Goal: Task Accomplishment & Management: Manage account settings

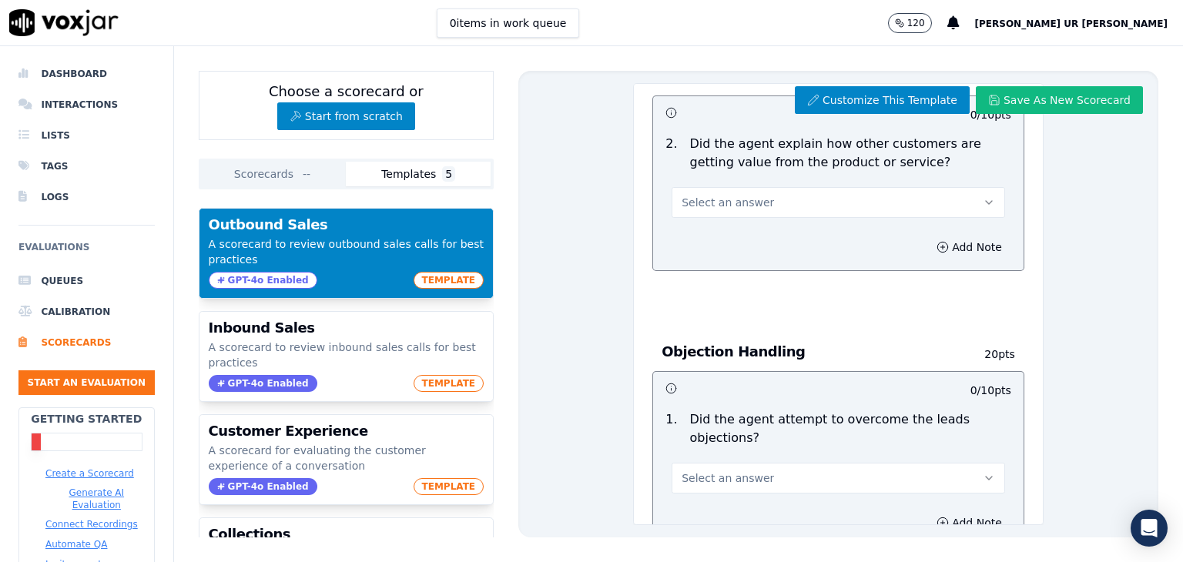
scroll to position [924, 0]
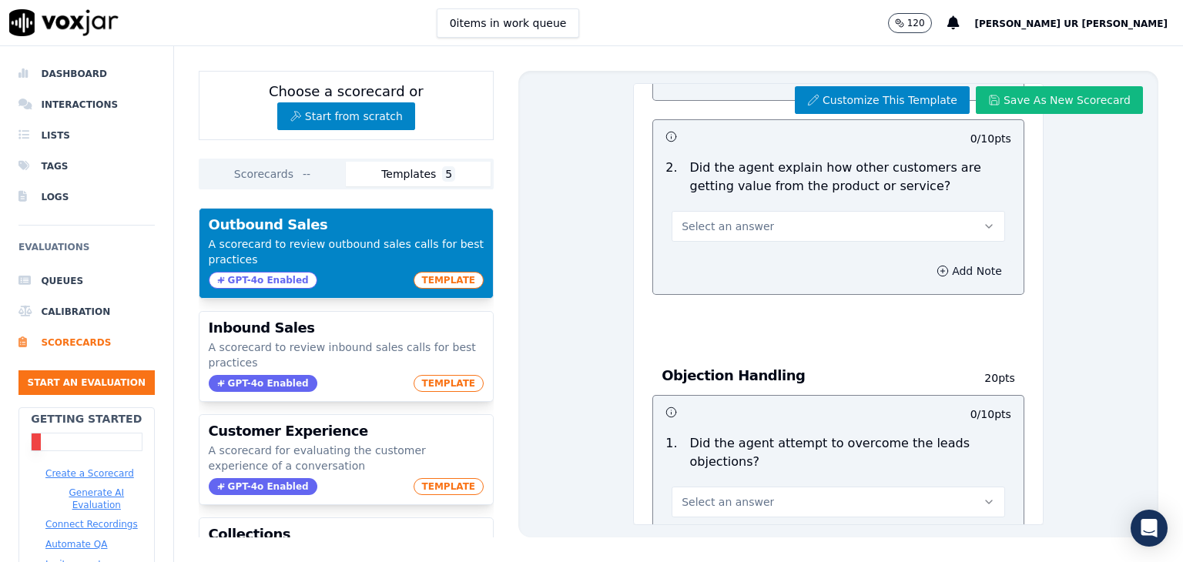
click at [927, 273] on button "Add Note" at bounding box center [969, 271] width 84 height 22
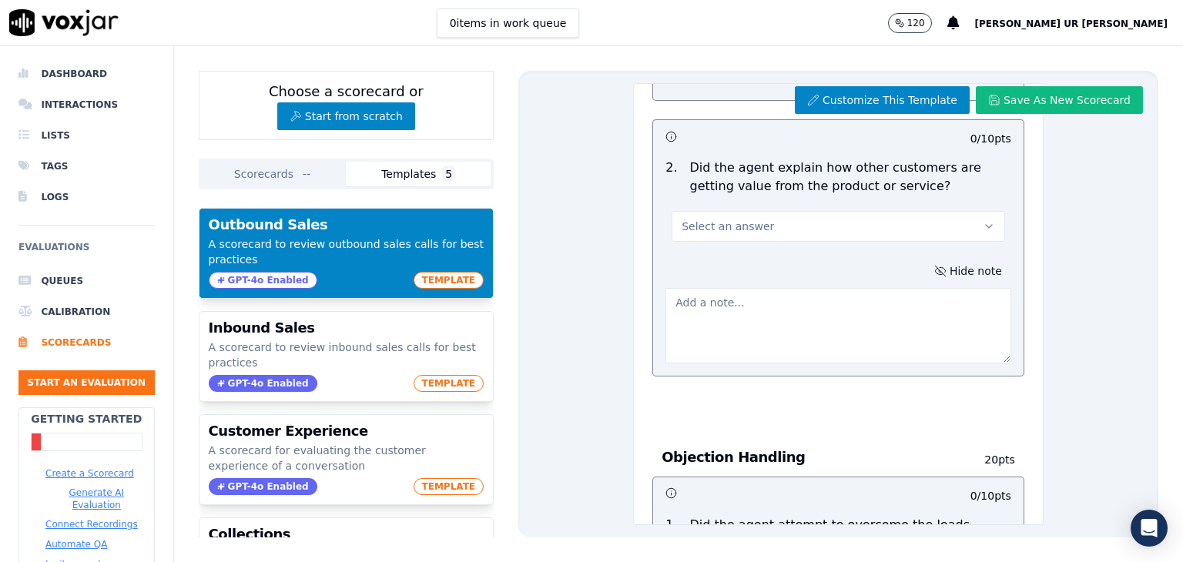
scroll to position [847, 0]
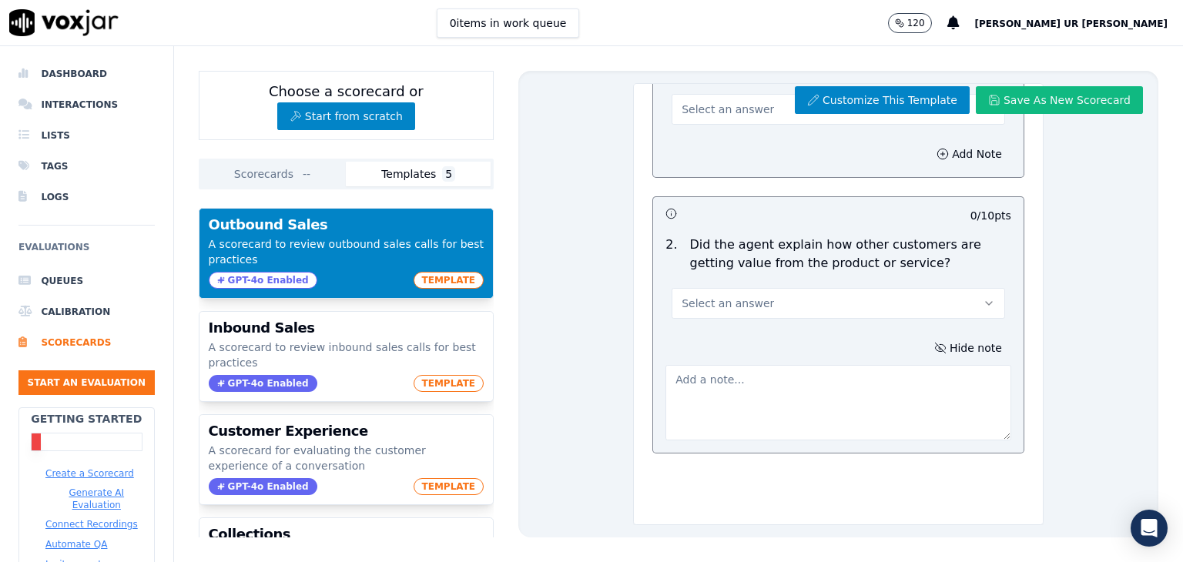
click at [817, 380] on textarea at bounding box center [838, 402] width 346 height 75
click at [804, 397] on textarea at bounding box center [838, 402] width 346 height 75
click at [785, 373] on textarea at bounding box center [838, 402] width 346 height 75
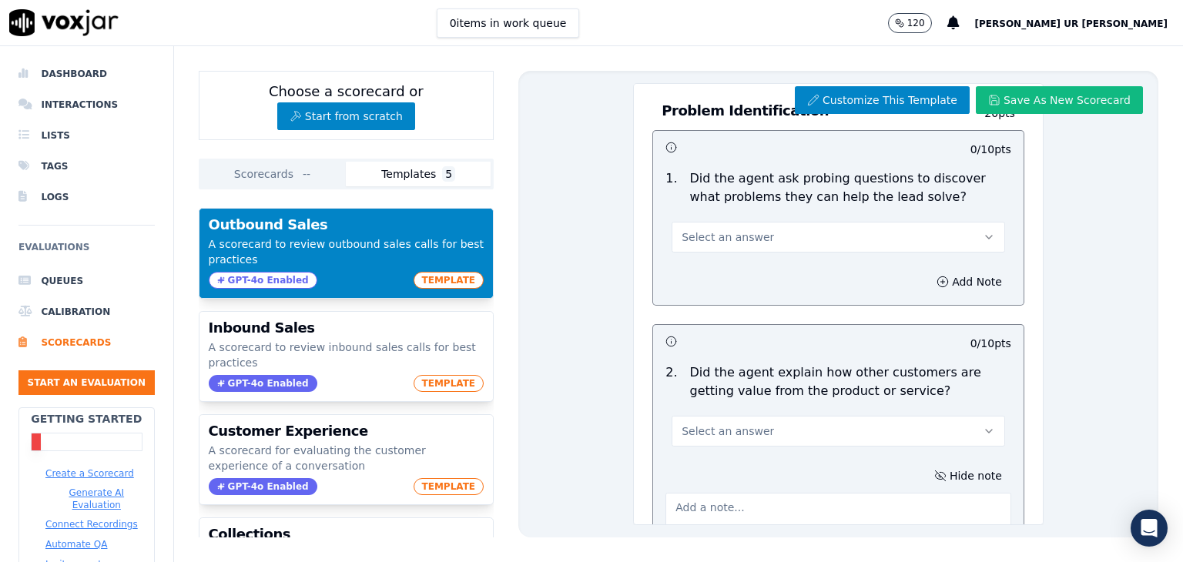
scroll to position [693, 0]
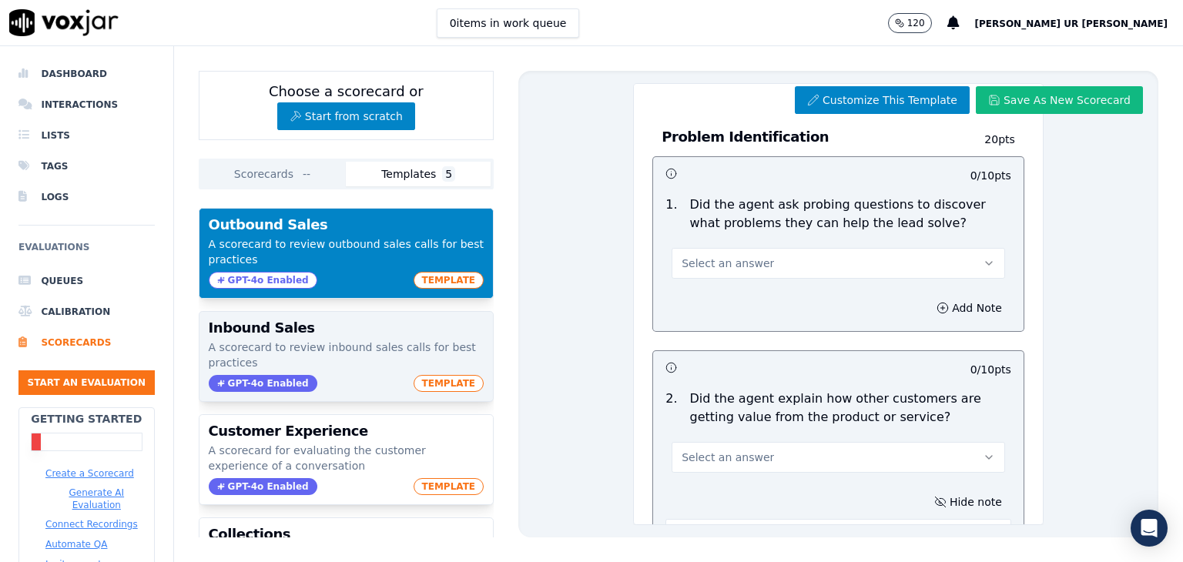
click at [431, 383] on span "TEMPLATE" at bounding box center [448, 383] width 71 height 17
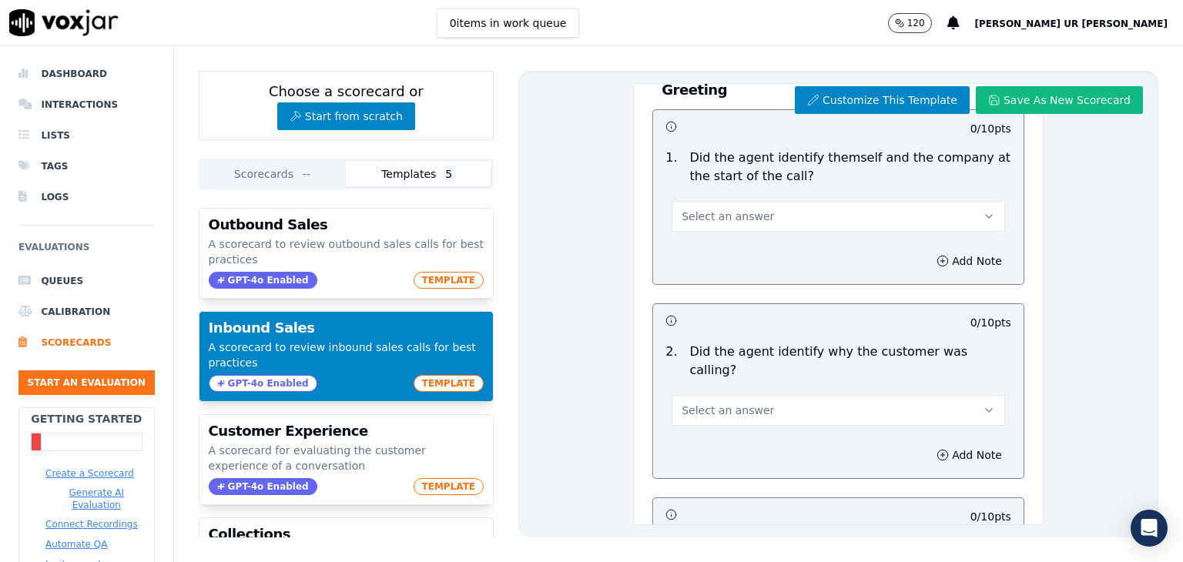
scroll to position [0, 0]
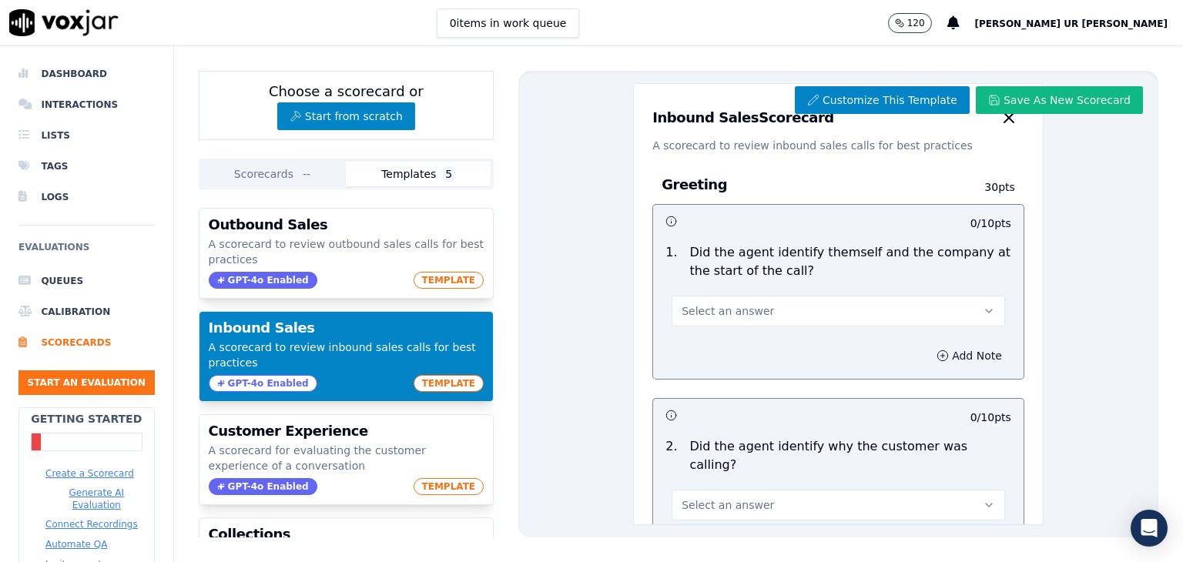
click at [936, 353] on icon "button" at bounding box center [942, 356] width 12 height 12
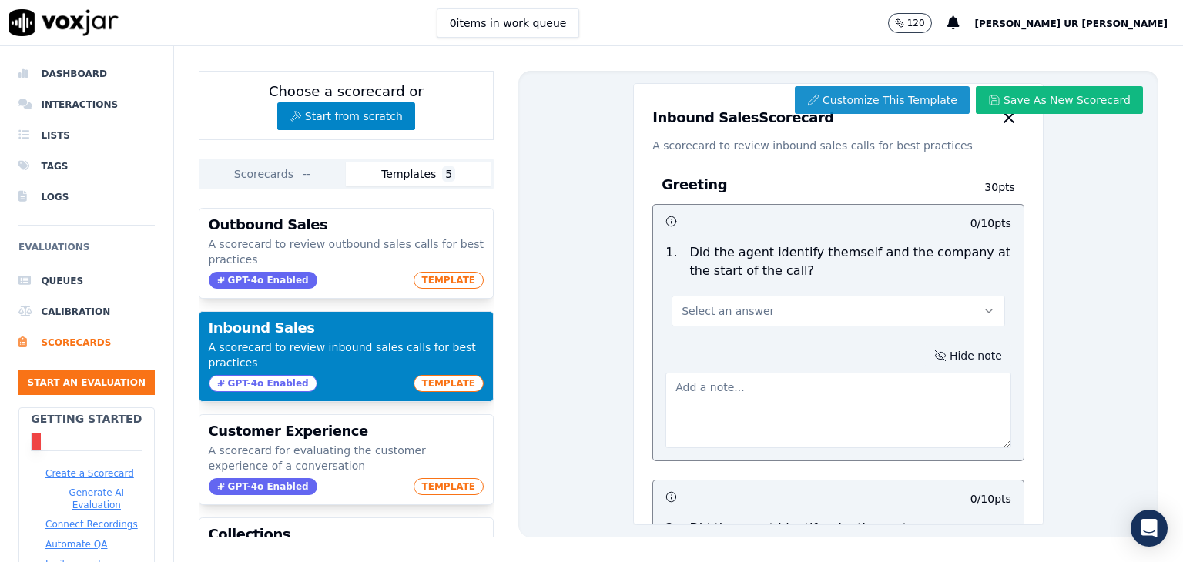
click at [872, 93] on button "Customize This Template" at bounding box center [882, 100] width 175 height 28
click at [899, 96] on button "Customize This Template" at bounding box center [882, 100] width 175 height 28
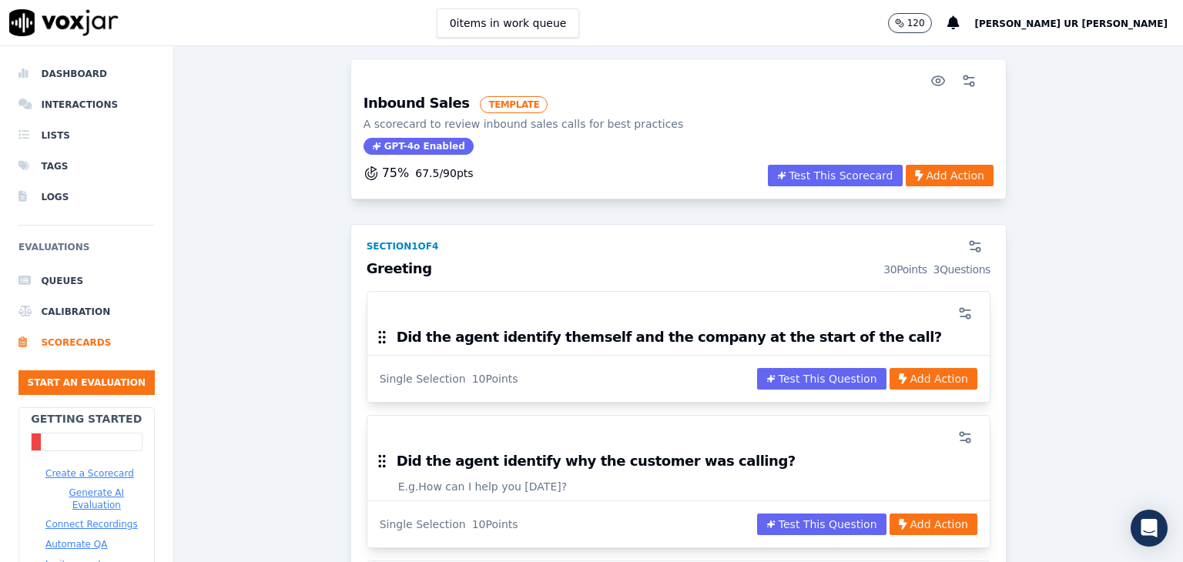
scroll to position [77, 0]
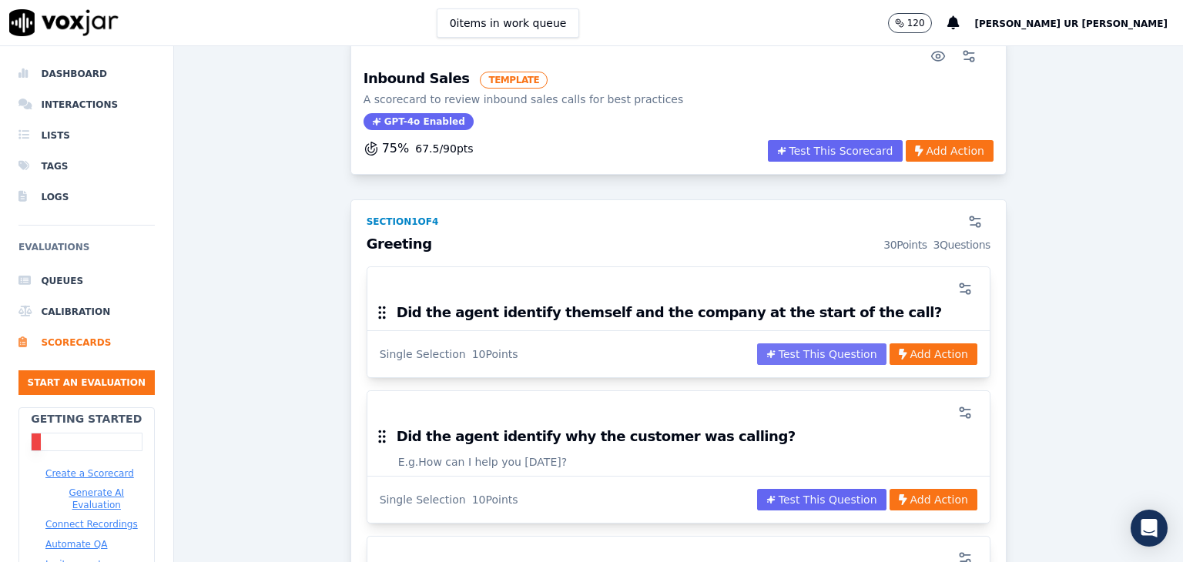
click at [816, 352] on button "Test This Question" at bounding box center [821, 354] width 129 height 22
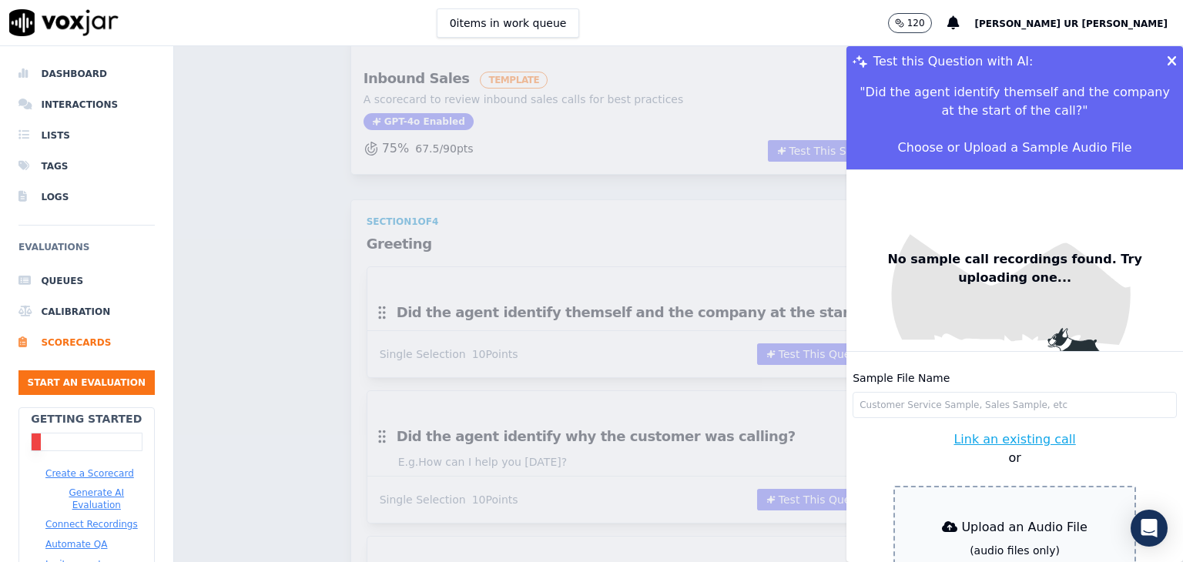
click at [1166, 59] on icon at bounding box center [1171, 62] width 10 height 14
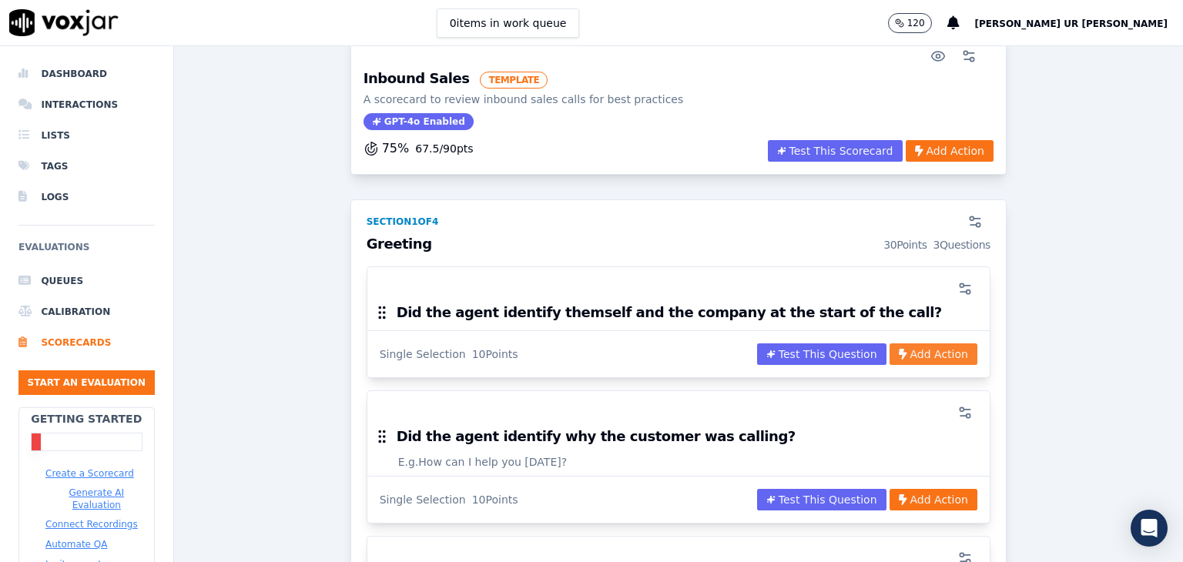
click at [902, 353] on button "Add Action" at bounding box center [933, 354] width 88 height 22
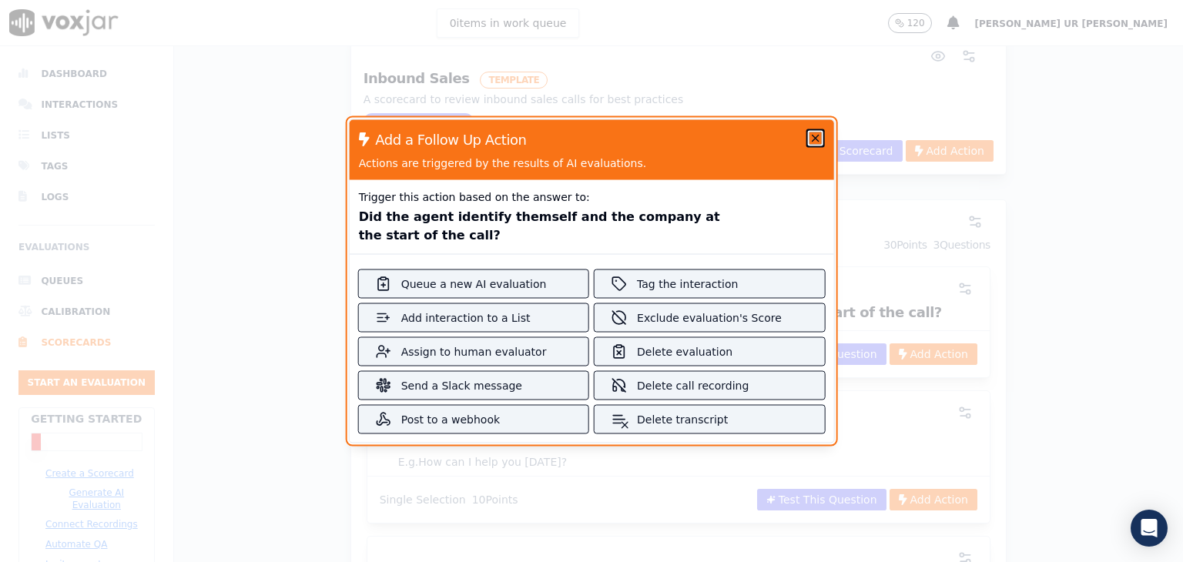
click at [808, 134] on icon "button" at bounding box center [814, 138] width 12 height 12
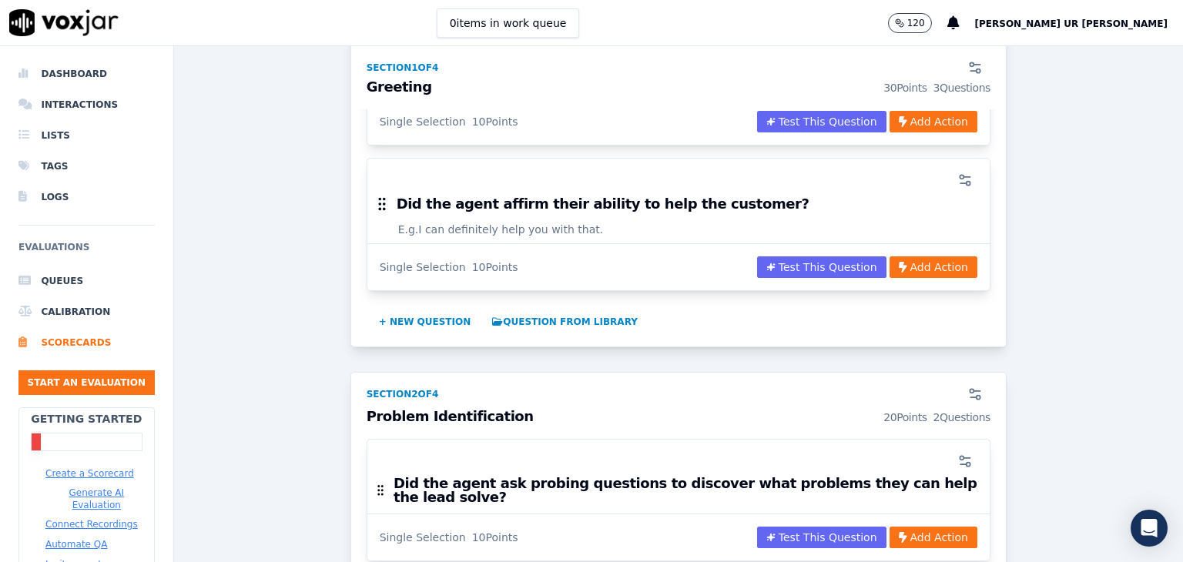
scroll to position [462, 0]
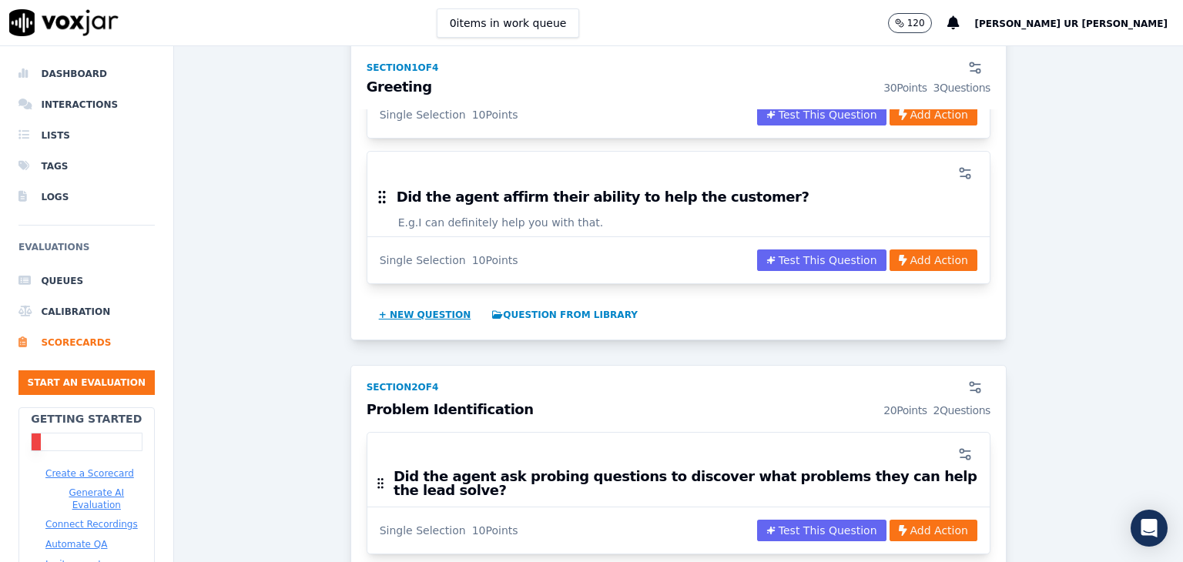
click at [419, 315] on button "+ New question" at bounding box center [425, 315] width 105 height 25
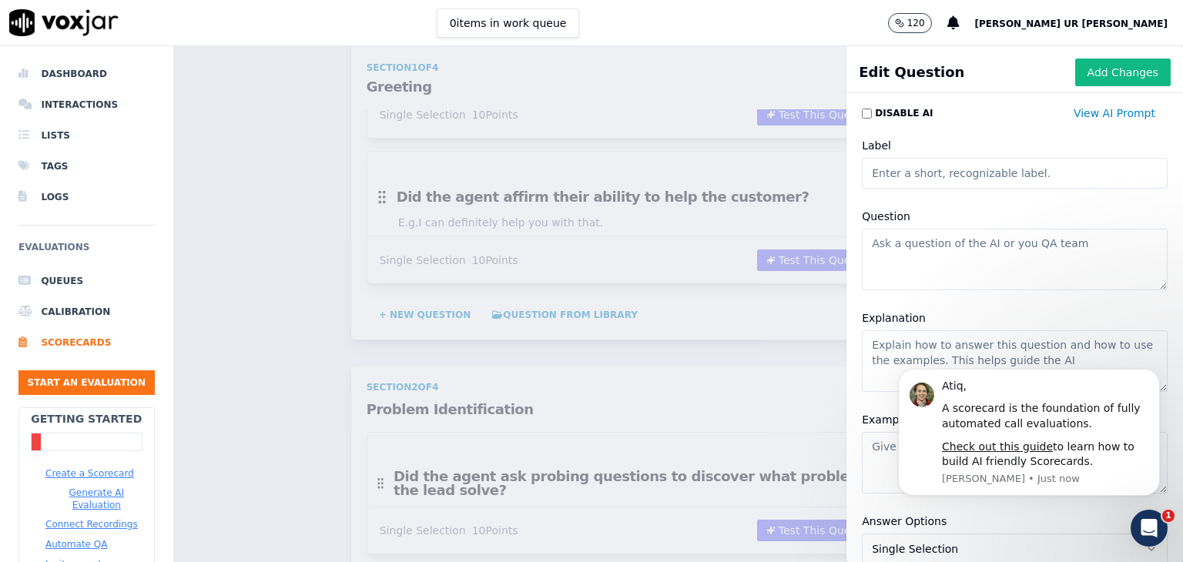
scroll to position [0, 0]
click at [865, 178] on input "Label" at bounding box center [1015, 173] width 306 height 31
click at [893, 247] on textarea "Question" at bounding box center [1015, 260] width 306 height 62
click at [876, 347] on textarea "Explanation" at bounding box center [1015, 361] width 306 height 62
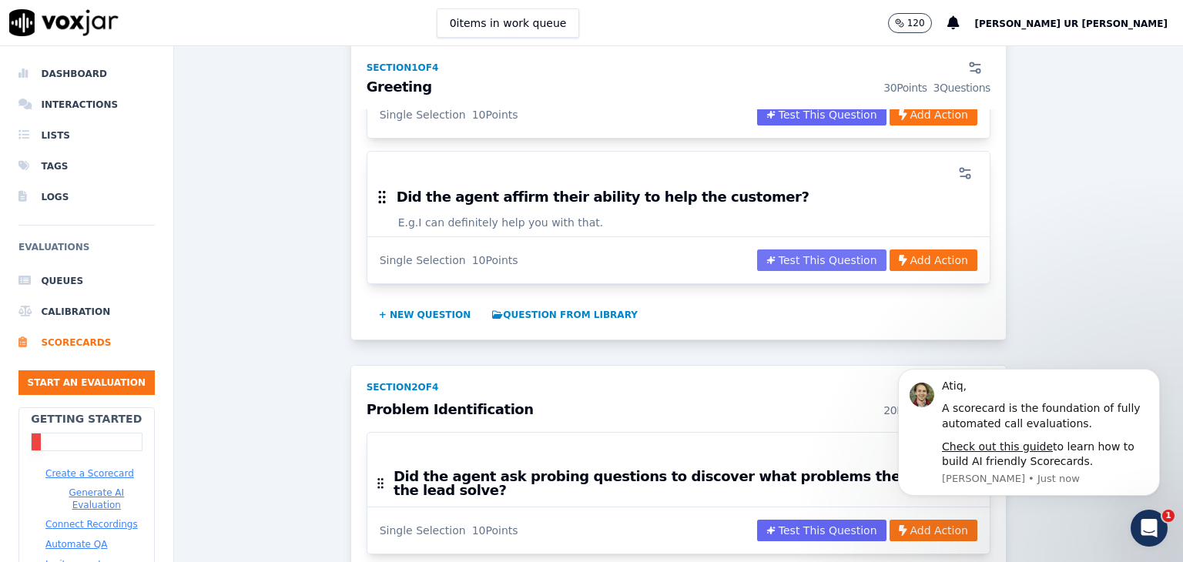
click at [822, 253] on button "Test This Question" at bounding box center [821, 260] width 129 height 22
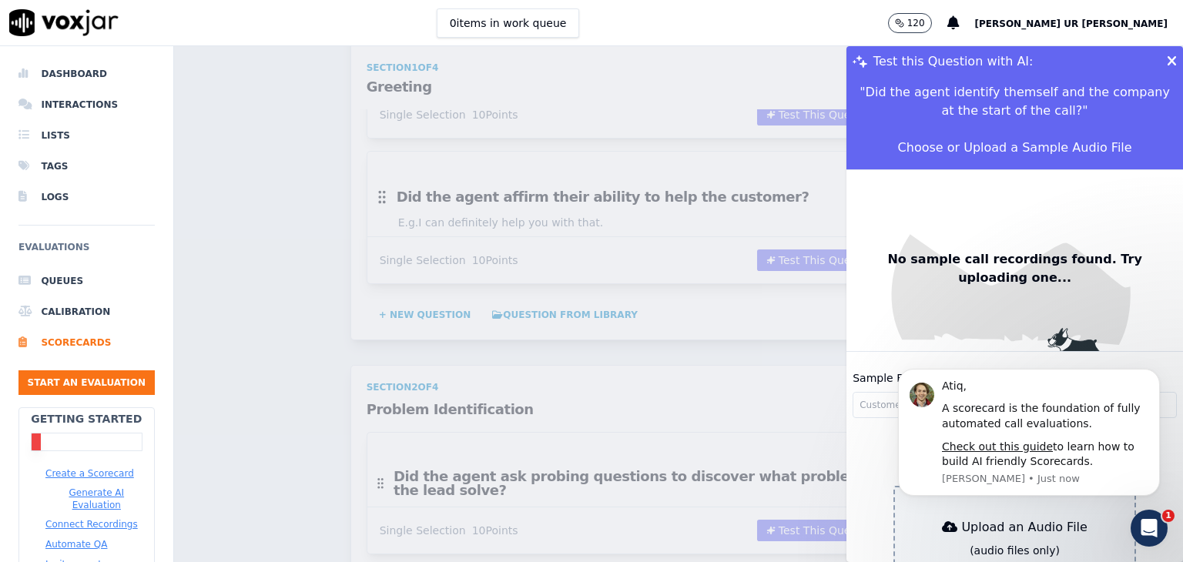
click at [1166, 69] on button at bounding box center [1171, 61] width 10 height 31
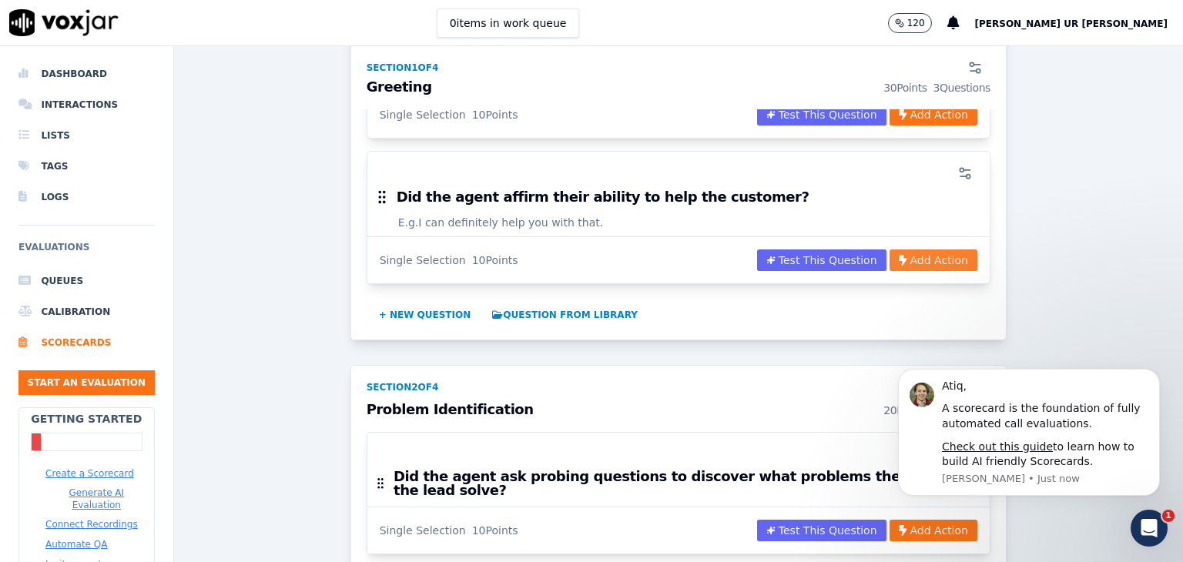
click at [902, 251] on button "Add Action" at bounding box center [933, 260] width 88 height 22
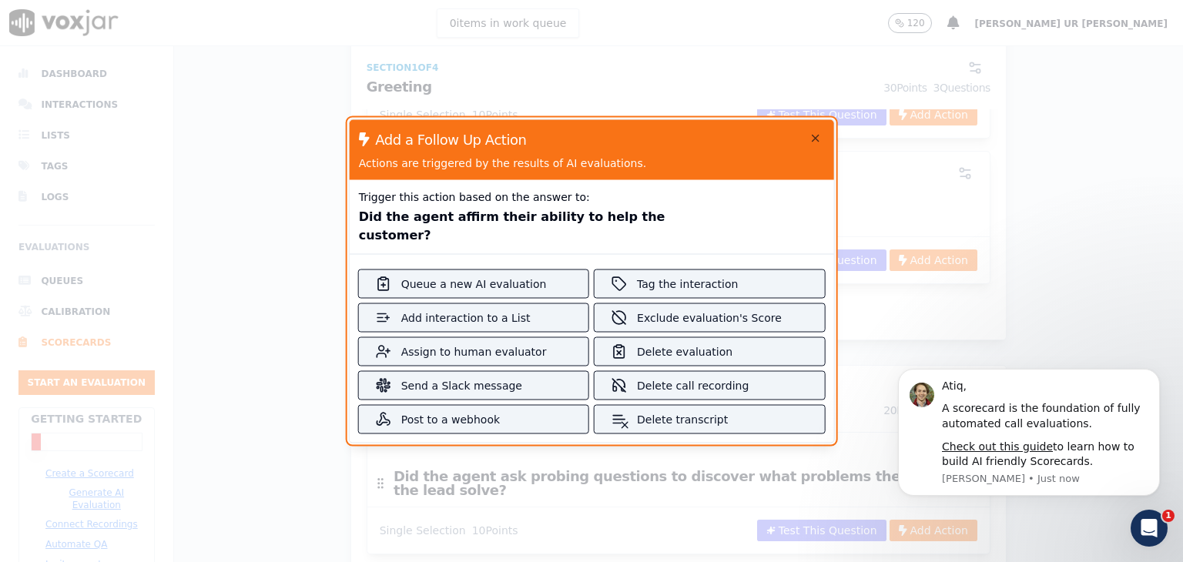
click at [805, 140] on div "Add a Follow Up Action Actions are triggered by the results of AI evaluations." at bounding box center [592, 150] width 484 height 60
click at [812, 142] on icon "button" at bounding box center [815, 139] width 6 height 6
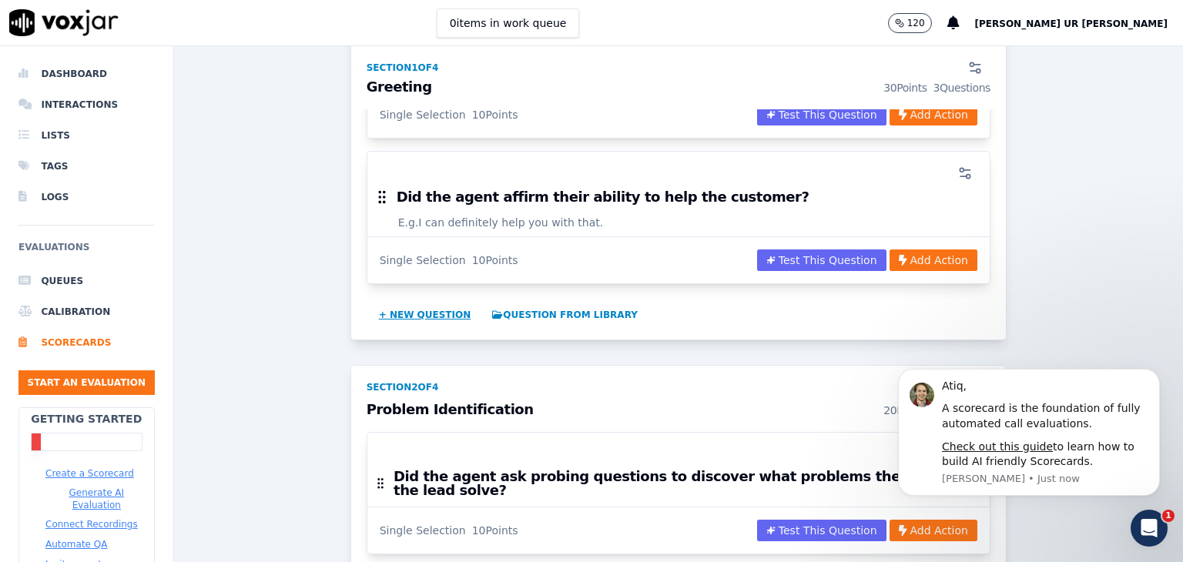
click at [438, 307] on button "+ New question" at bounding box center [425, 315] width 105 height 25
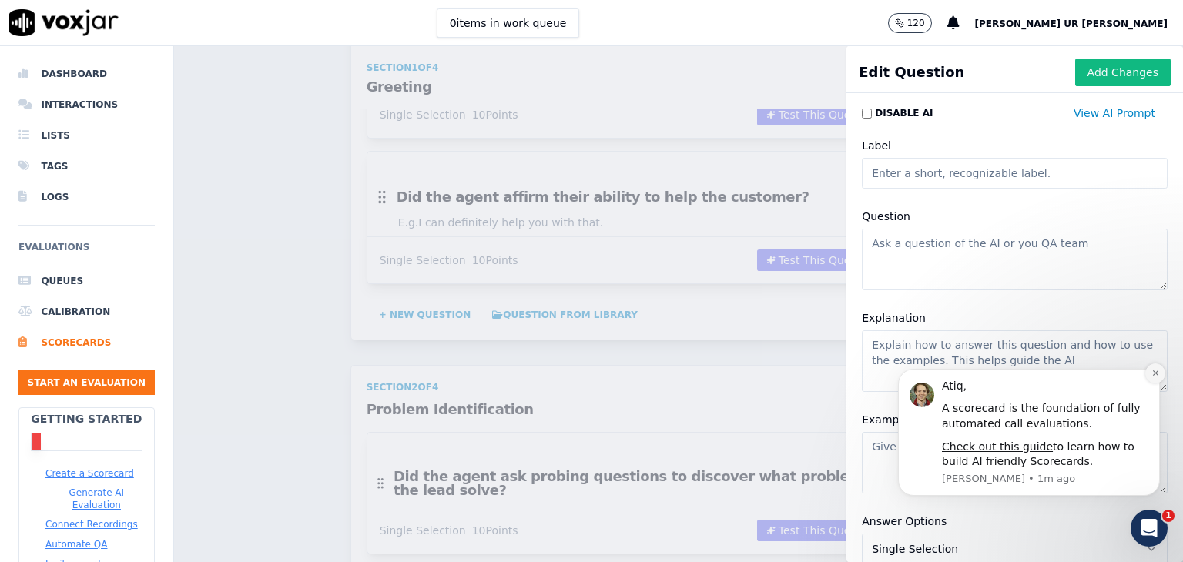
click at [1152, 374] on icon "Dismiss notification" at bounding box center [1155, 373] width 8 height 8
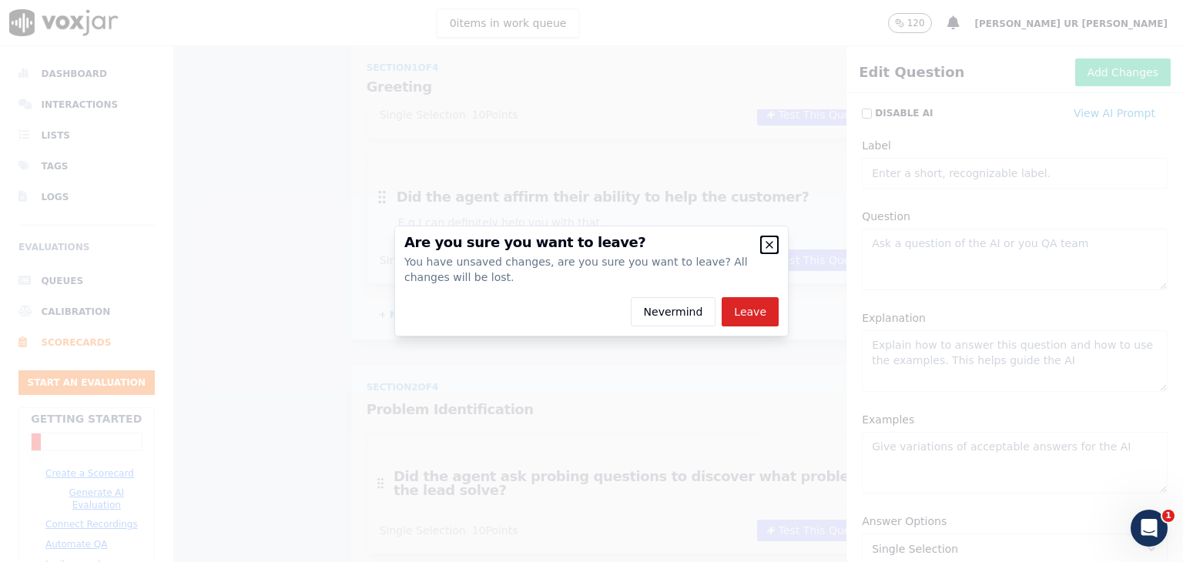
click at [771, 249] on icon "button" at bounding box center [769, 245] width 12 height 12
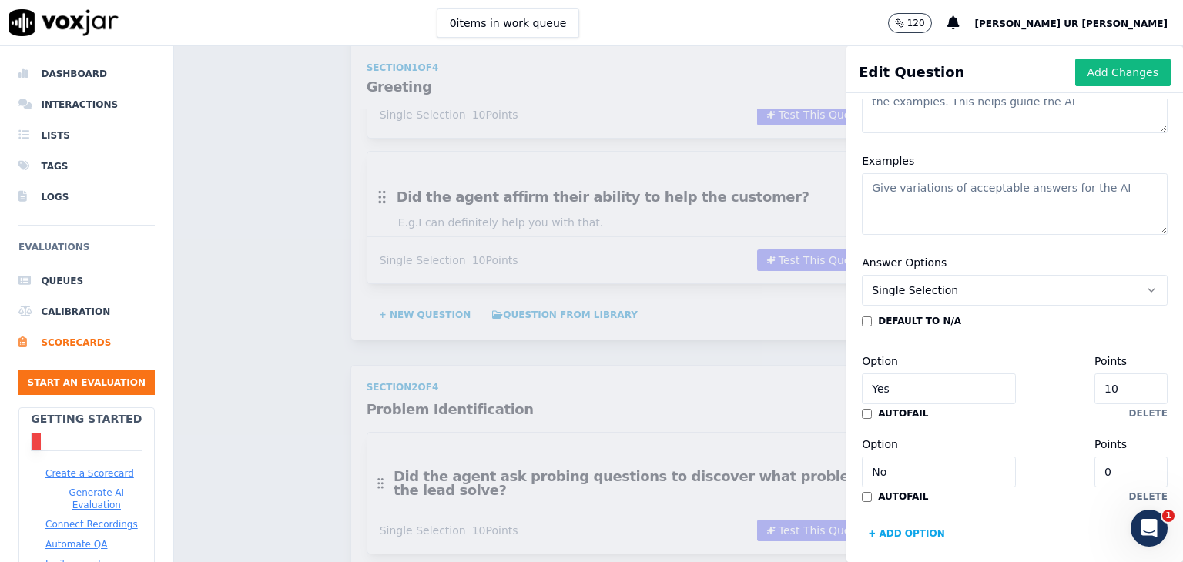
scroll to position [317, 0]
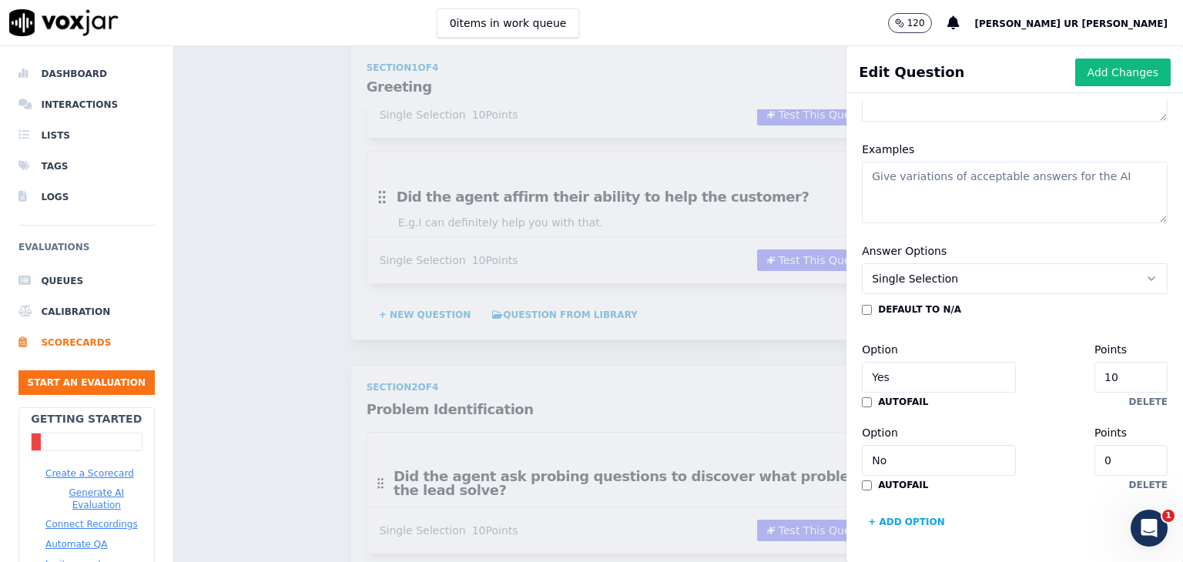
click at [975, 263] on button "Single Selection" at bounding box center [1015, 278] width 306 height 31
click at [905, 279] on div "Slider" at bounding box center [983, 291] width 266 height 25
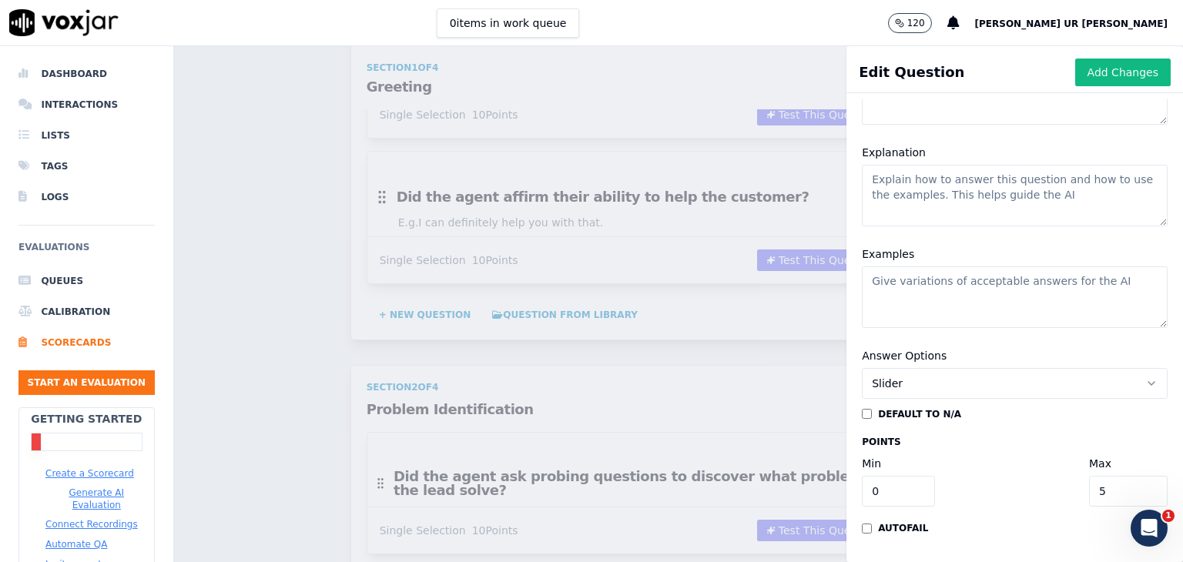
scroll to position [212, 0]
click at [1089, 368] on button "Slider" at bounding box center [1015, 383] width 306 height 31
click at [973, 368] on button "Slider" at bounding box center [1015, 383] width 306 height 31
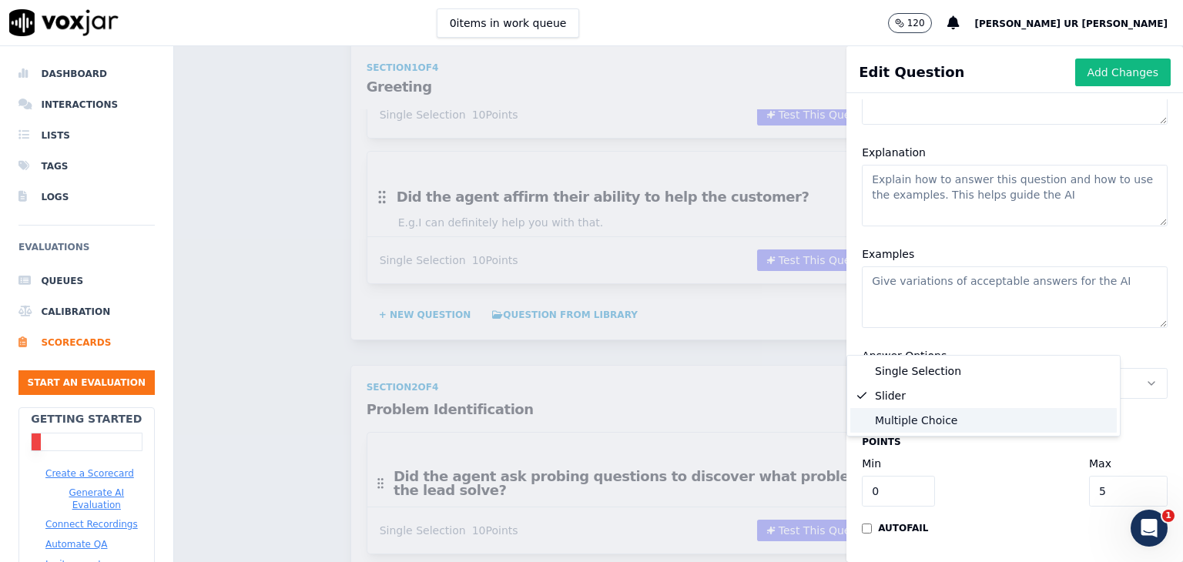
click at [903, 410] on div "Multiple Choice" at bounding box center [983, 420] width 266 height 25
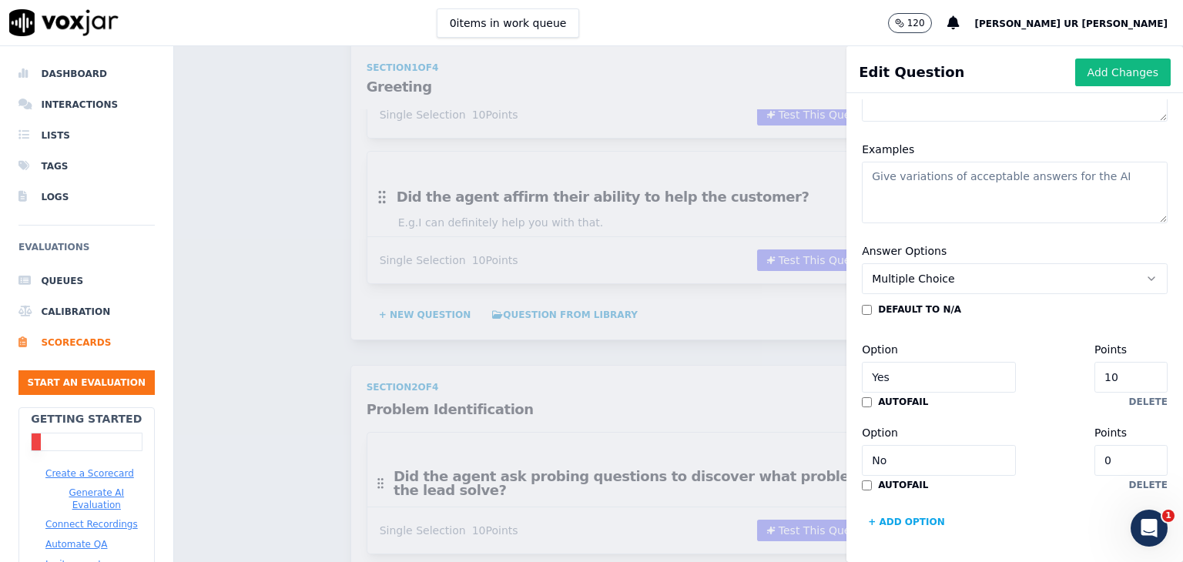
scroll to position [317, 0]
click at [889, 445] on input "No" at bounding box center [939, 460] width 154 height 31
click at [1094, 445] on input "0" at bounding box center [1130, 460] width 73 height 31
click at [880, 445] on input "No" at bounding box center [939, 460] width 154 height 31
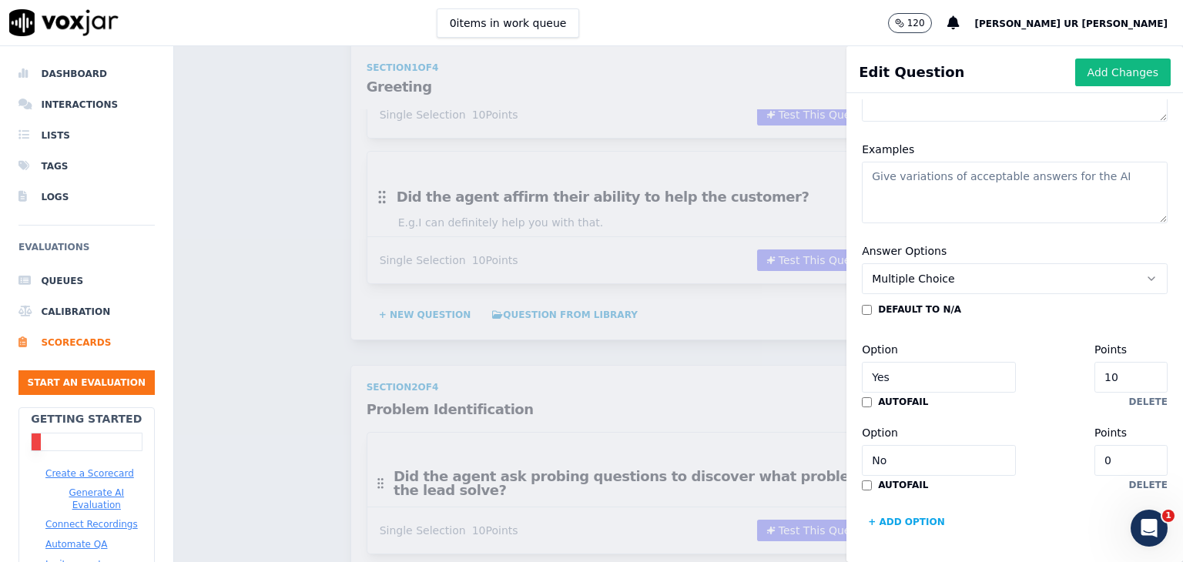
click at [880, 445] on input "No" at bounding box center [939, 460] width 154 height 31
click at [868, 362] on input "Yes" at bounding box center [939, 377] width 154 height 31
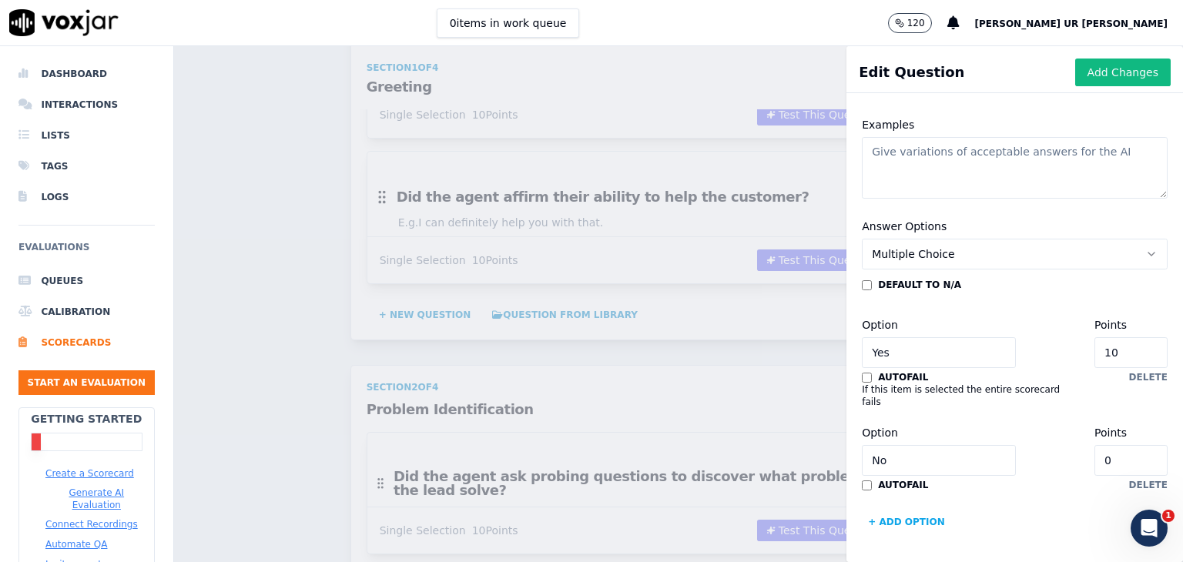
click at [891, 510] on button "+ Add option" at bounding box center [906, 522] width 89 height 25
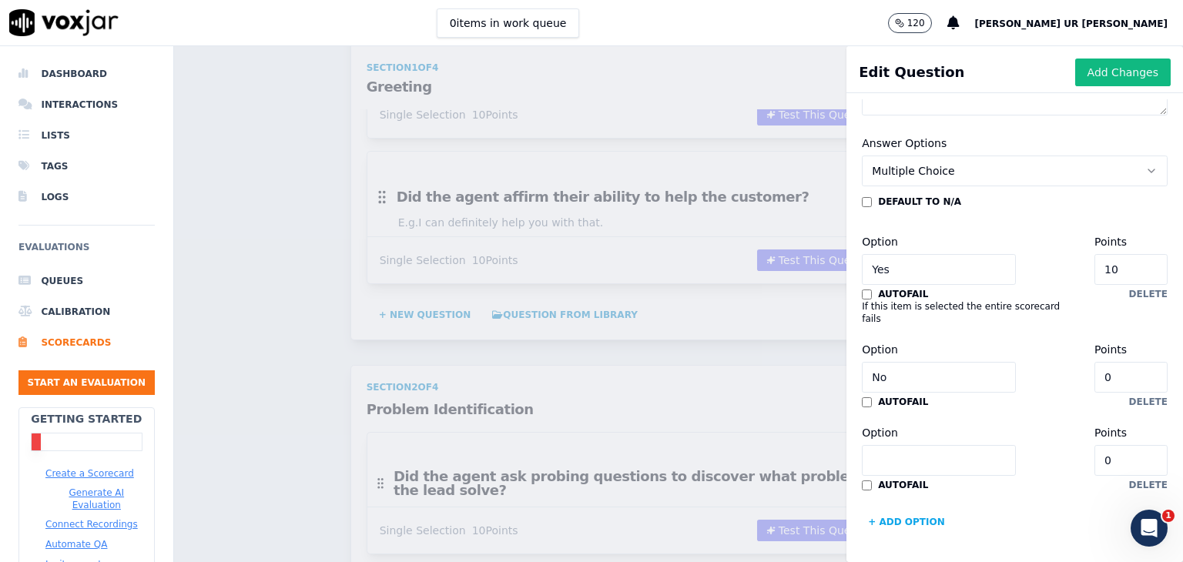
scroll to position [425, 0]
click at [905, 445] on input "Option" at bounding box center [939, 460] width 154 height 31
type input "aweert"
click at [1094, 445] on input "0" at bounding box center [1130, 460] width 73 height 31
type input "034"
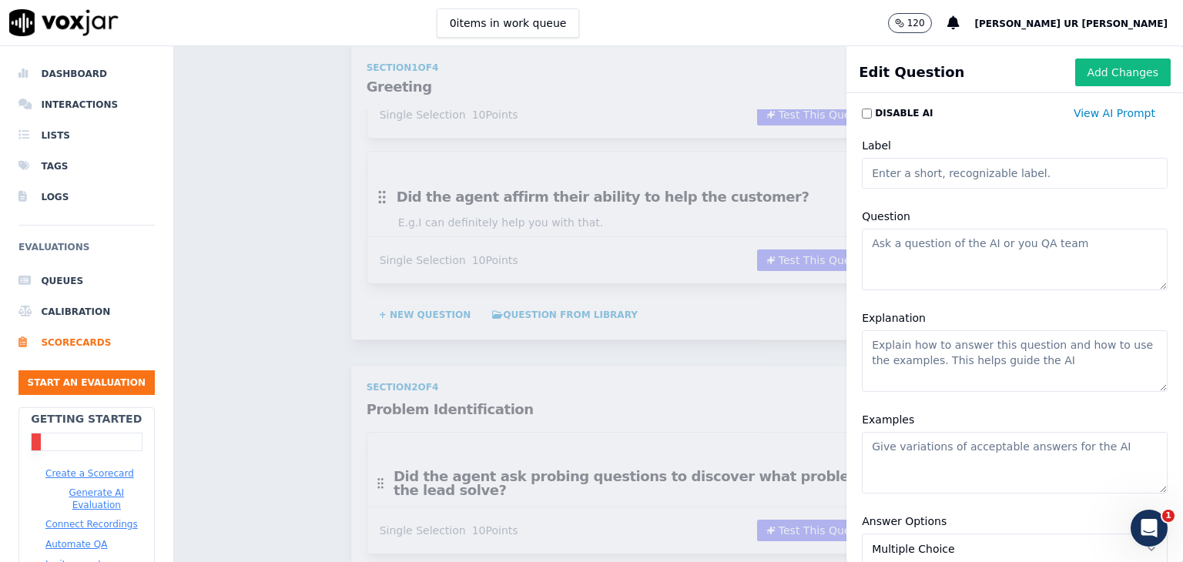
scroll to position [0, 0]
click at [771, 192] on div "Scorecards Scorecard Editor Save Scorecard Inbound Sales TEMPLATE A scorecard t…" at bounding box center [678, 304] width 1009 height 516
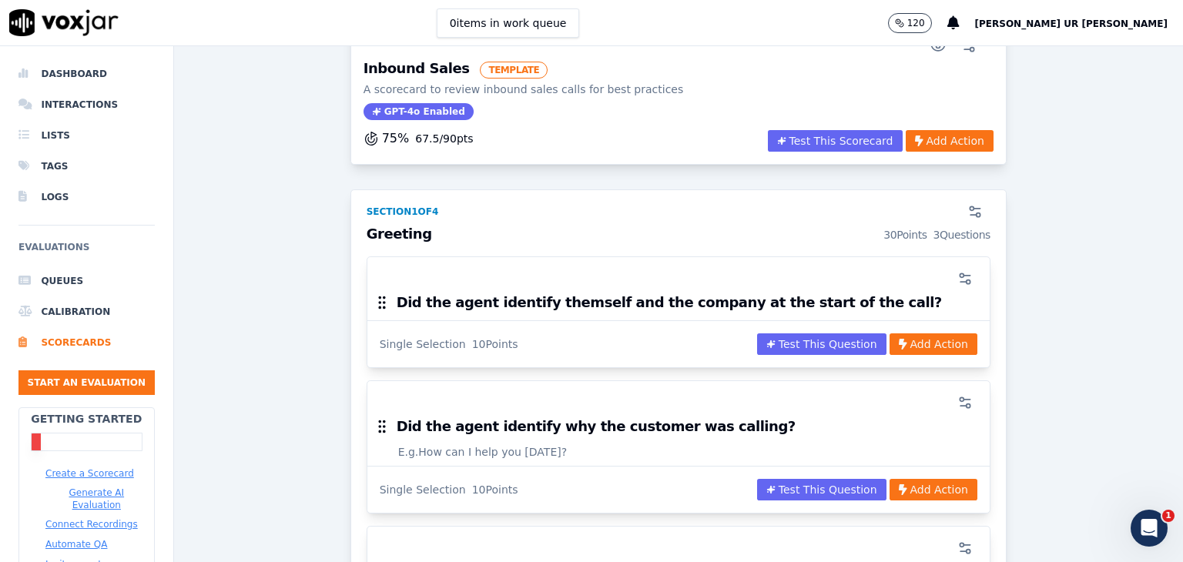
scroll to position [77, 0]
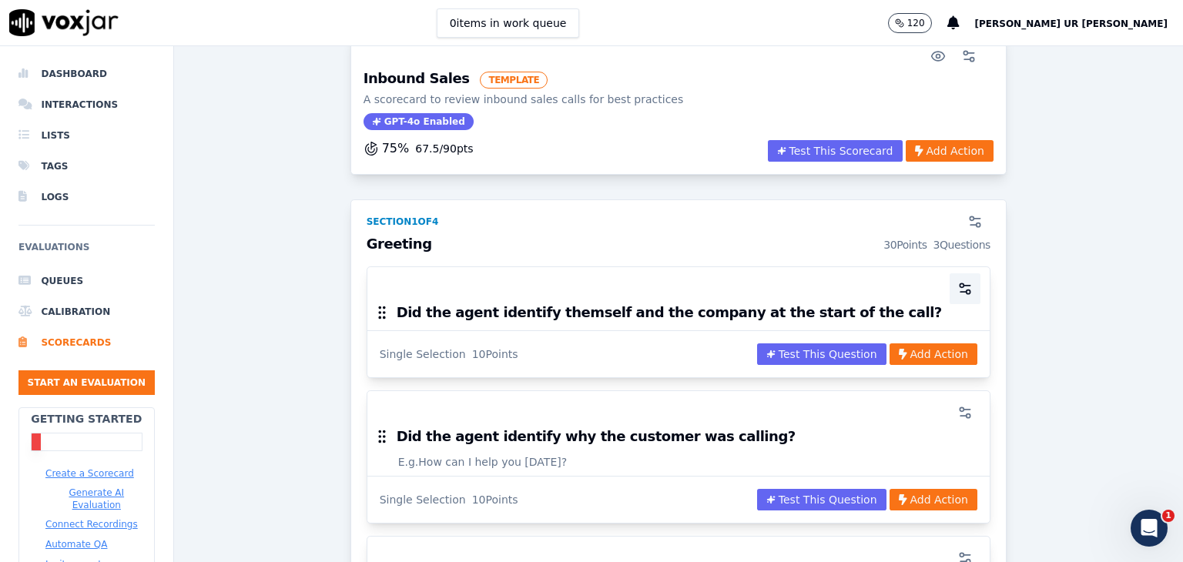
click at [957, 288] on icon "button" at bounding box center [964, 288] width 15 height 15
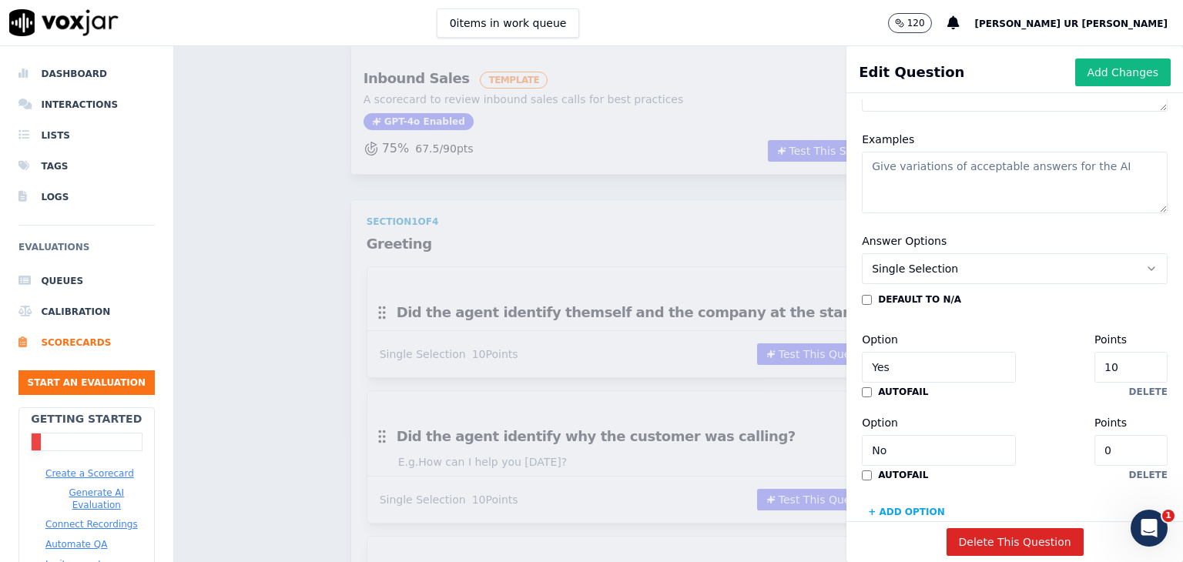
scroll to position [357, 0]
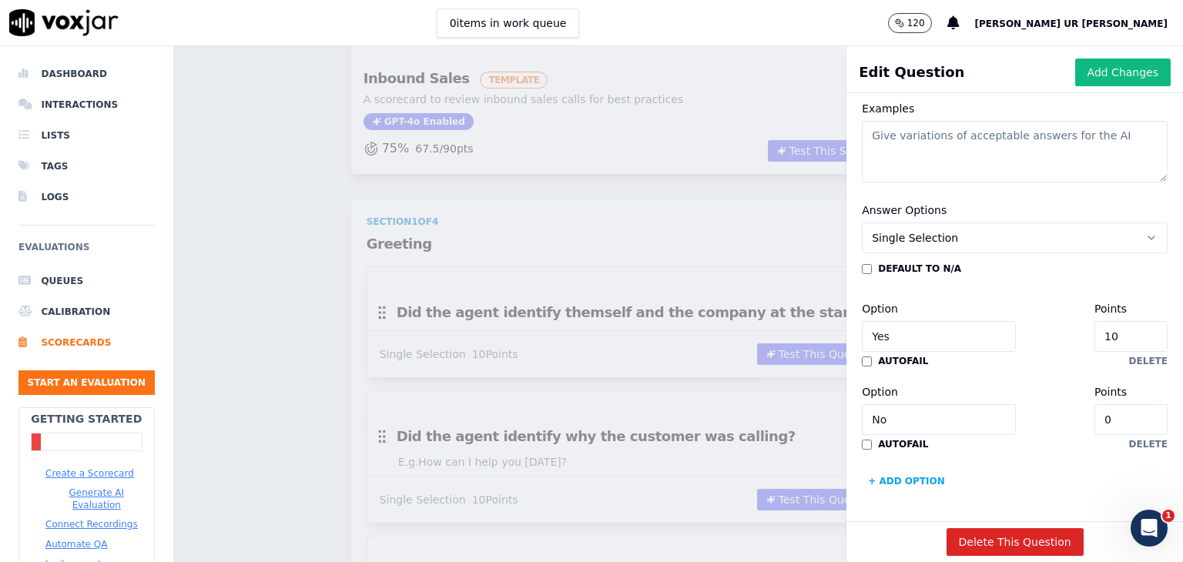
click at [1080, 223] on button "Single Selection" at bounding box center [1015, 238] width 306 height 31
click at [671, 204] on div "Scorecards Scorecard Editor Save Scorecard Inbound Sales TEMPLATE A scorecard t…" at bounding box center [678, 304] width 1009 height 516
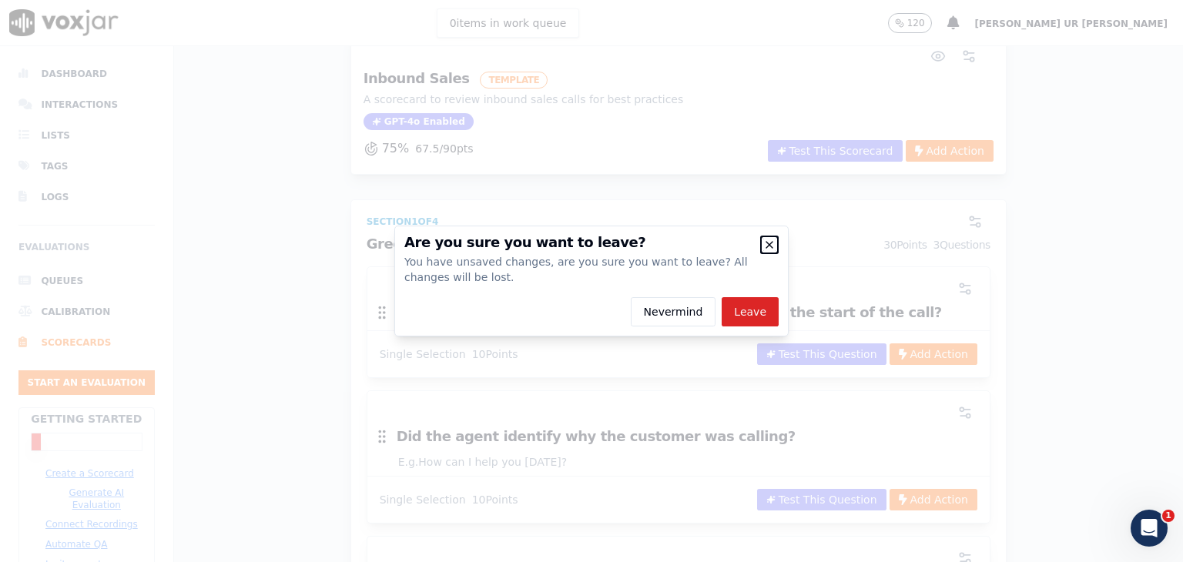
click at [770, 242] on icon "button" at bounding box center [769, 245] width 12 height 12
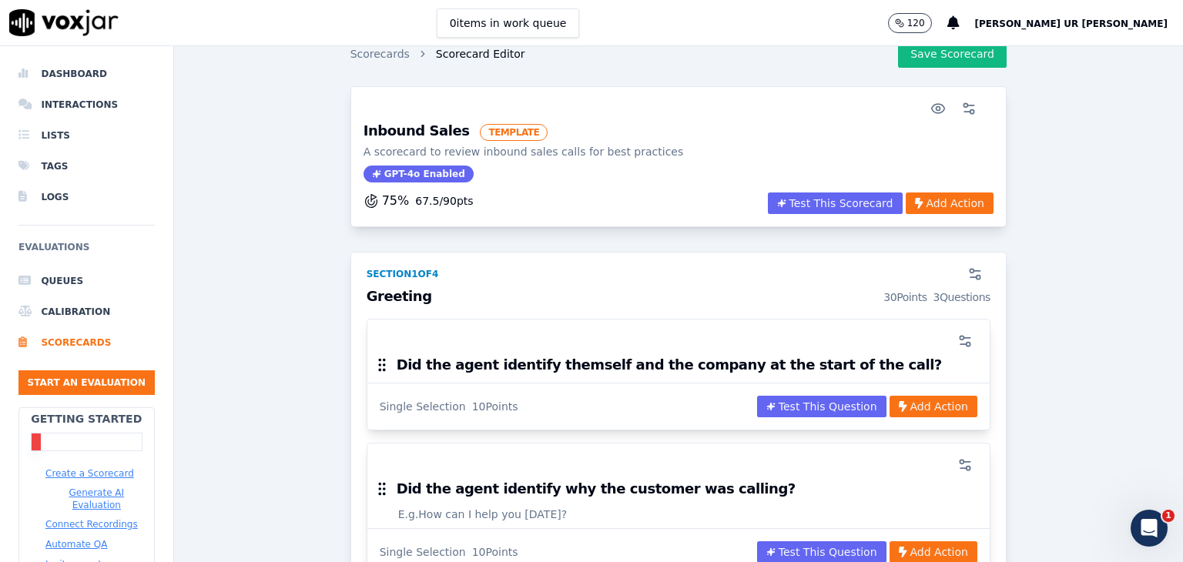
scroll to position [0, 0]
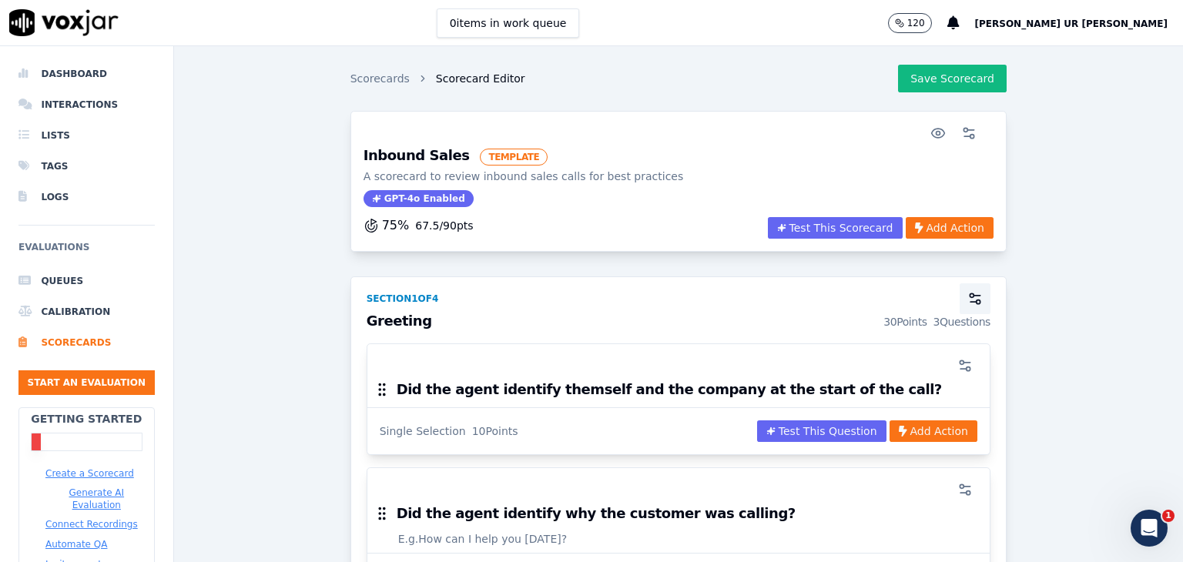
click at [967, 296] on icon "button" at bounding box center [974, 298] width 15 height 15
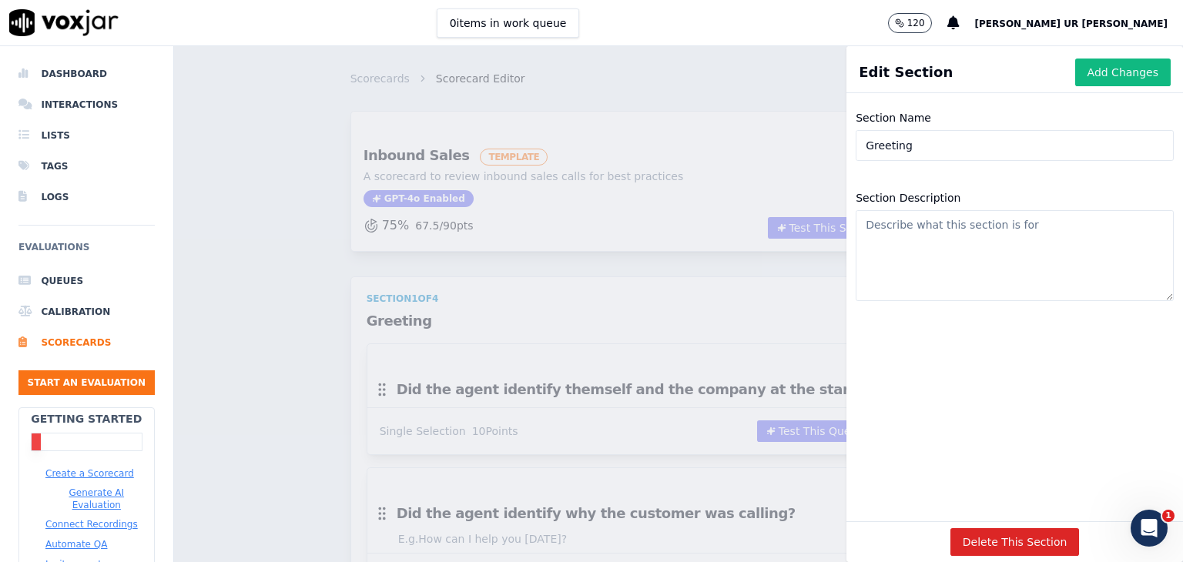
click at [772, 287] on div "Scorecards Scorecard Editor Save Scorecard Inbound Sales TEMPLATE A scorecard t…" at bounding box center [678, 304] width 1009 height 516
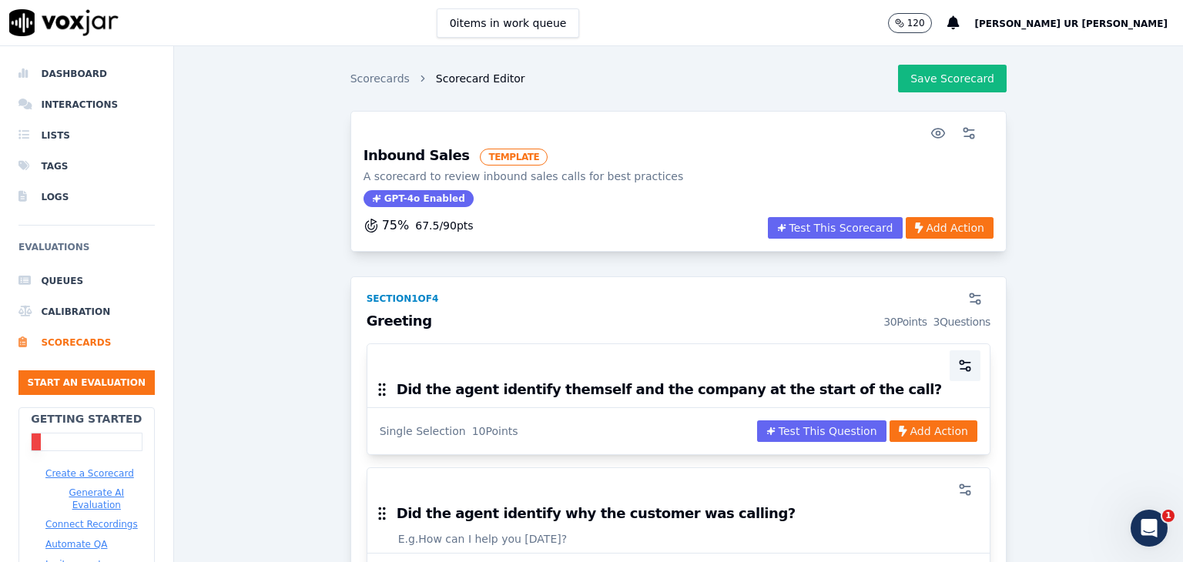
click at [957, 364] on icon "button" at bounding box center [964, 365] width 15 height 15
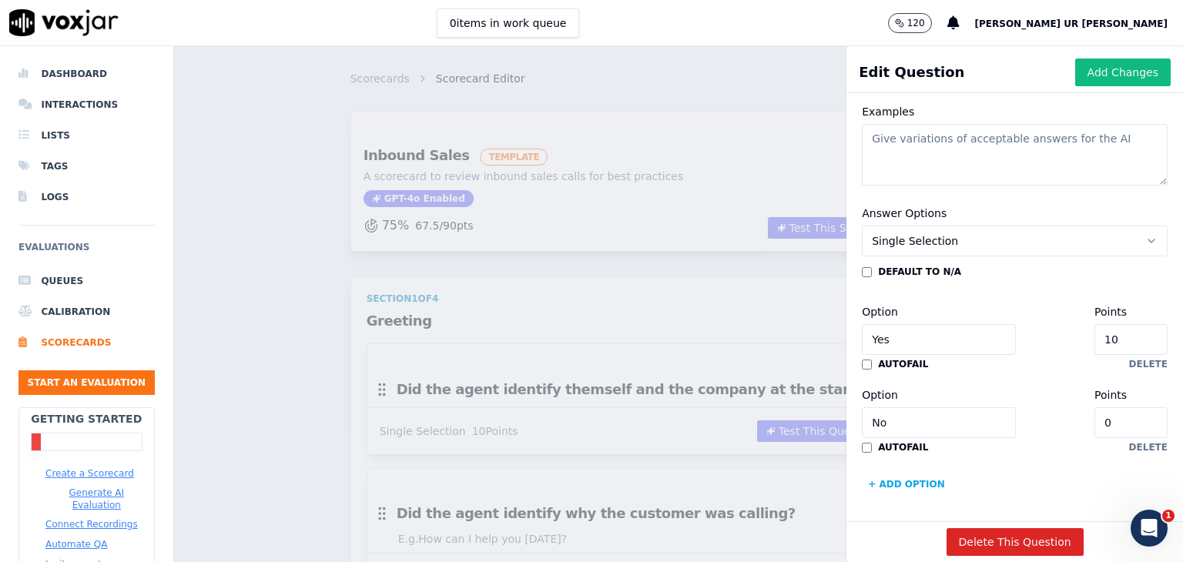
scroll to position [357, 0]
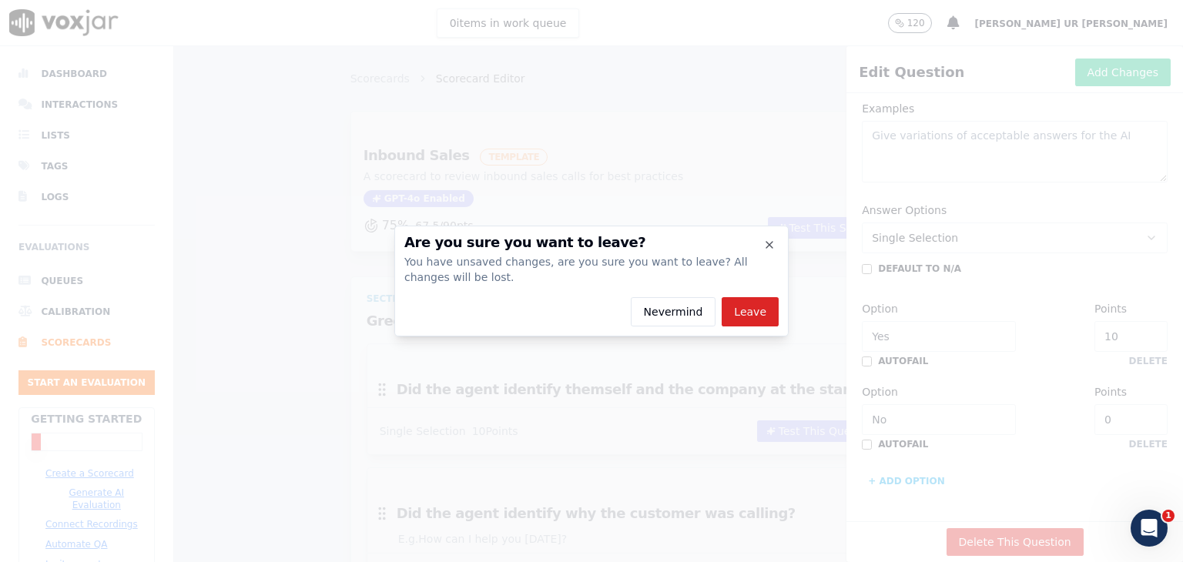
click at [999, 389] on div at bounding box center [591, 281] width 1183 height 562
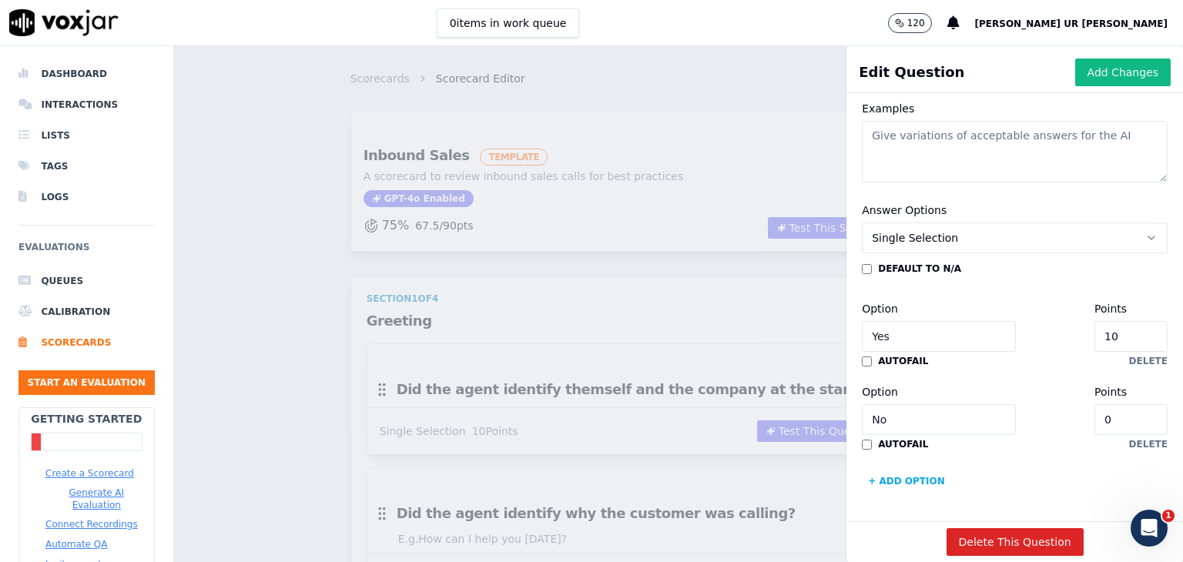
click at [1094, 404] on input "0" at bounding box center [1130, 419] width 73 height 31
type input "0.5"
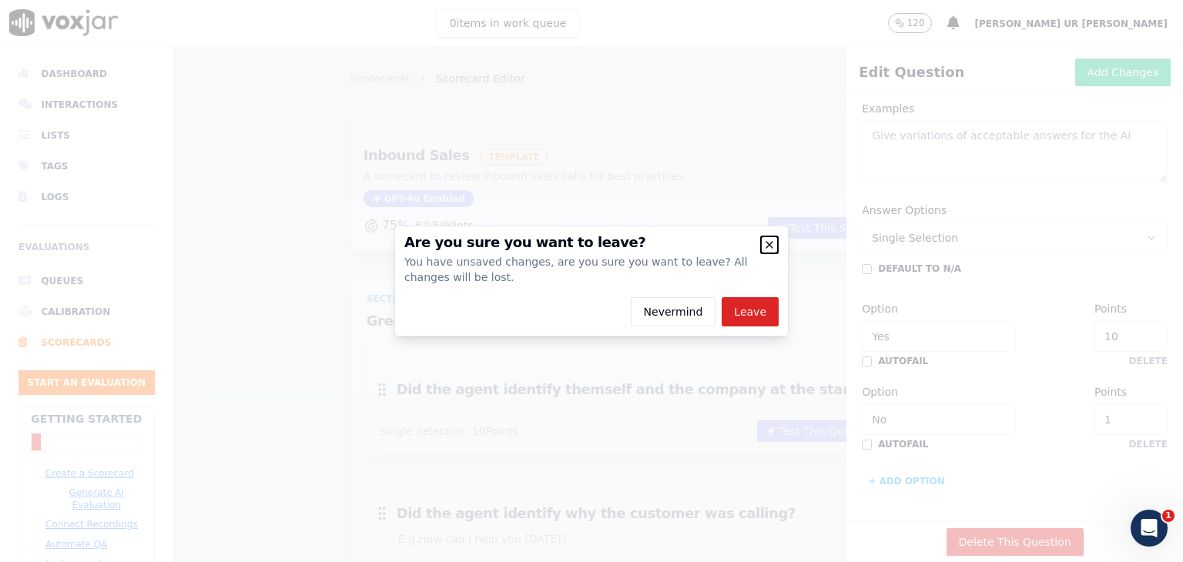
click at [767, 246] on icon "button" at bounding box center [769, 245] width 12 height 12
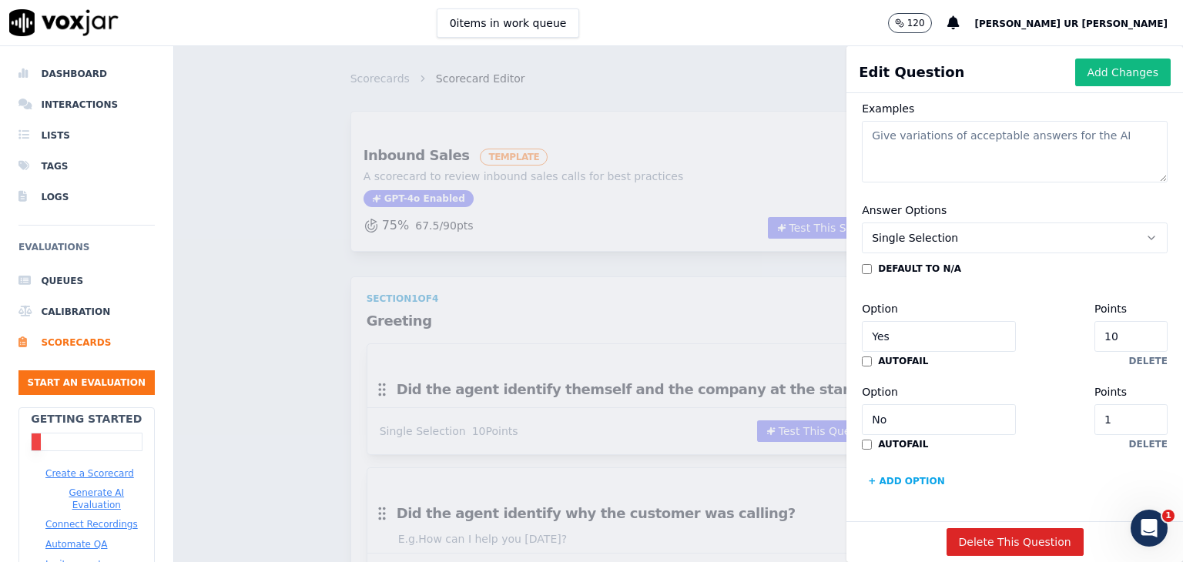
click at [510, 269] on div "Scorecards Scorecard Editor Save Scorecard Inbound Sales TEMPLATE A scorecard t…" at bounding box center [678, 304] width 1009 height 516
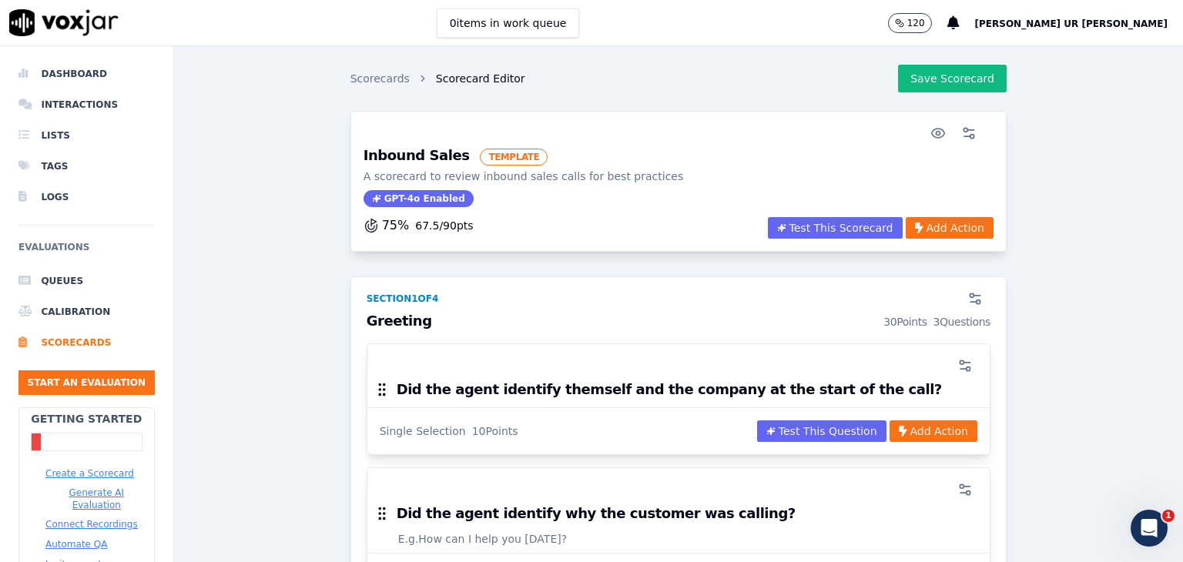
click at [385, 159] on h3 "Inbound Sales TEMPLATE" at bounding box center [523, 157] width 320 height 17
click at [398, 318] on h3 "Greeting 30 Points 3 Questions" at bounding box center [678, 321] width 624 height 15
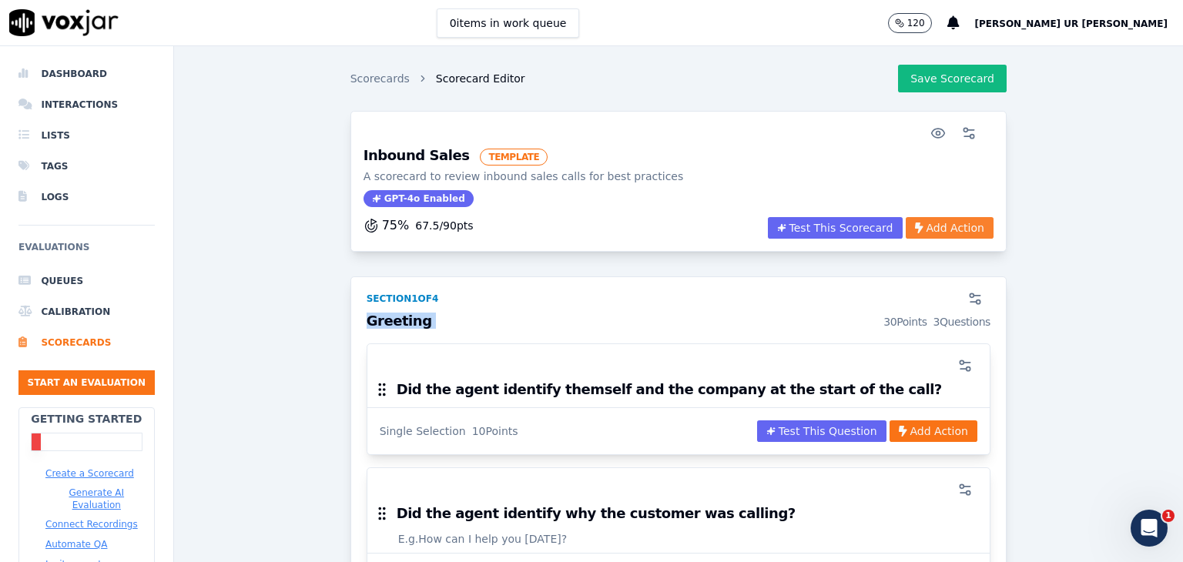
click at [912, 233] on button "Add Action" at bounding box center [949, 228] width 88 height 22
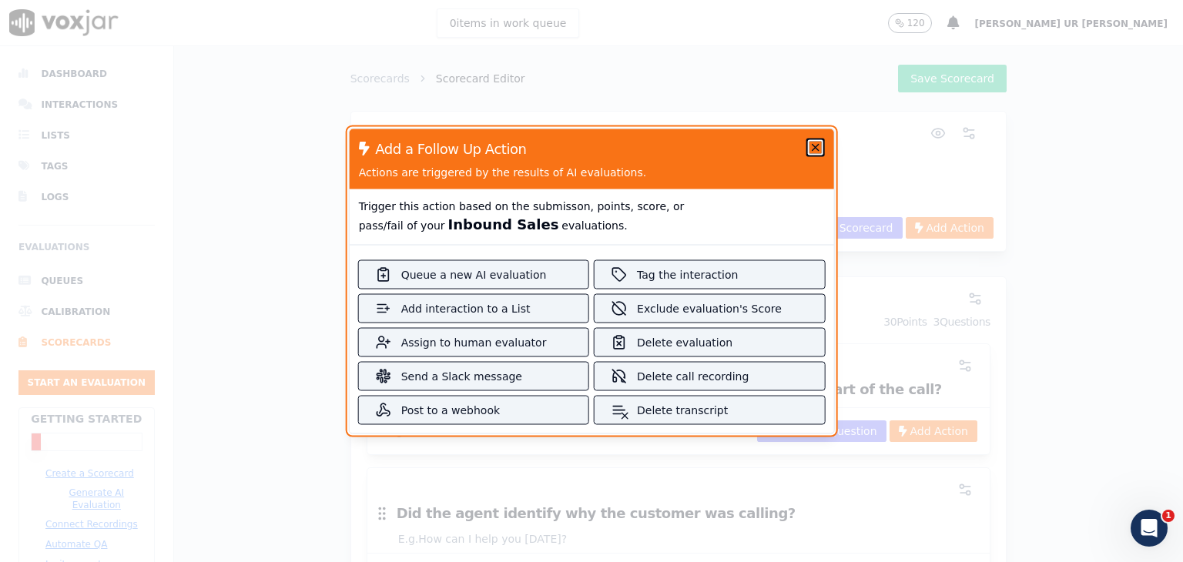
click at [808, 142] on icon "button" at bounding box center [814, 148] width 12 height 12
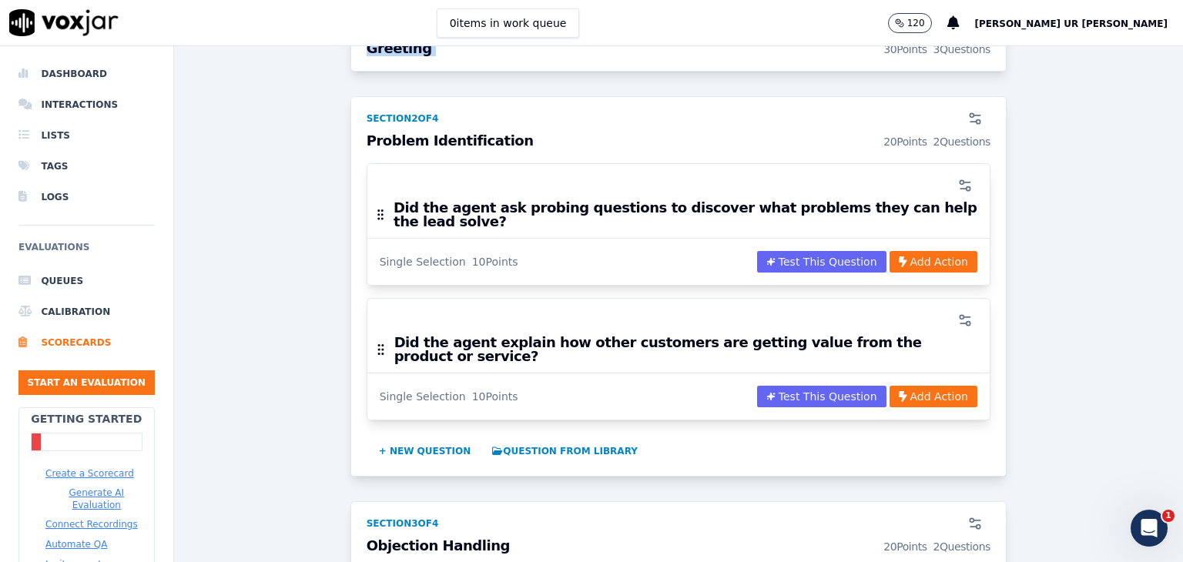
scroll to position [770, 0]
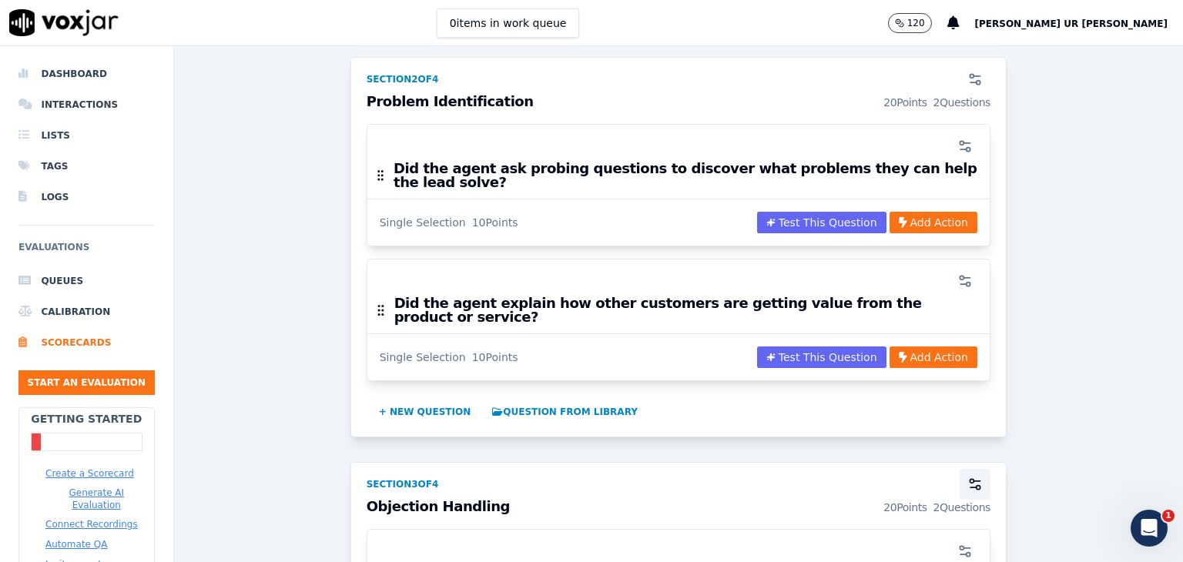
click at [959, 471] on button "button" at bounding box center [974, 484] width 31 height 31
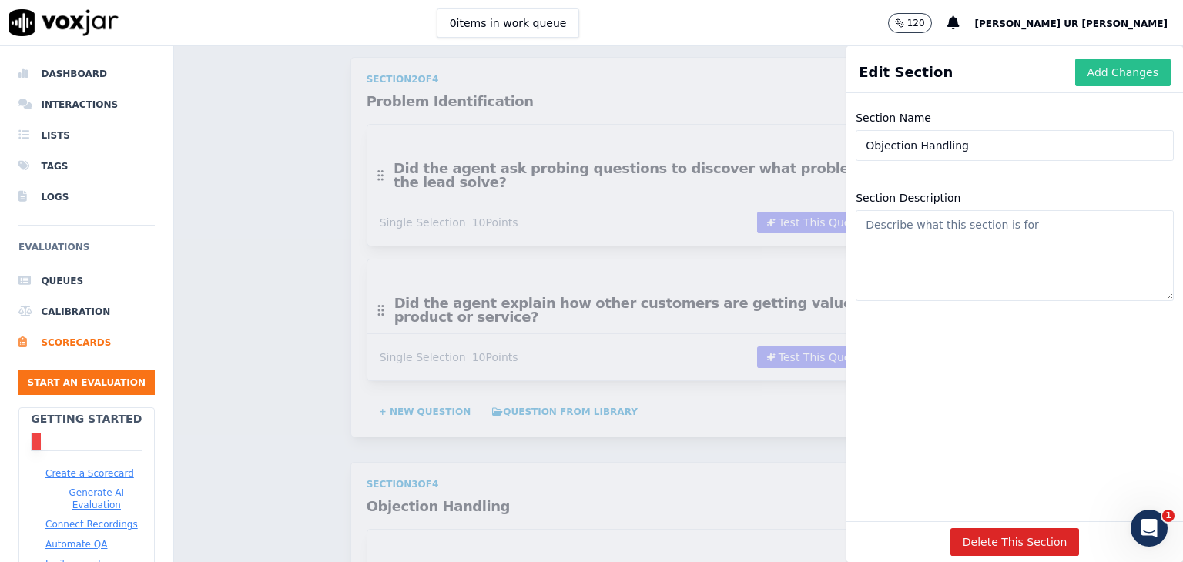
click at [1090, 72] on button "Add Changes" at bounding box center [1122, 73] width 95 height 28
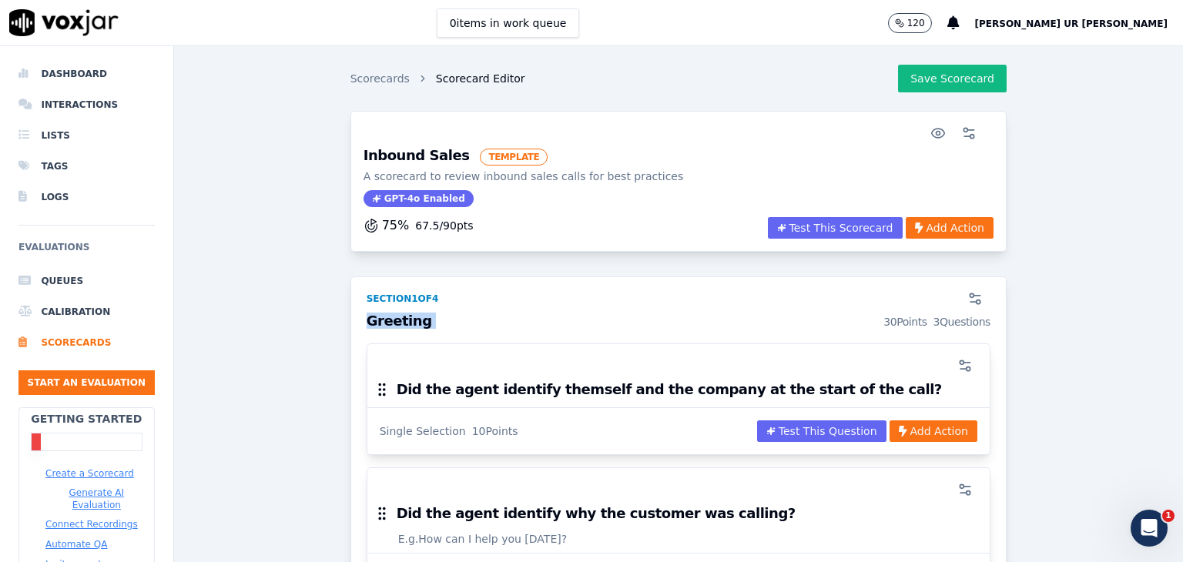
scroll to position [0, 0]
click at [921, 80] on button "Save Scorecard" at bounding box center [952, 79] width 109 height 28
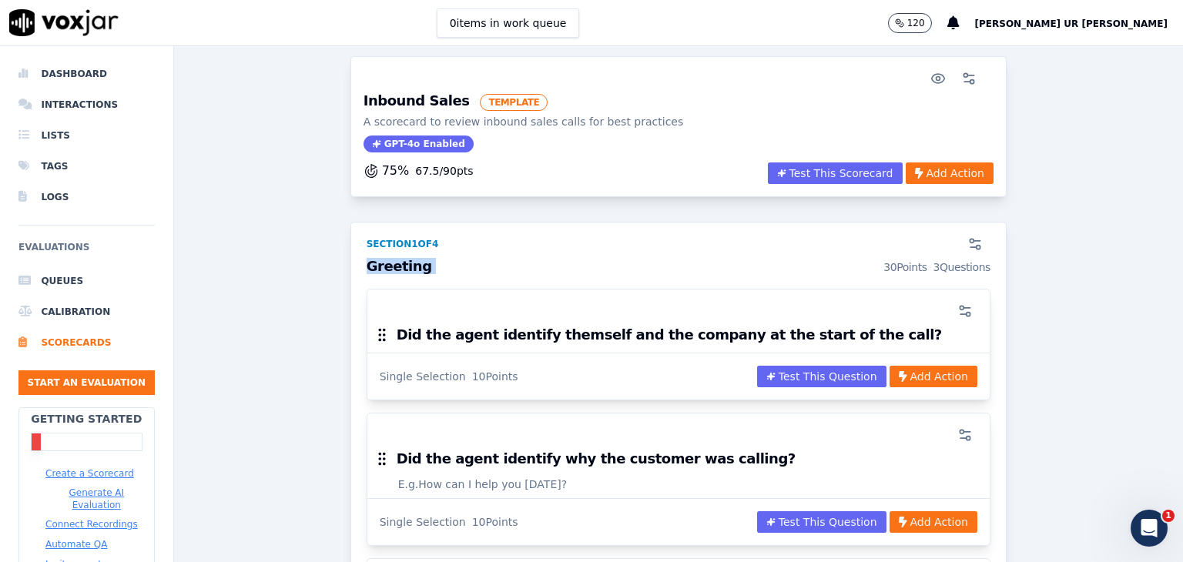
scroll to position [77, 0]
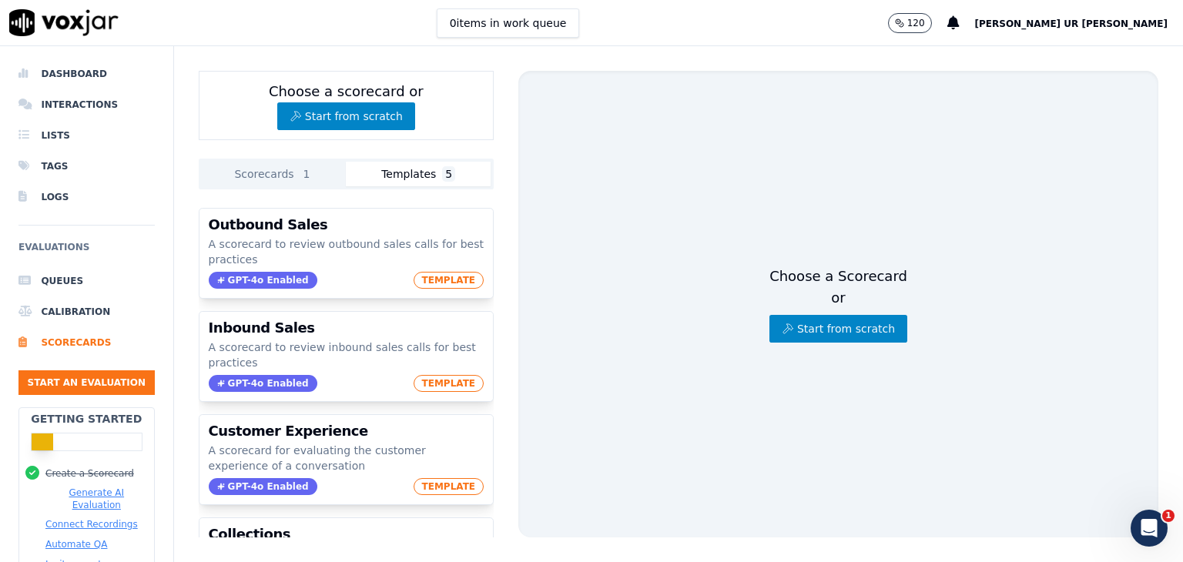
click at [442, 179] on span "5" at bounding box center [448, 173] width 13 height 15
click at [398, 176] on button "Templates 5" at bounding box center [418, 174] width 145 height 25
click at [810, 315] on button "Start from scratch" at bounding box center [838, 329] width 138 height 28
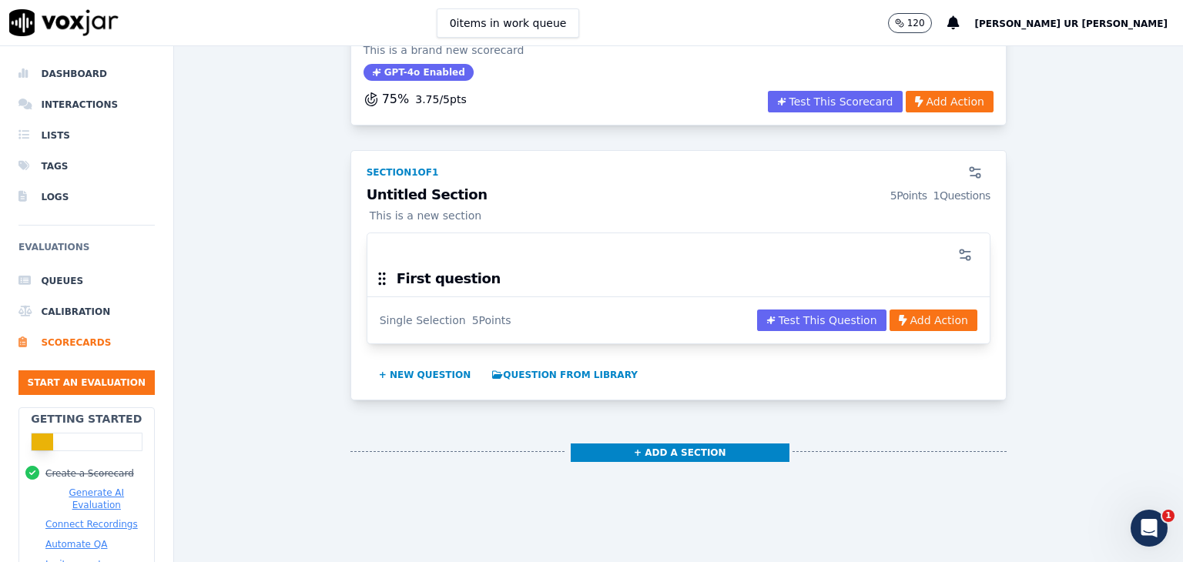
scroll to position [154, 0]
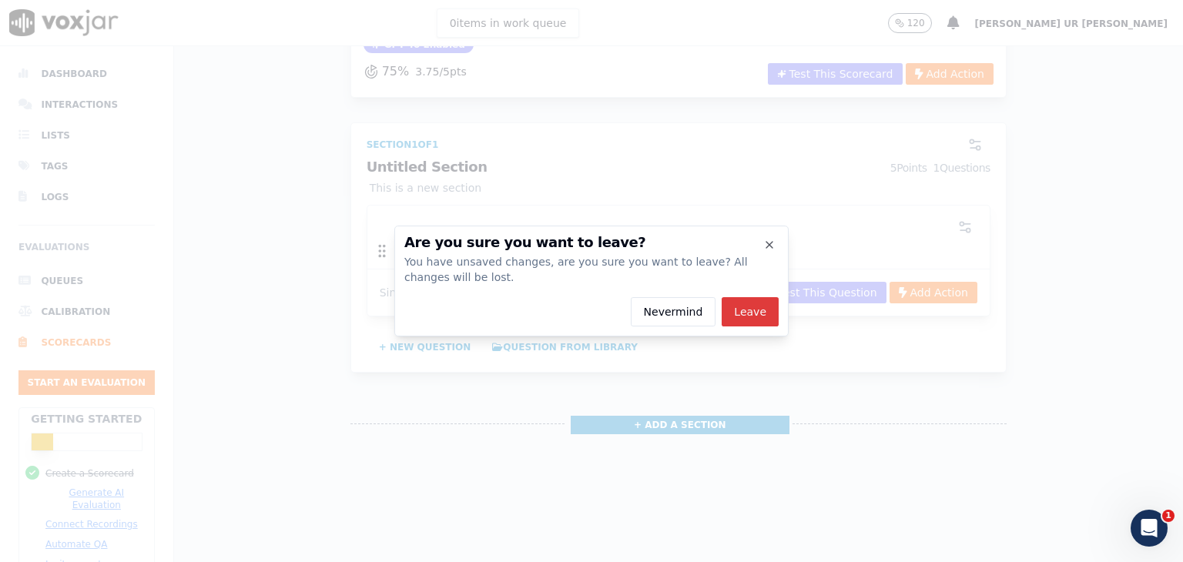
click at [747, 310] on button "Leave" at bounding box center [749, 311] width 57 height 29
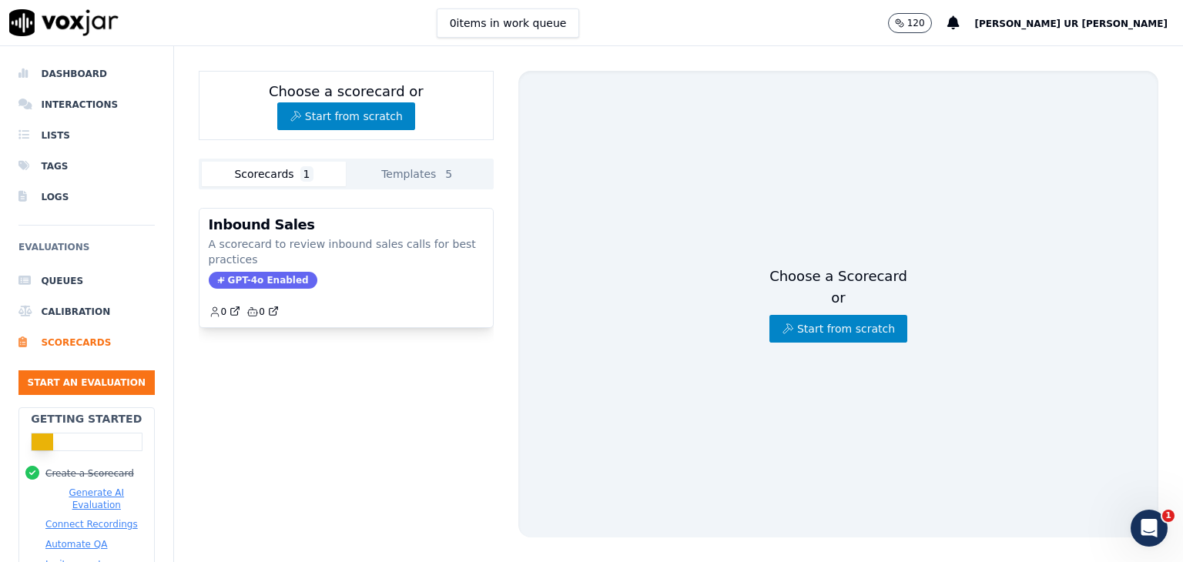
drag, startPoint x: 263, startPoint y: 179, endPoint x: 240, endPoint y: 179, distance: 23.1
click at [240, 179] on button "Scorecards 1" at bounding box center [274, 174] width 145 height 25
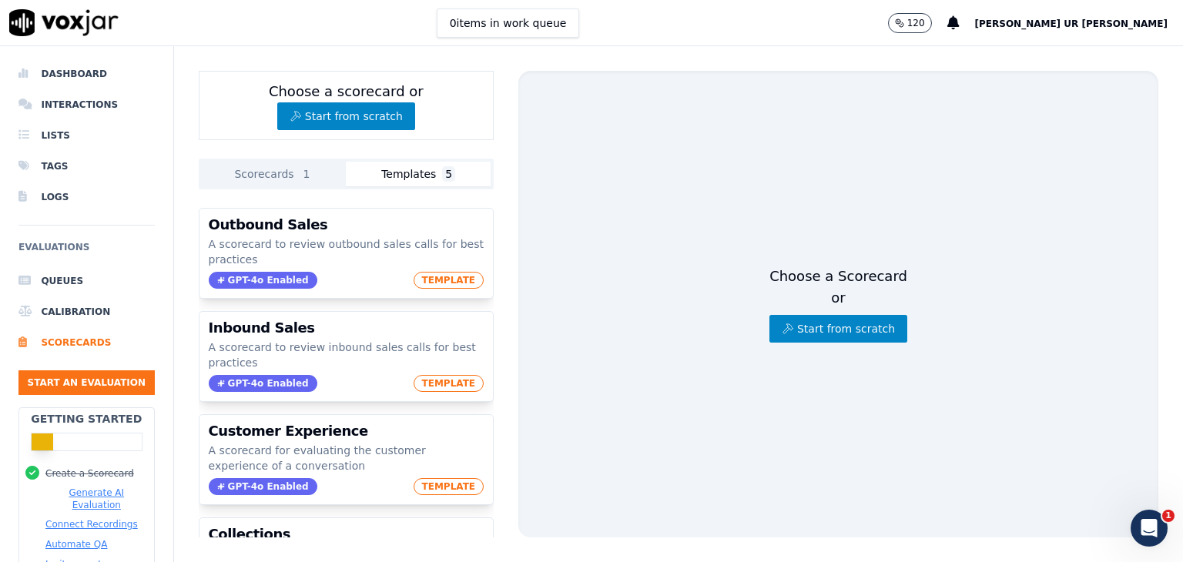
click at [424, 172] on button "Templates 5" at bounding box center [418, 174] width 145 height 25
click at [52, 338] on li "Scorecards" at bounding box center [86, 342] width 136 height 31
click at [811, 322] on button "Start from scratch" at bounding box center [838, 329] width 138 height 28
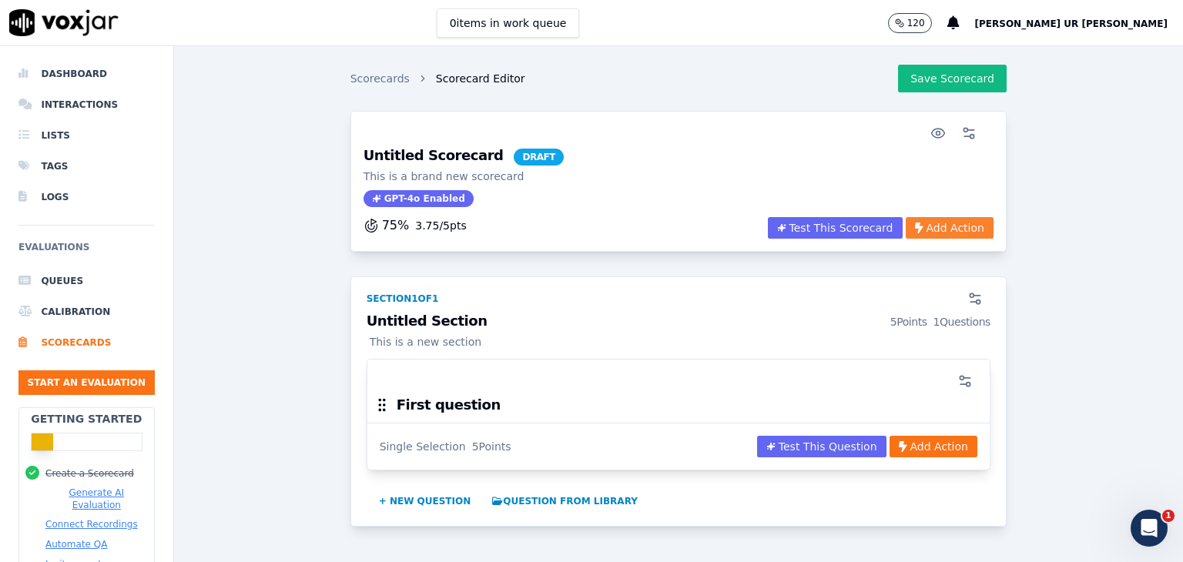
click at [915, 220] on button "Add Action" at bounding box center [949, 228] width 88 height 22
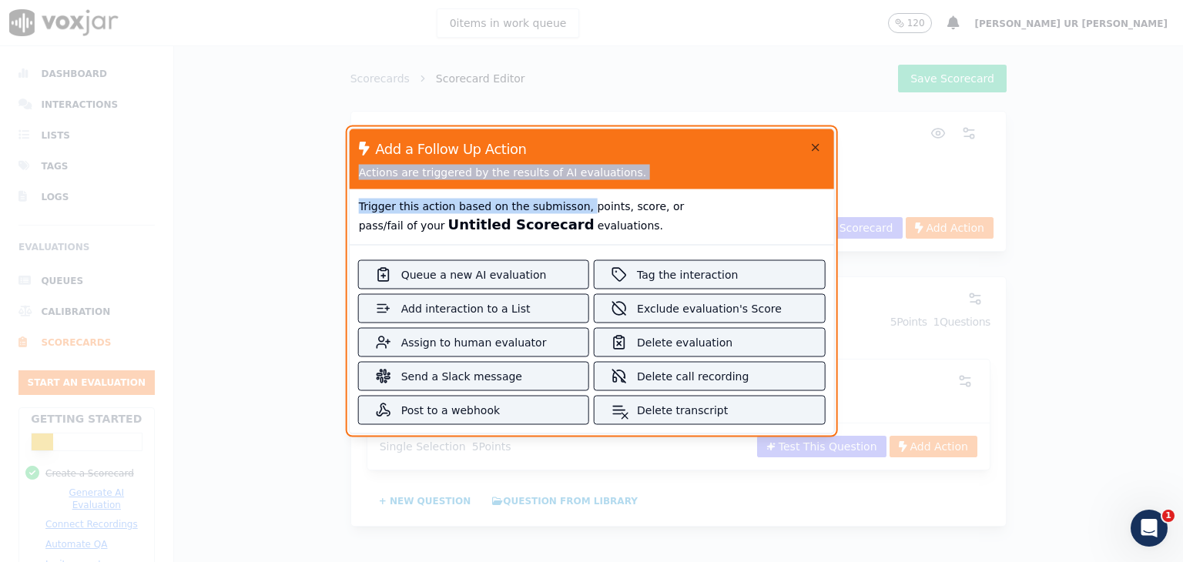
drag, startPoint x: 366, startPoint y: 174, endPoint x: 581, endPoint y: 211, distance: 218.7
click at [580, 212] on div "Add a Follow Up Action Actions are triggered by the results of AI evaluations. …" at bounding box center [592, 282] width 486 height 306
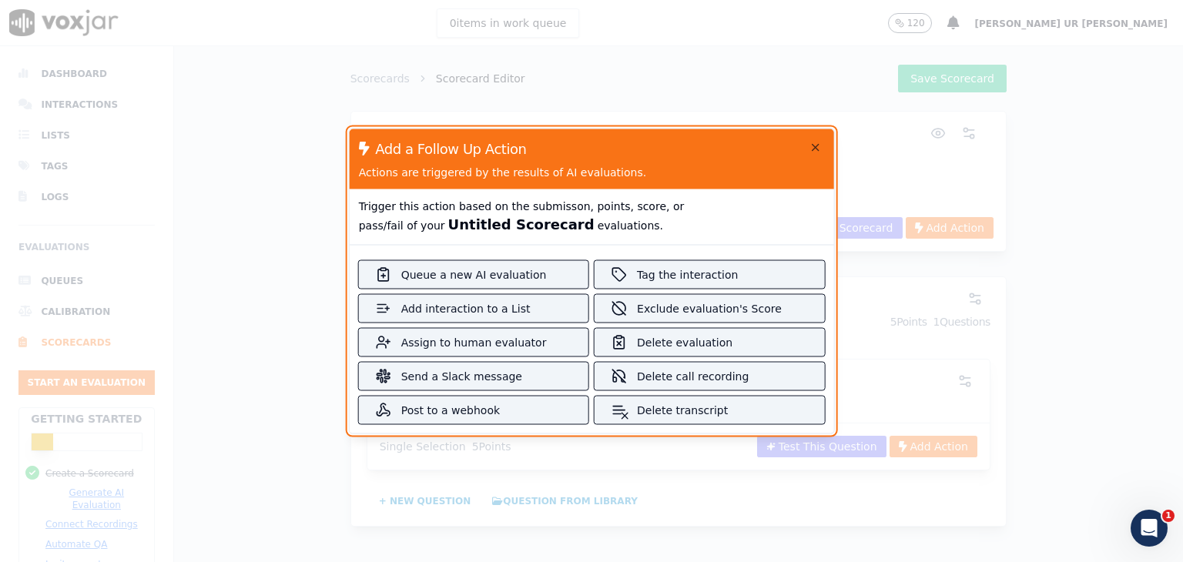
click at [709, 236] on div "Trigger this action based on the submisson, points, score, or pass/fail of your…" at bounding box center [542, 216] width 385 height 55
click at [813, 152] on div "Add a Follow Up Action Actions are triggered by the results of AI evaluations." at bounding box center [592, 159] width 484 height 60
click at [810, 149] on icon "button" at bounding box center [814, 148] width 12 height 12
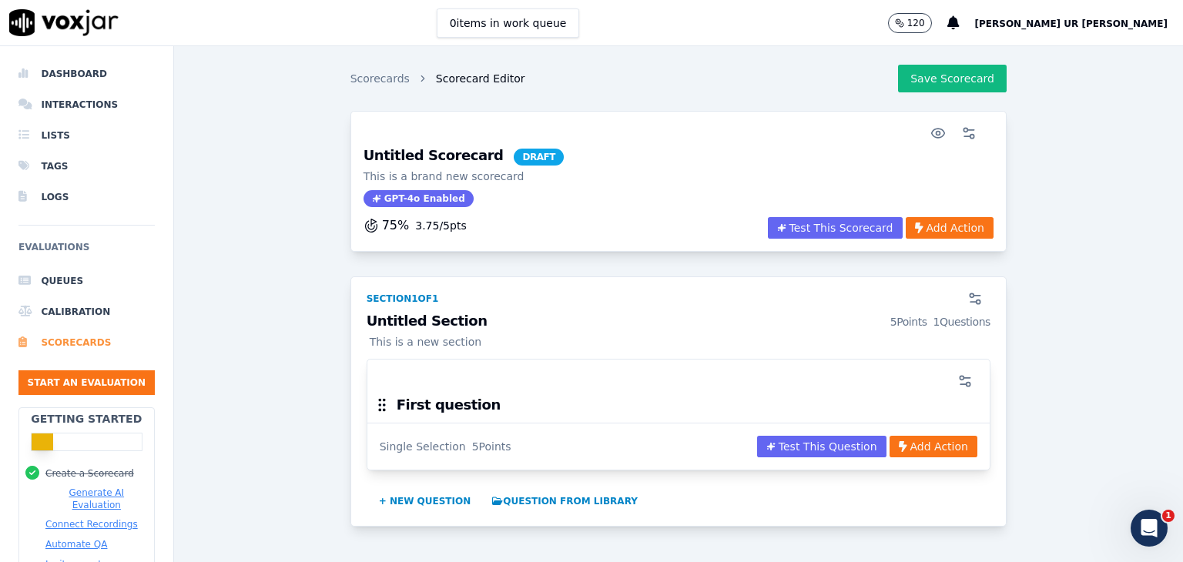
click at [66, 342] on li "Scorecards" at bounding box center [86, 342] width 136 height 31
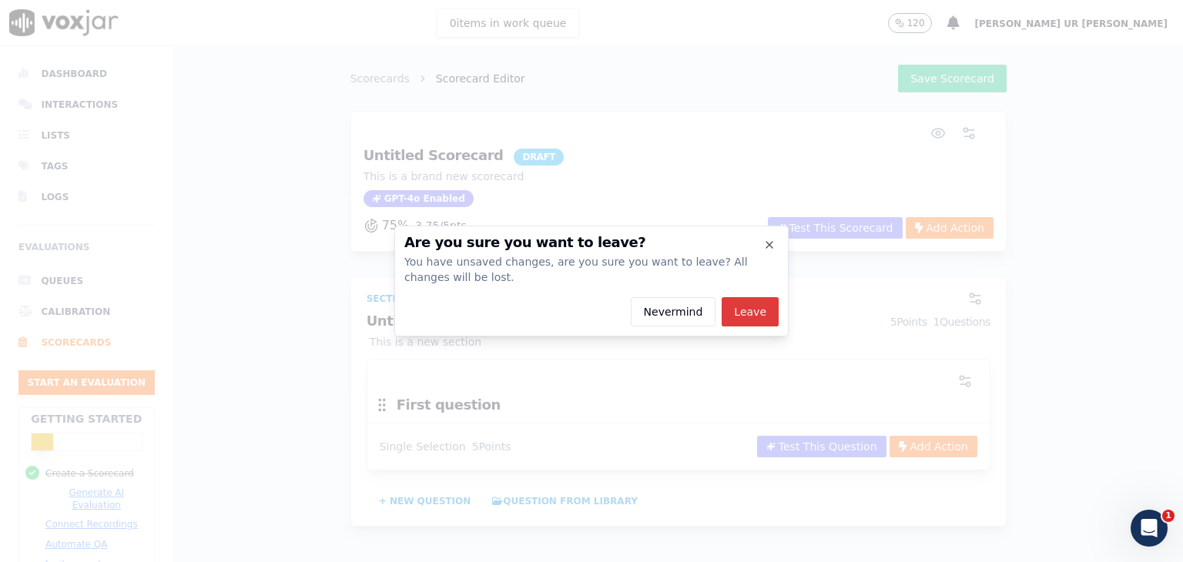
click at [730, 316] on button "Leave" at bounding box center [749, 311] width 57 height 29
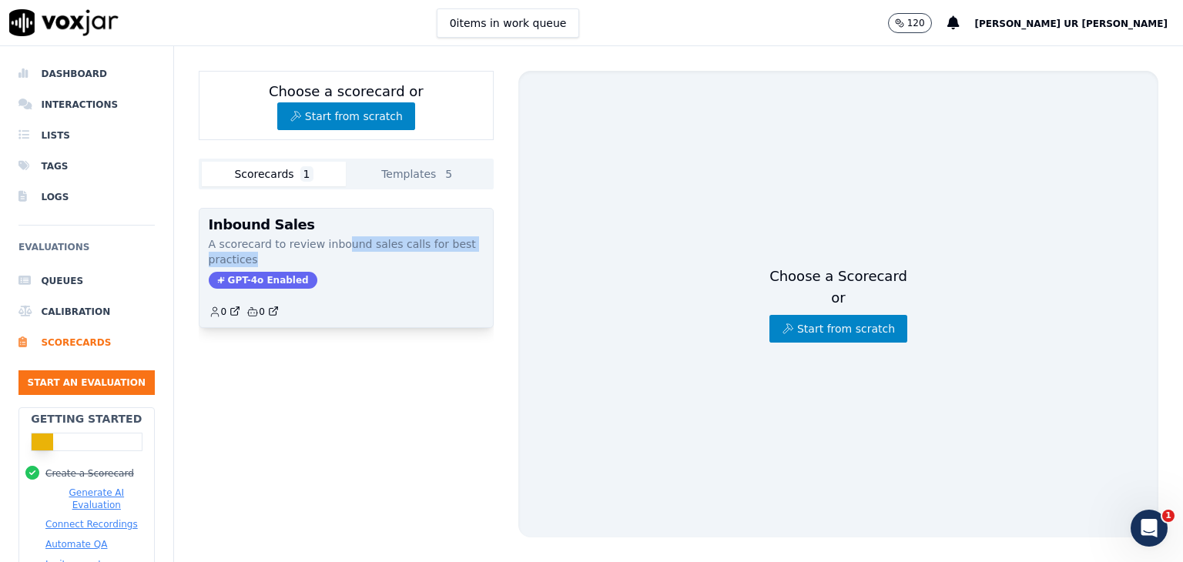
drag, startPoint x: 354, startPoint y: 253, endPoint x: 333, endPoint y: 250, distance: 21.8
click at [333, 250] on p "A scorecard to review inbound sales calls for best practices" at bounding box center [346, 251] width 275 height 31
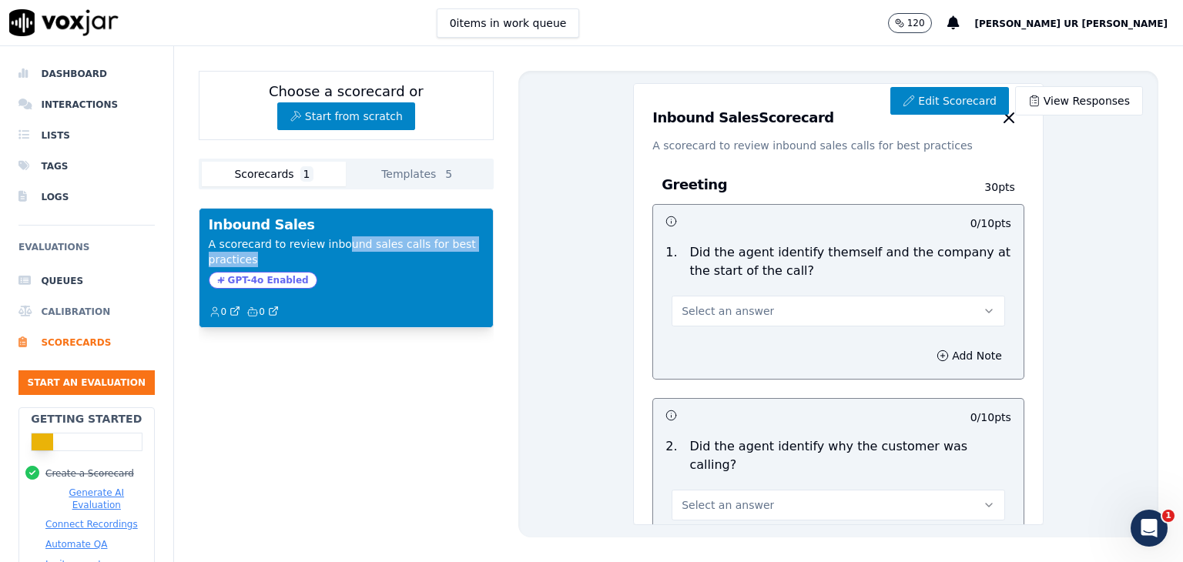
click at [49, 303] on li "Calibration" at bounding box center [86, 311] width 136 height 31
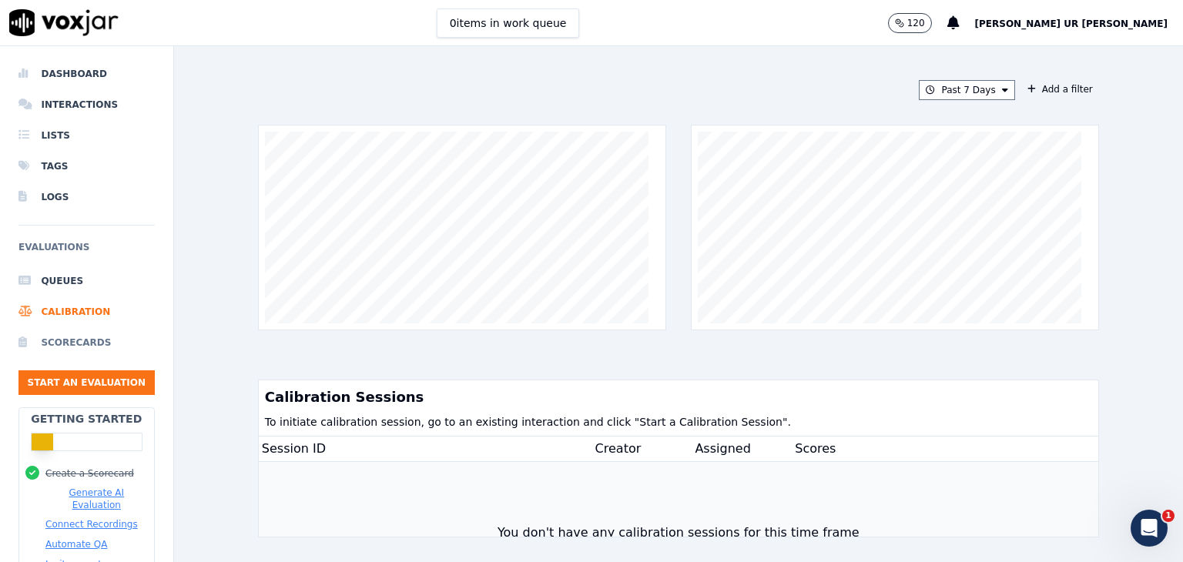
click at [86, 340] on li "Scorecards" at bounding box center [86, 342] width 136 height 31
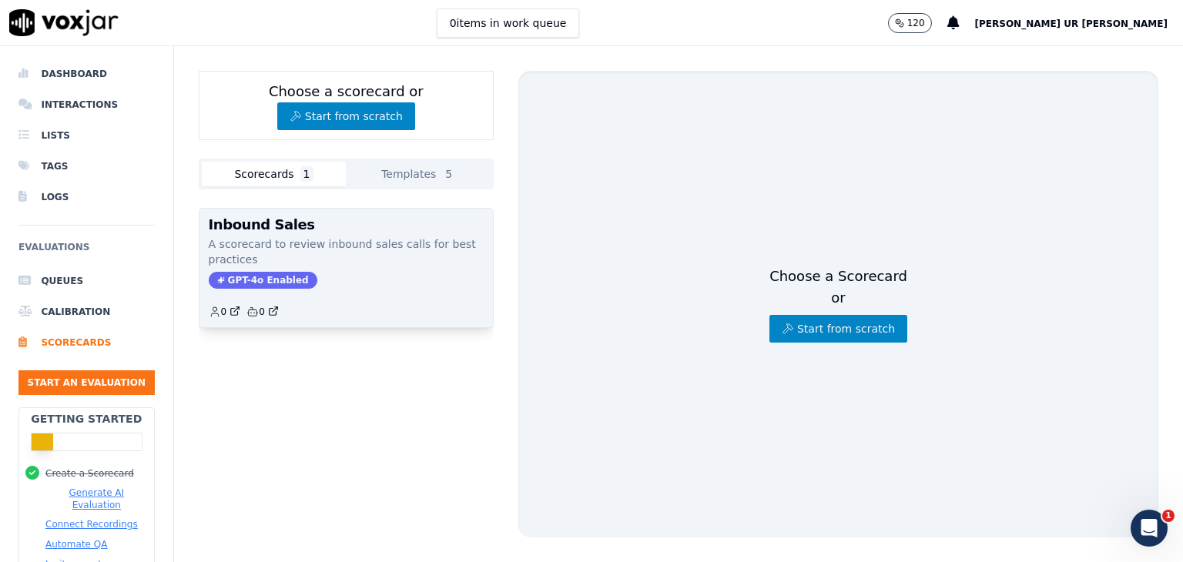
click at [291, 269] on div "Inbound Sales A scorecard to review inbound sales calls for best practices GPT-…" at bounding box center [345, 268] width 293 height 119
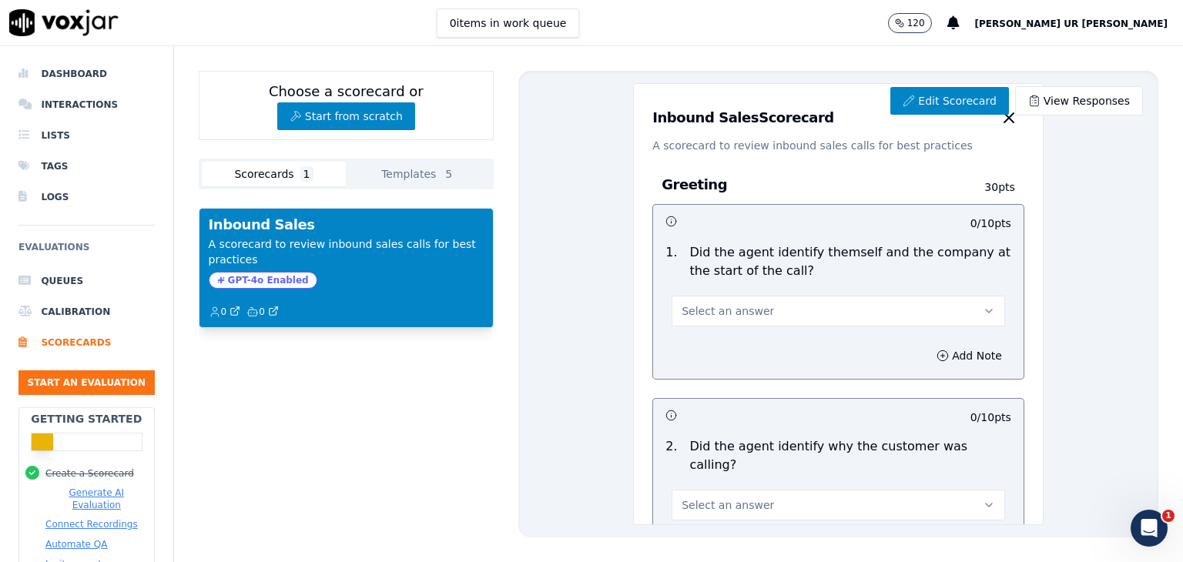
click at [361, 268] on div "Inbound Sales A scorecard to review inbound sales calls for best practices GPT-…" at bounding box center [345, 268] width 293 height 119
click at [80, 380] on button "Start an Evaluation" at bounding box center [86, 382] width 136 height 25
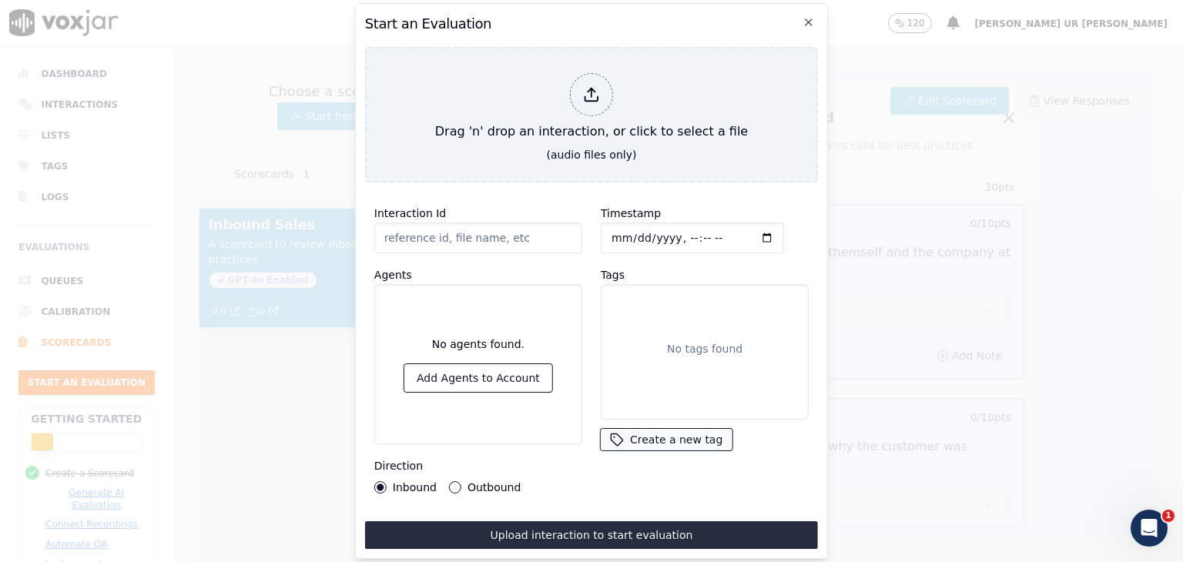
click at [658, 429] on button "Create a new tag" at bounding box center [666, 440] width 131 height 22
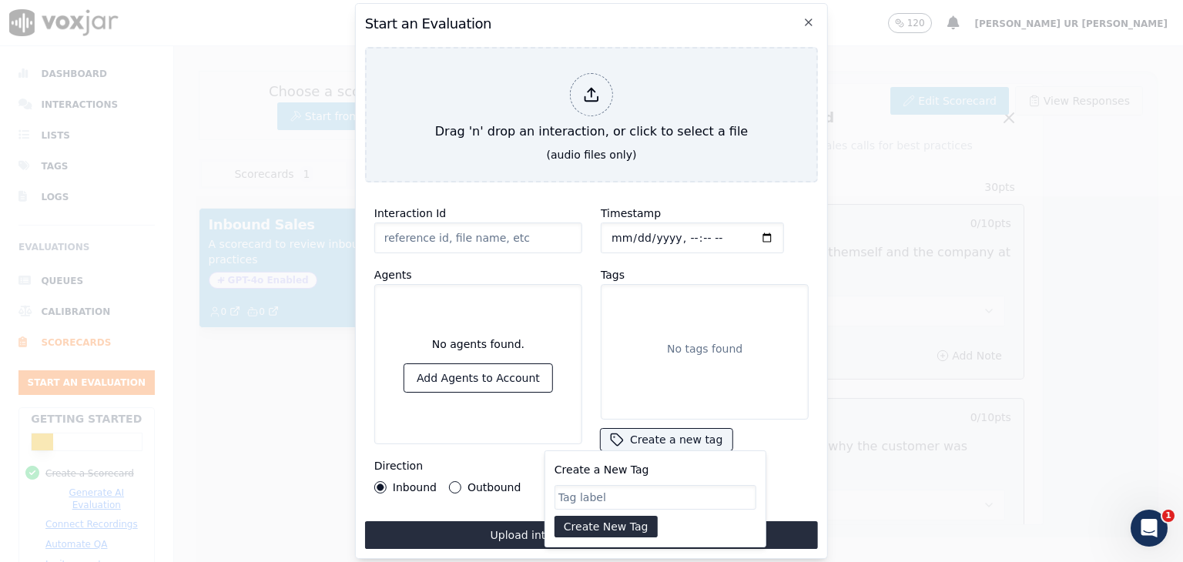
click at [632, 487] on input "Create a New Tag" at bounding box center [655, 497] width 202 height 25
click at [433, 500] on div "Interaction Id Agents No agents found. Add Agents to Account Direction Inbound …" at bounding box center [591, 372] width 453 height 354
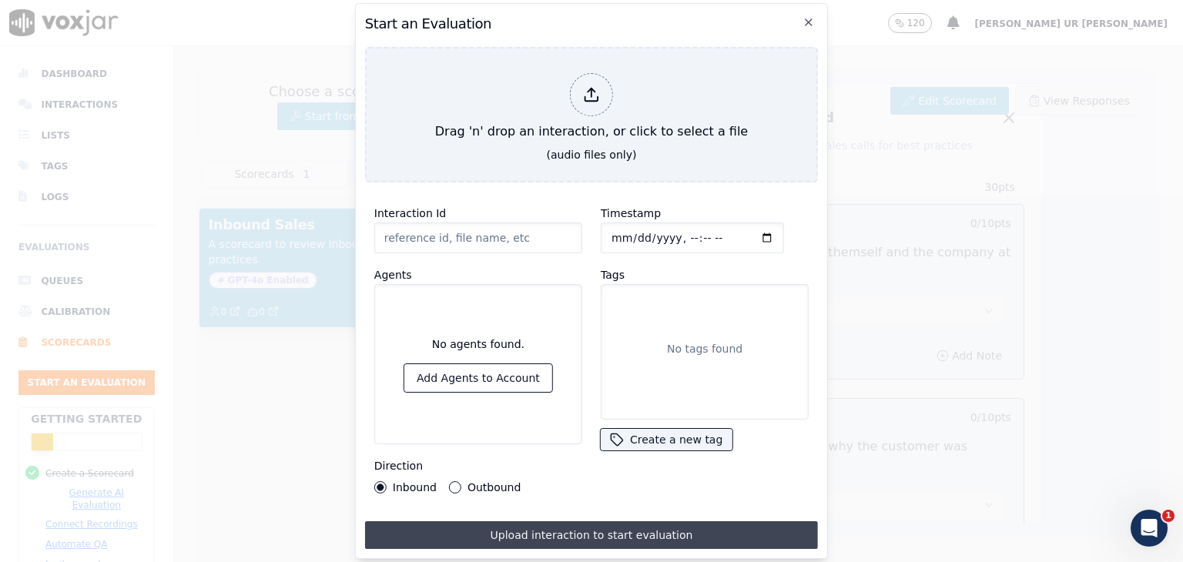
click at [546, 535] on button "Upload interaction to start evaluation" at bounding box center [591, 535] width 453 height 28
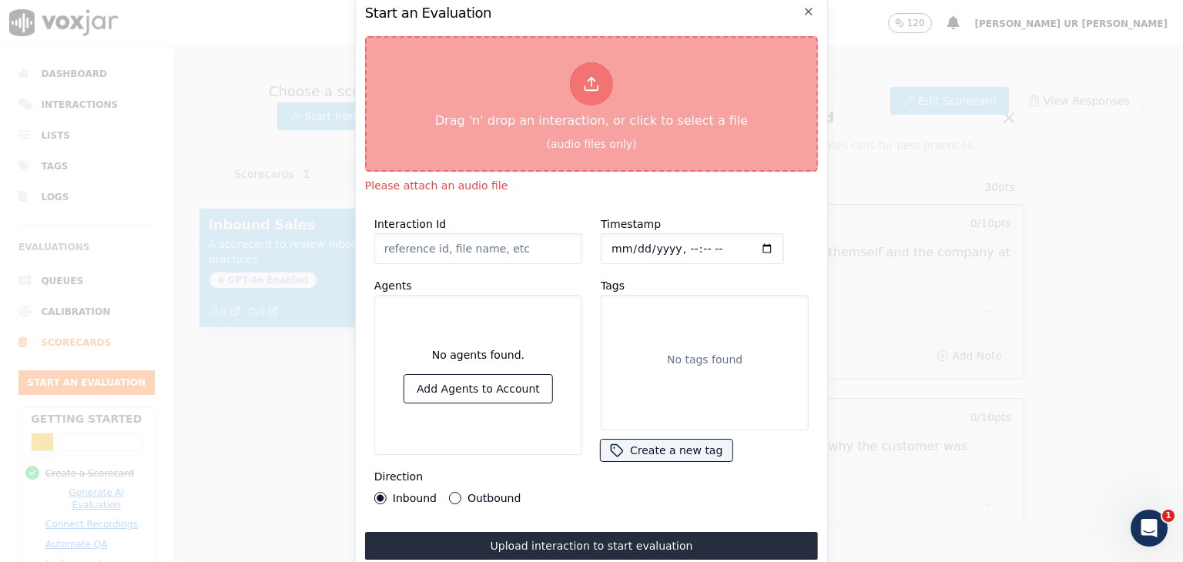
click at [520, 139] on button "Drag 'n' drop an interaction, or click to select a file (audio files only)" at bounding box center [591, 104] width 453 height 136
click at [483, 384] on button "Add Agents to Account" at bounding box center [478, 389] width 148 height 28
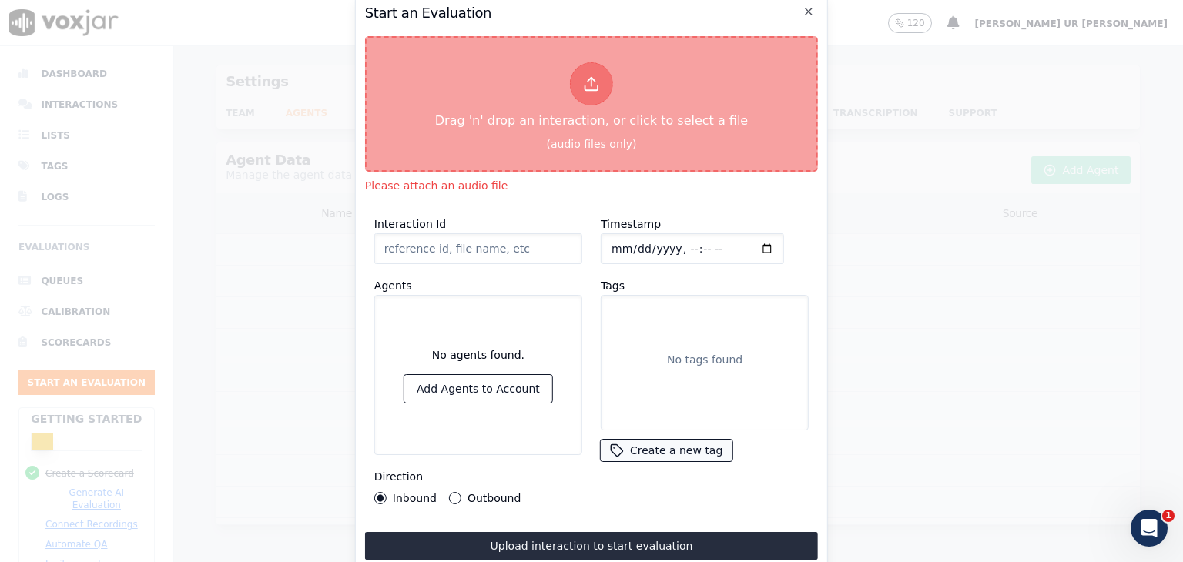
click at [678, 446] on button "Create a new tag" at bounding box center [666, 451] width 131 height 22
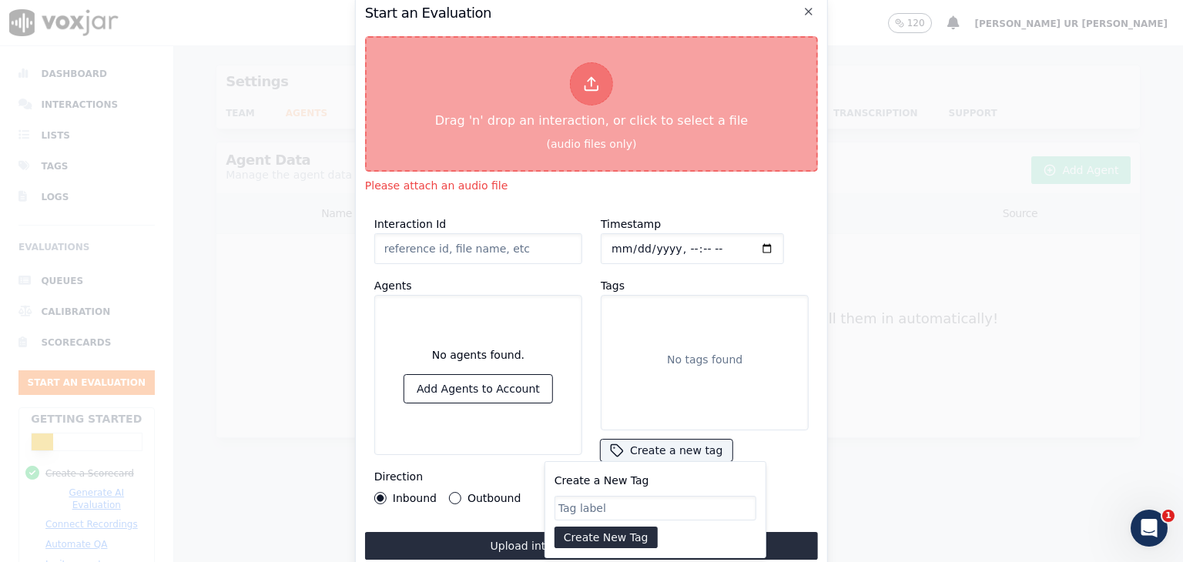
click at [712, 331] on div "No tags found" at bounding box center [704, 363] width 194 height 122
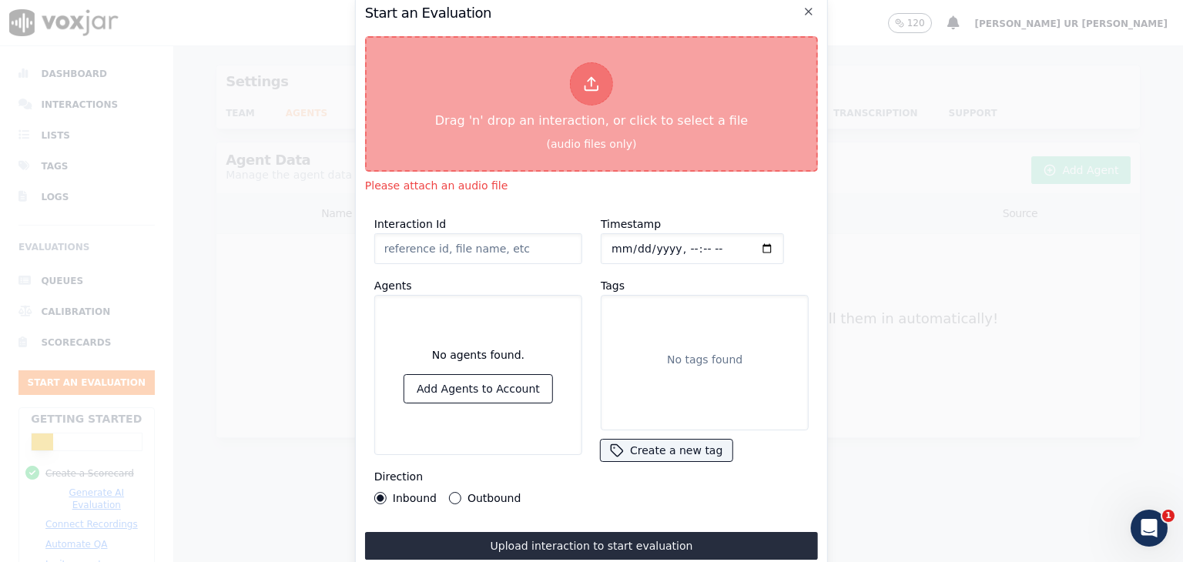
click at [407, 470] on label "Direction" at bounding box center [398, 476] width 49 height 12
click at [450, 494] on button "Outbound" at bounding box center [455, 498] width 12 height 12
click at [370, 490] on div "Interaction Id Agents No agents found. Add Agents to Account Direction Inbound …" at bounding box center [478, 360] width 226 height 308
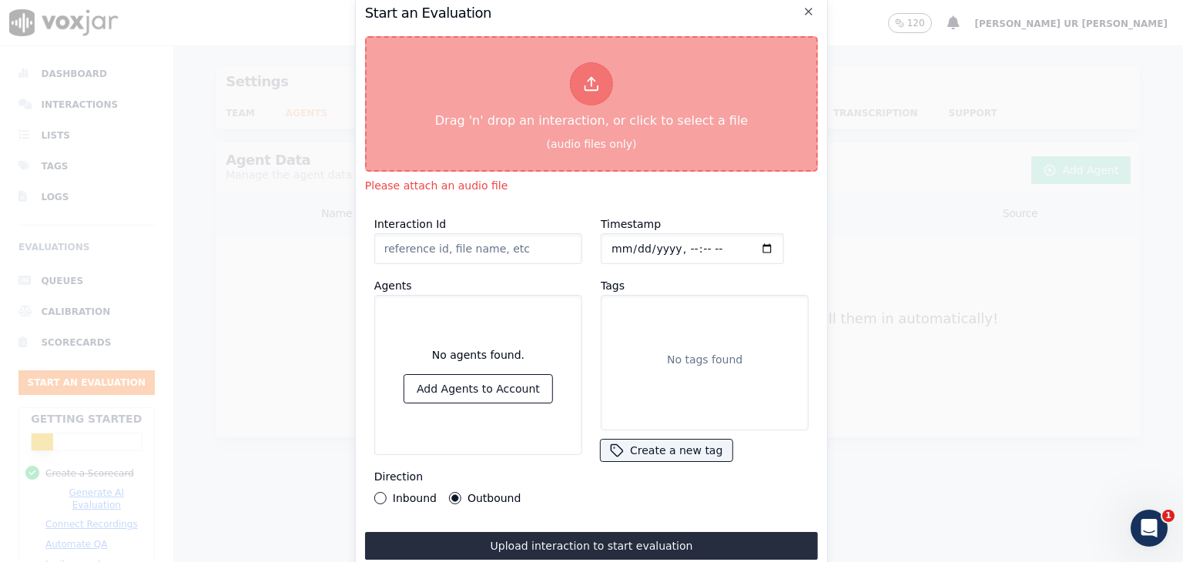
click at [379, 495] on button "Inbound" at bounding box center [380, 498] width 12 height 12
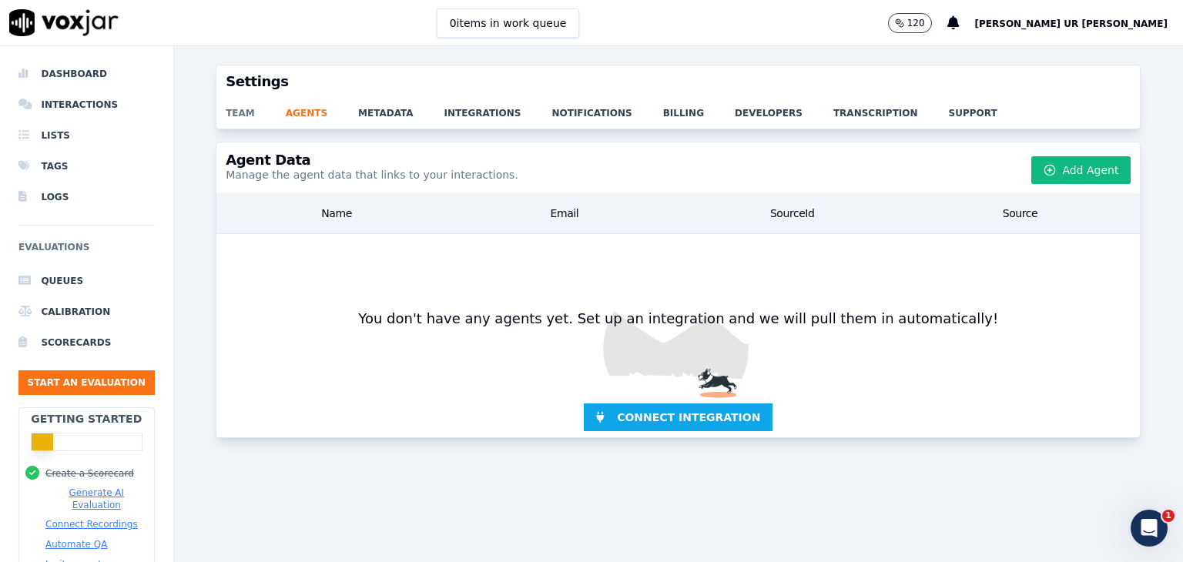
click at [240, 115] on link "team" at bounding box center [256, 109] width 60 height 22
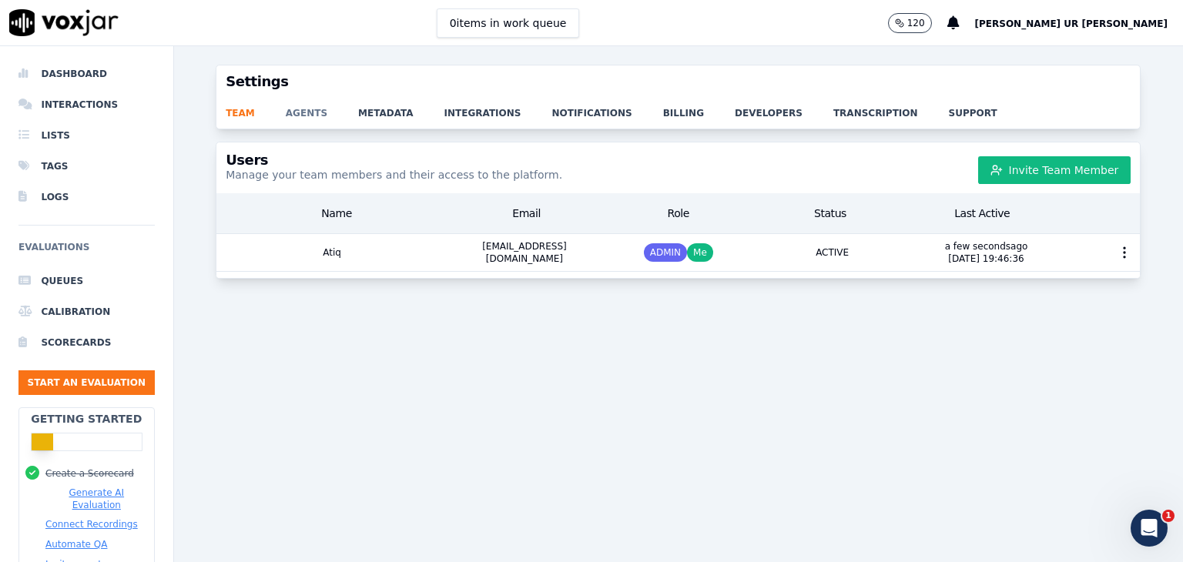
click at [291, 111] on link "agents" at bounding box center [322, 109] width 72 height 22
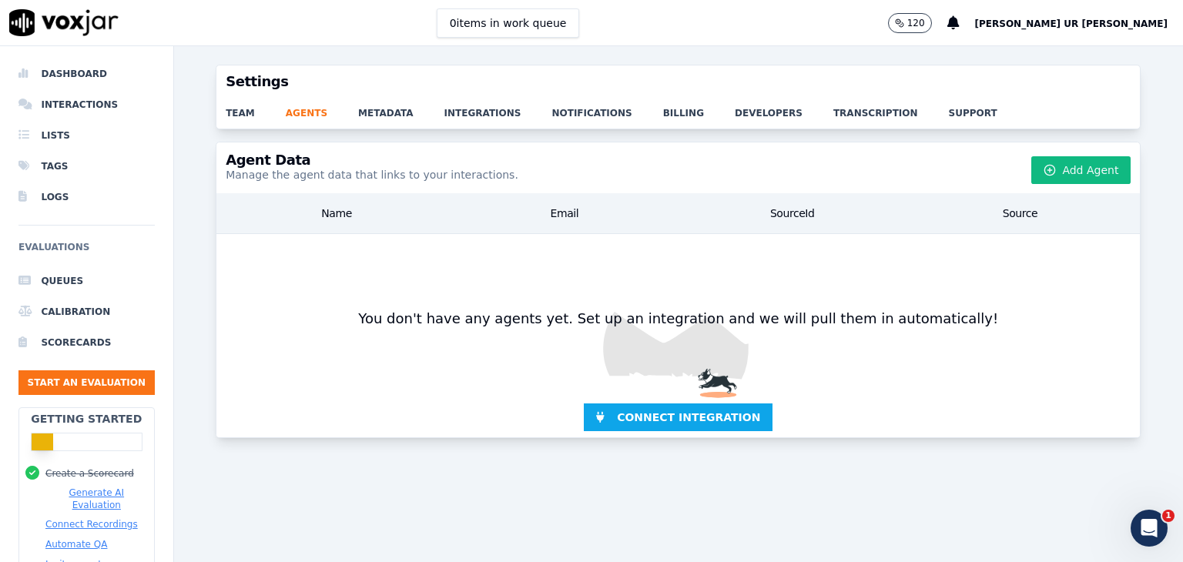
click at [366, 119] on div "team agents metadata integrations notifications billing developers transcriptio…" at bounding box center [677, 113] width 923 height 31
click at [369, 113] on link "metadata" at bounding box center [401, 109] width 86 height 22
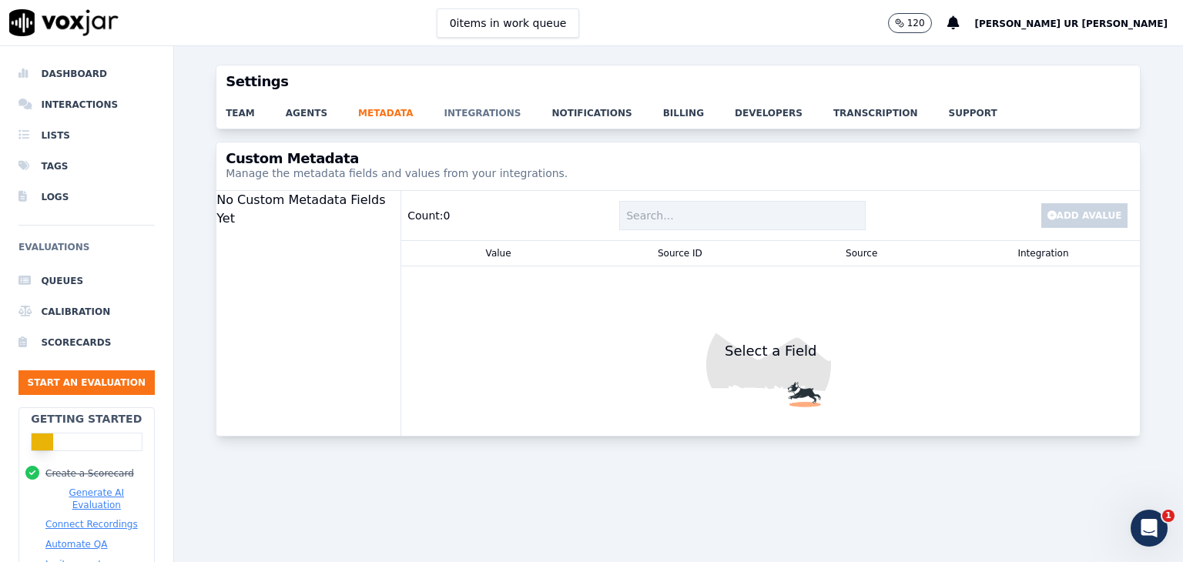
click at [444, 113] on link "integrations" at bounding box center [498, 109] width 108 height 22
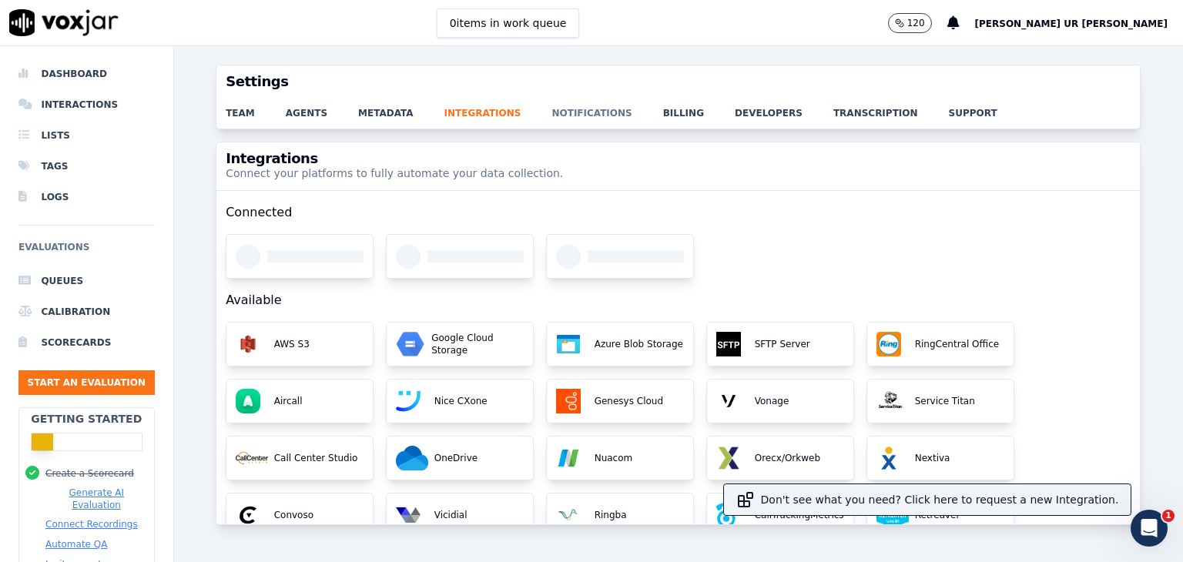
click at [560, 112] on link "notifications" at bounding box center [606, 109] width 111 height 22
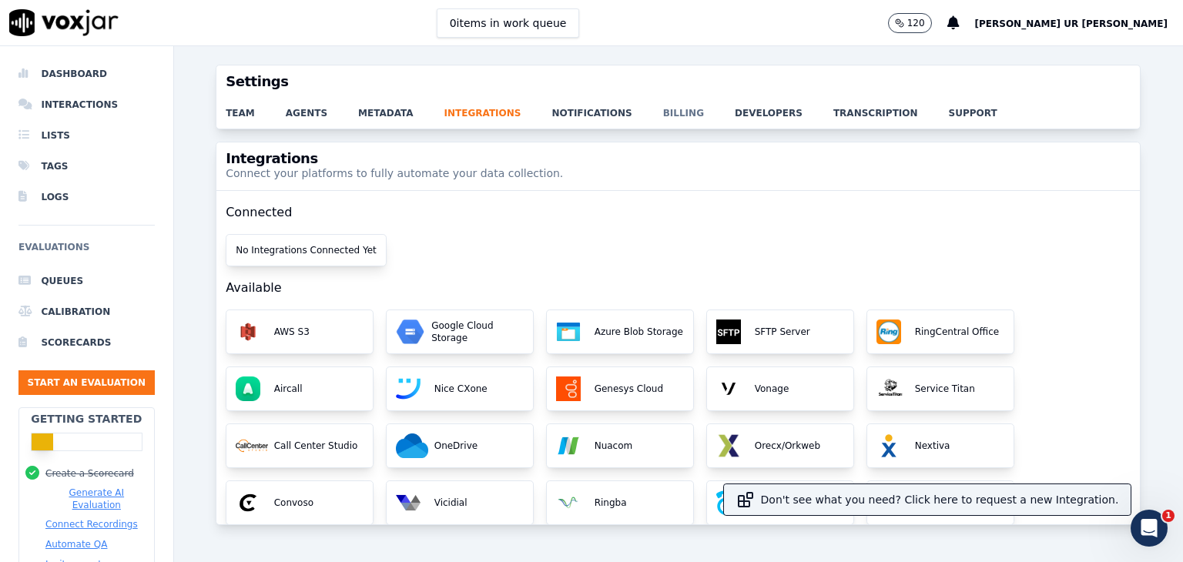
click at [663, 114] on link "billing" at bounding box center [699, 109] width 72 height 22
click at [584, 114] on link "notifications" at bounding box center [606, 109] width 111 height 22
click at [582, 112] on link "notifications" at bounding box center [606, 109] width 111 height 22
click at [663, 112] on link "billing" at bounding box center [699, 109] width 72 height 22
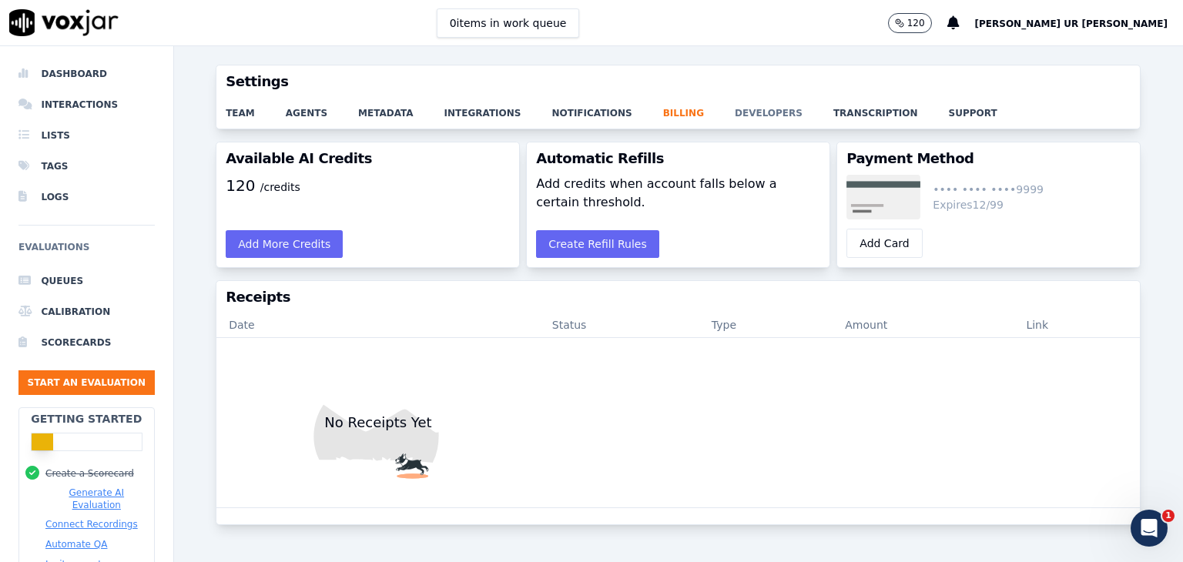
click at [735, 102] on link "developers" at bounding box center [784, 109] width 99 height 22
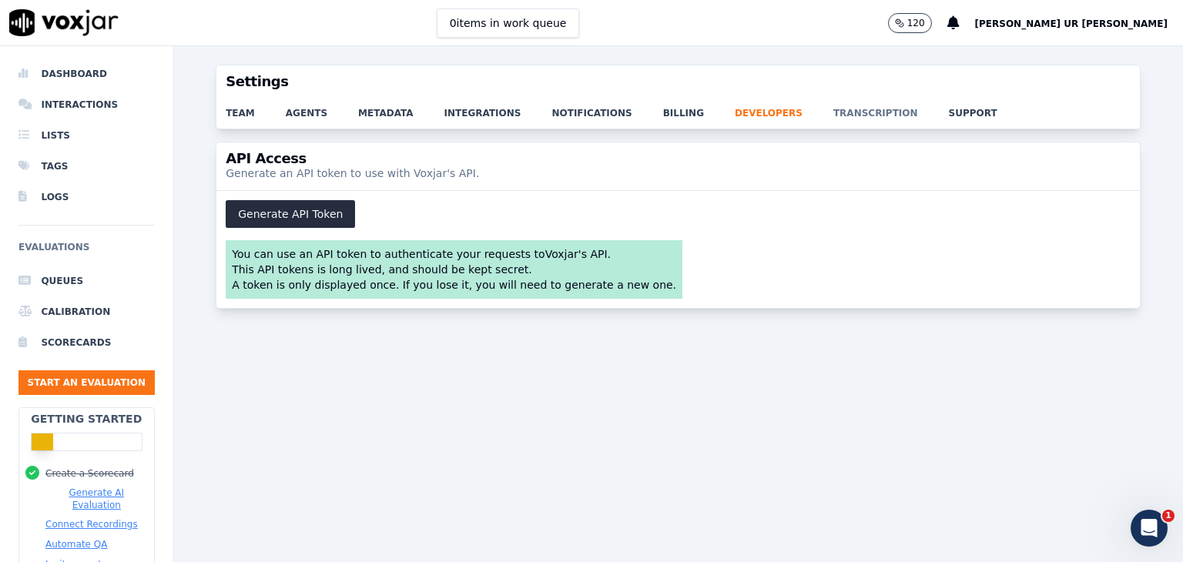
click at [833, 100] on link "transcription" at bounding box center [890, 109] width 115 height 22
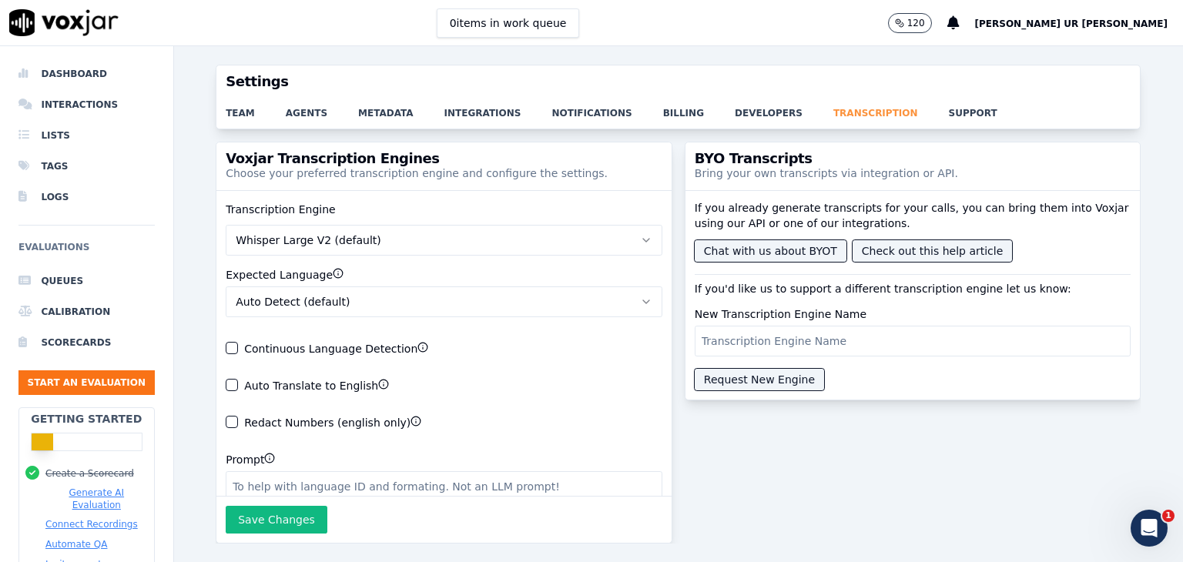
click at [833, 111] on link "transcription" at bounding box center [890, 109] width 115 height 22
click at [949, 115] on link "support" at bounding box center [988, 109] width 79 height 22
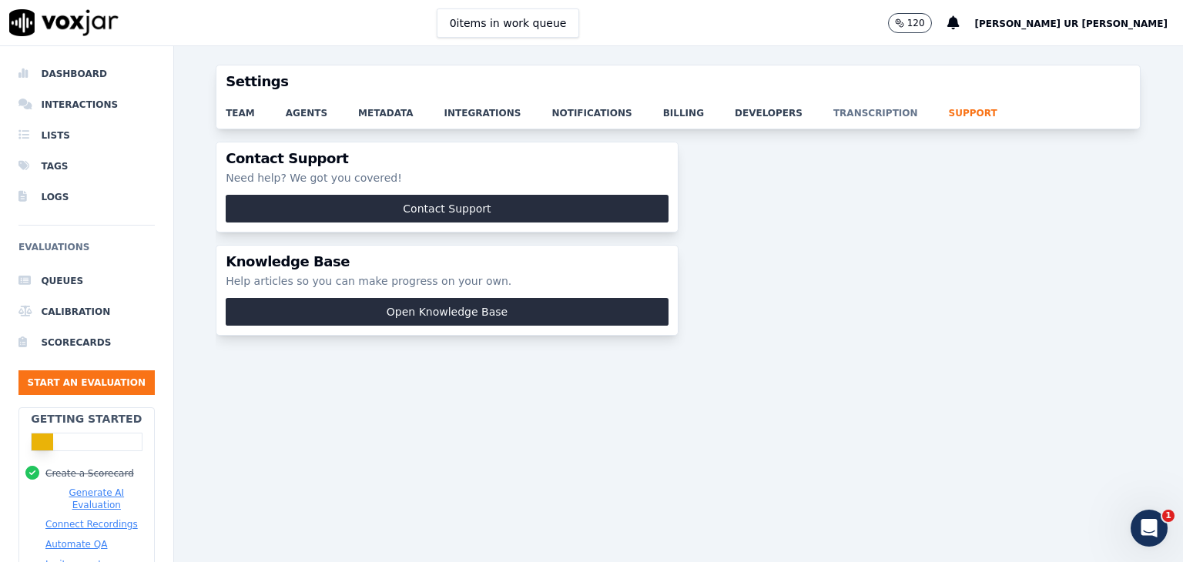
click at [833, 115] on link "transcription" at bounding box center [890, 109] width 115 height 22
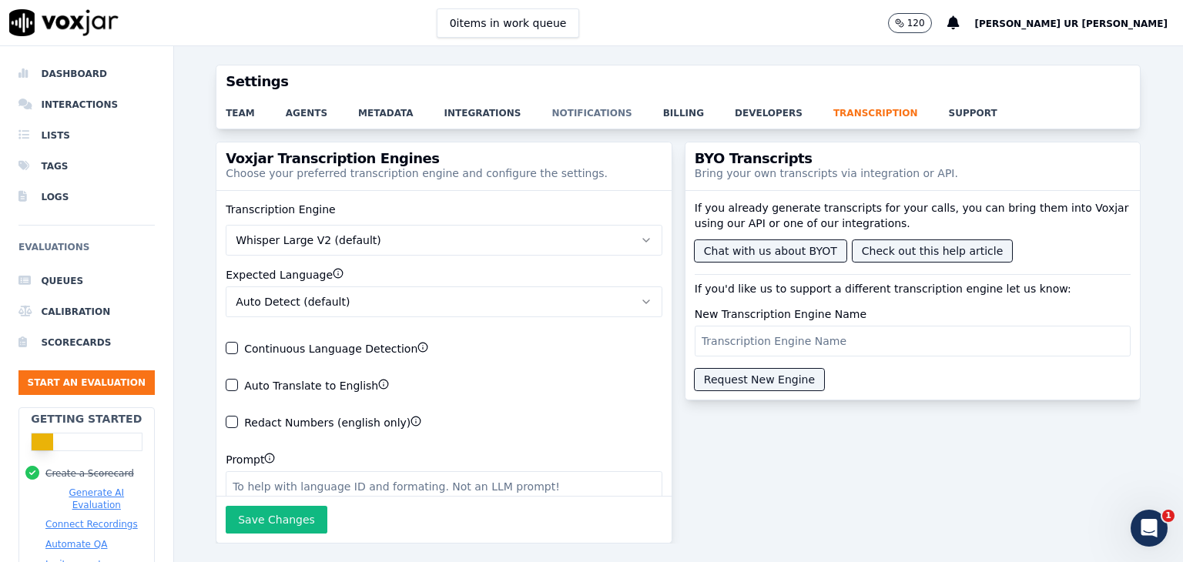
click at [574, 115] on link "notifications" at bounding box center [606, 109] width 111 height 22
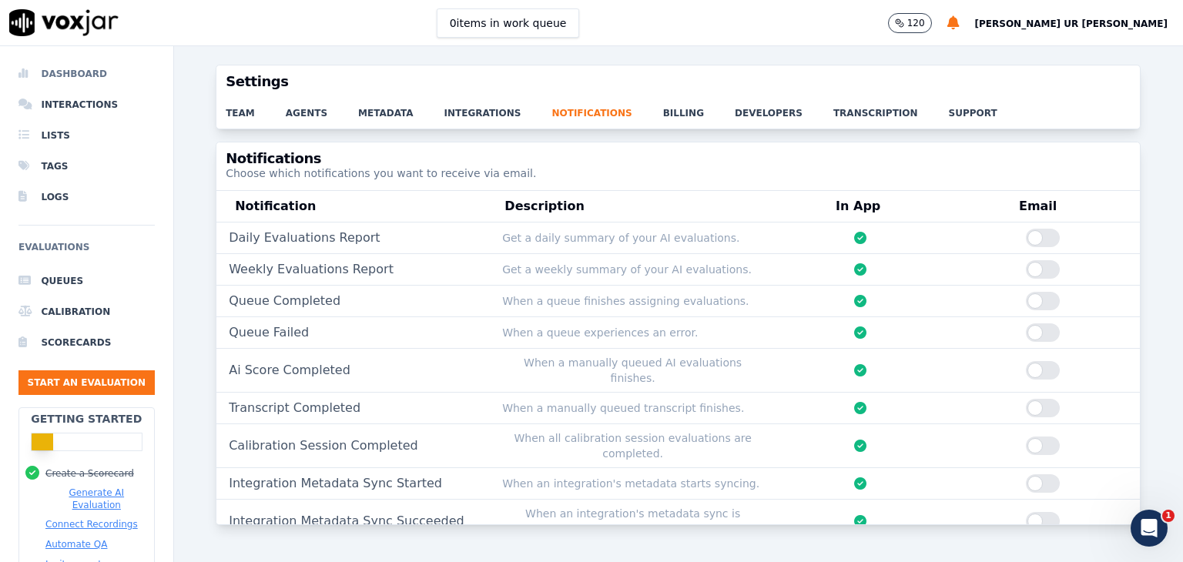
click at [92, 72] on li "Dashboard" at bounding box center [86, 74] width 136 height 31
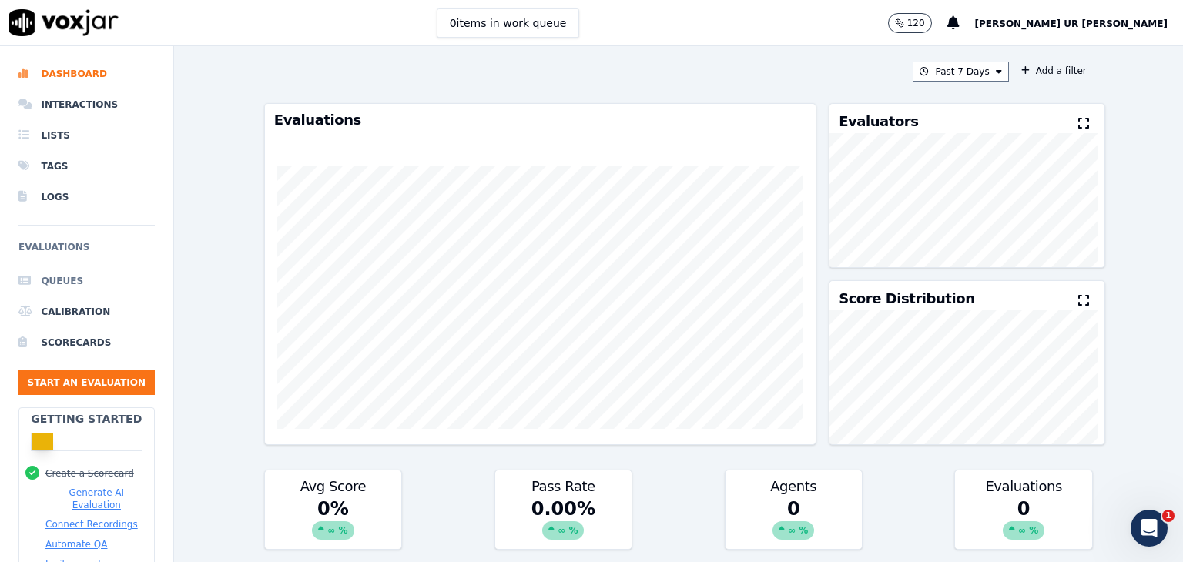
click at [59, 282] on li "Queues" at bounding box center [86, 281] width 136 height 31
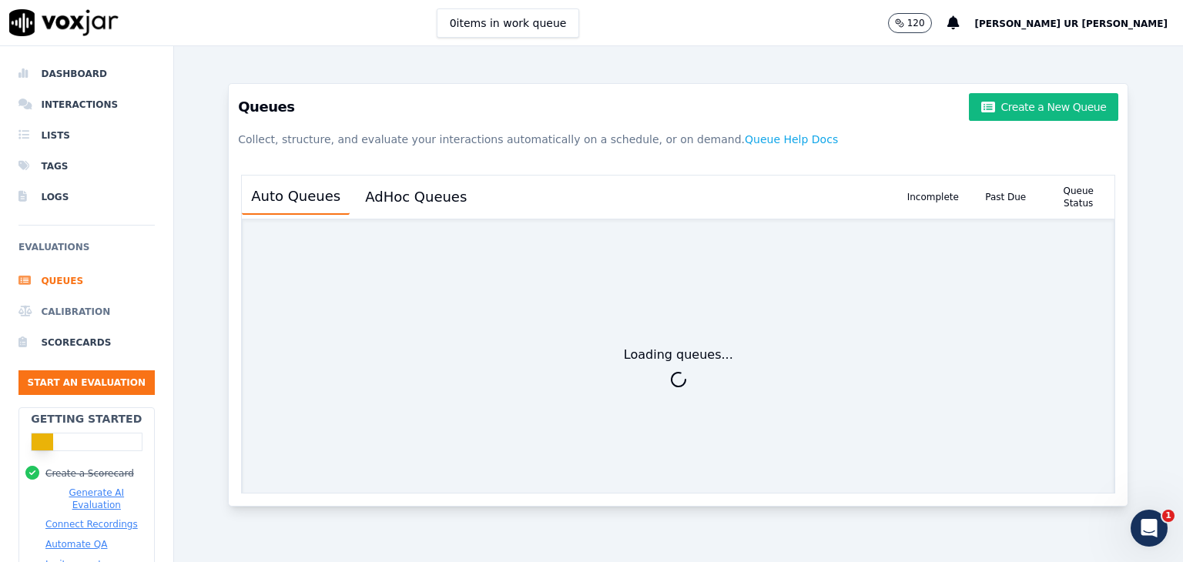
click at [74, 309] on li "Calibration" at bounding box center [86, 311] width 136 height 31
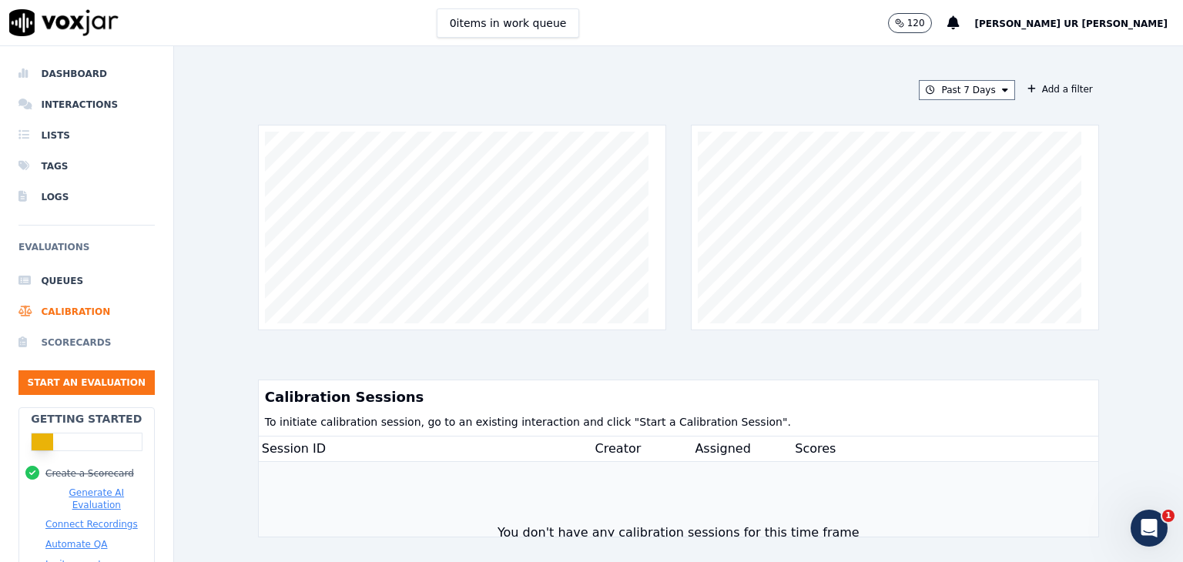
click at [73, 344] on li "Scorecards" at bounding box center [86, 342] width 136 height 31
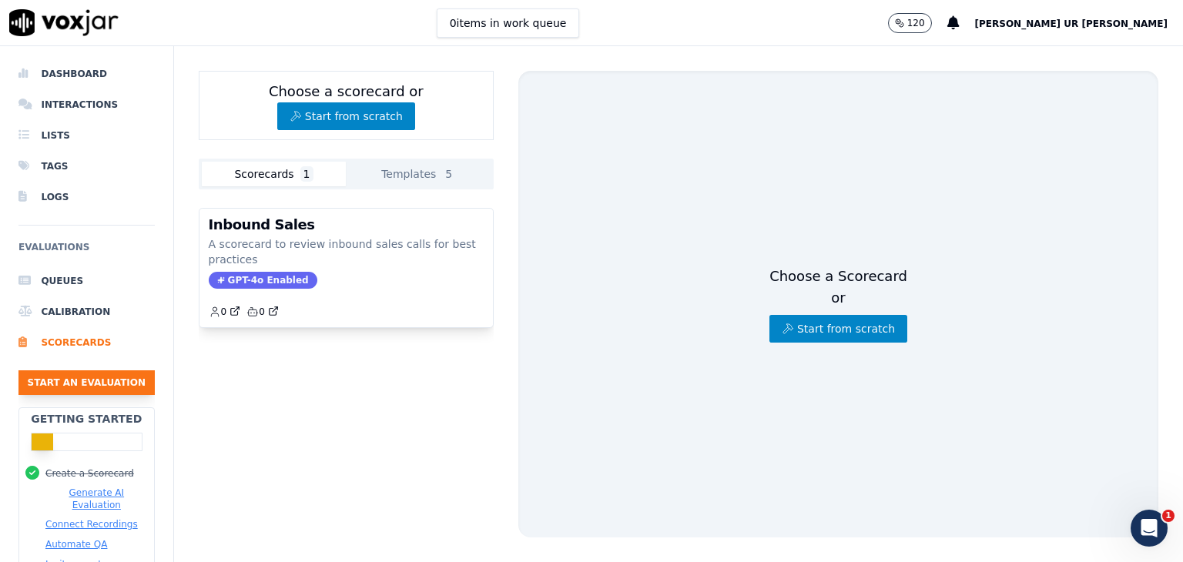
click at [104, 384] on button "Start an Evaluation" at bounding box center [86, 382] width 136 height 25
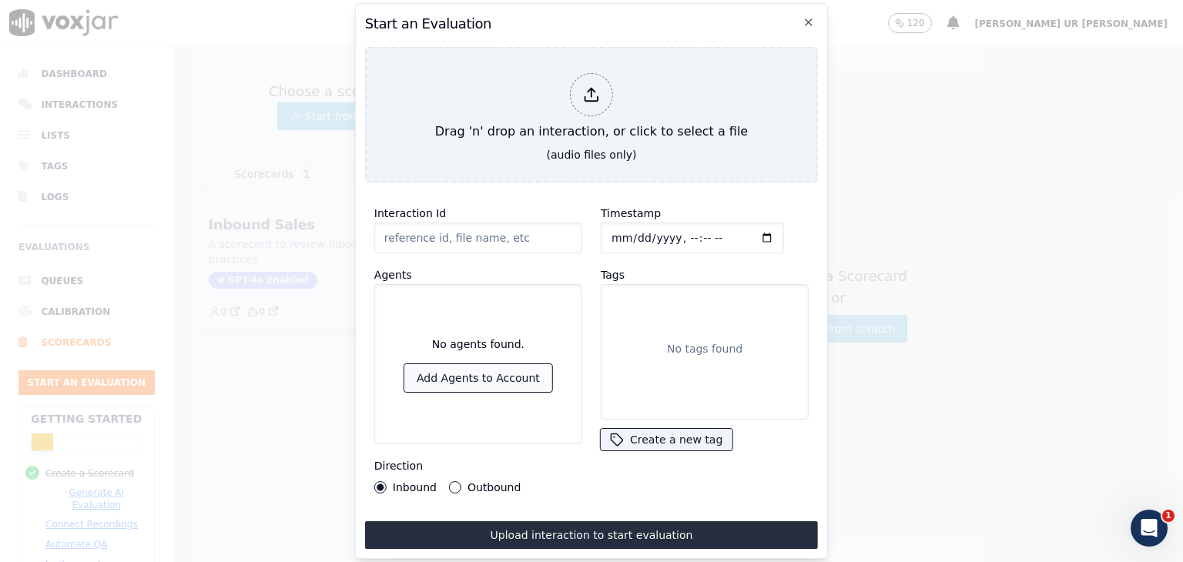
click at [500, 380] on button "Add Agents to Account" at bounding box center [478, 378] width 148 height 28
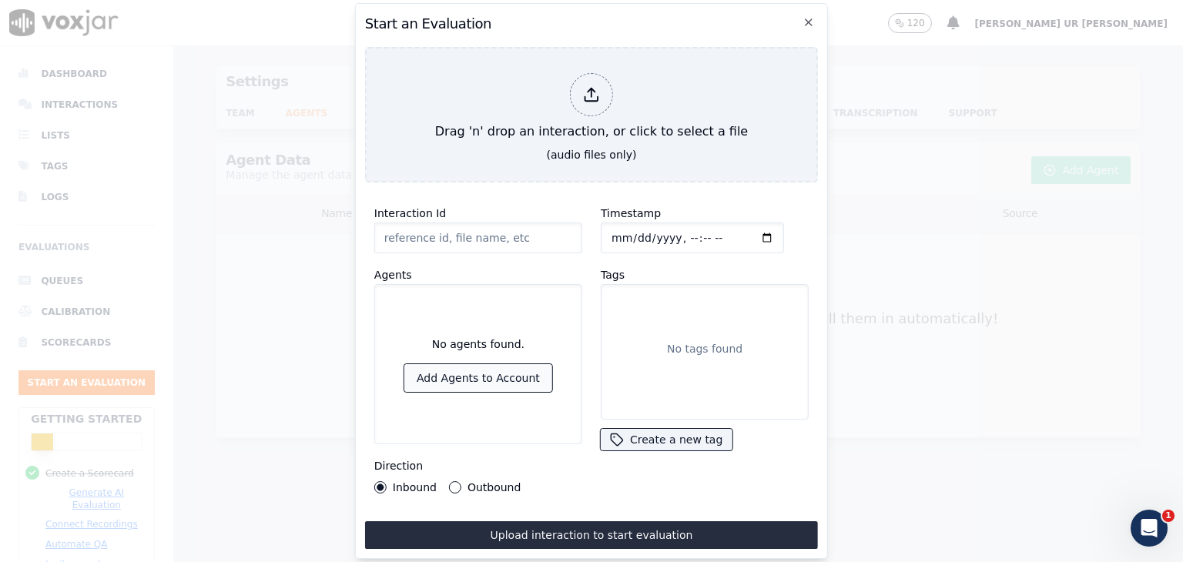
click at [500, 380] on button "Add Agents to Account" at bounding box center [478, 378] width 148 height 28
click at [469, 482] on label "Outbound" at bounding box center [493, 487] width 53 height 11
click at [461, 481] on button "Outbound" at bounding box center [455, 487] width 12 height 12
click at [628, 432] on button "Create a new tag" at bounding box center [666, 440] width 131 height 22
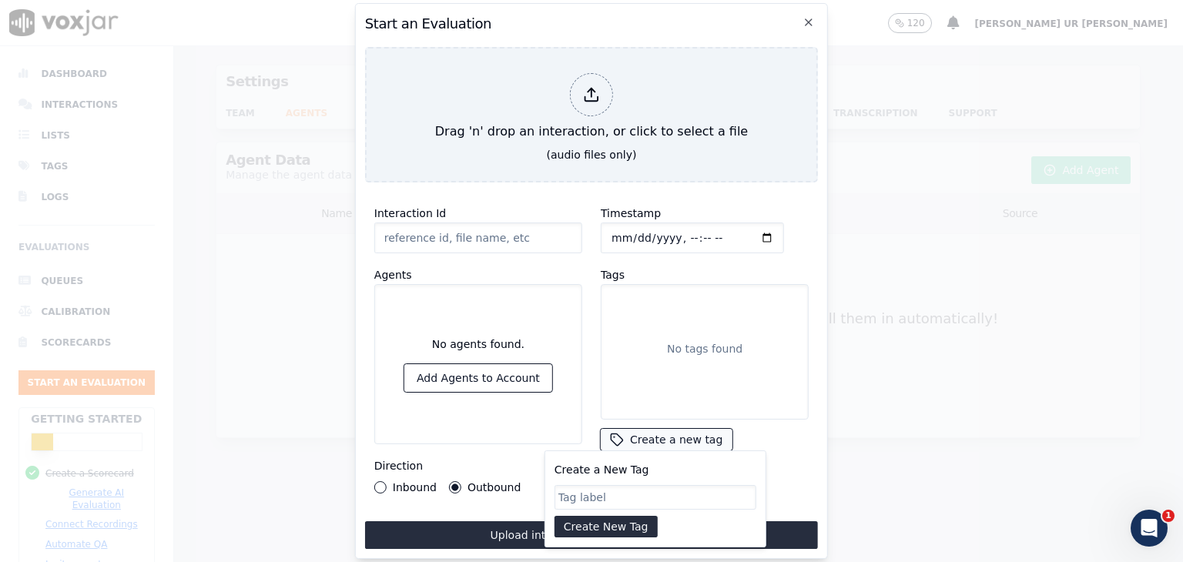
click at [628, 432] on button "Create a new tag" at bounding box center [666, 440] width 131 height 22
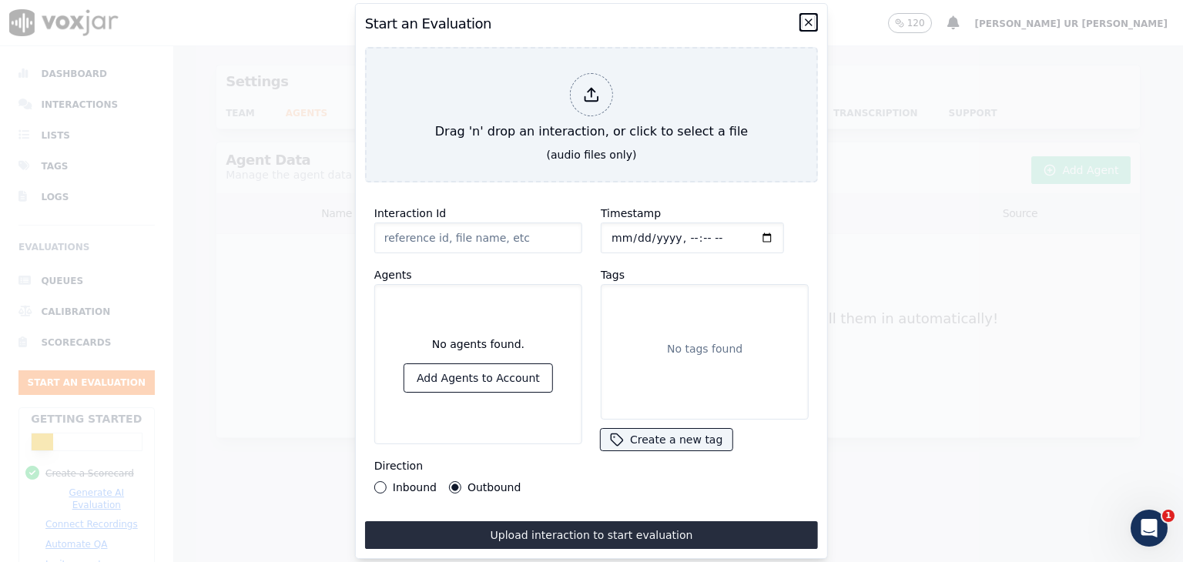
click at [805, 21] on icon "button" at bounding box center [808, 22] width 12 height 12
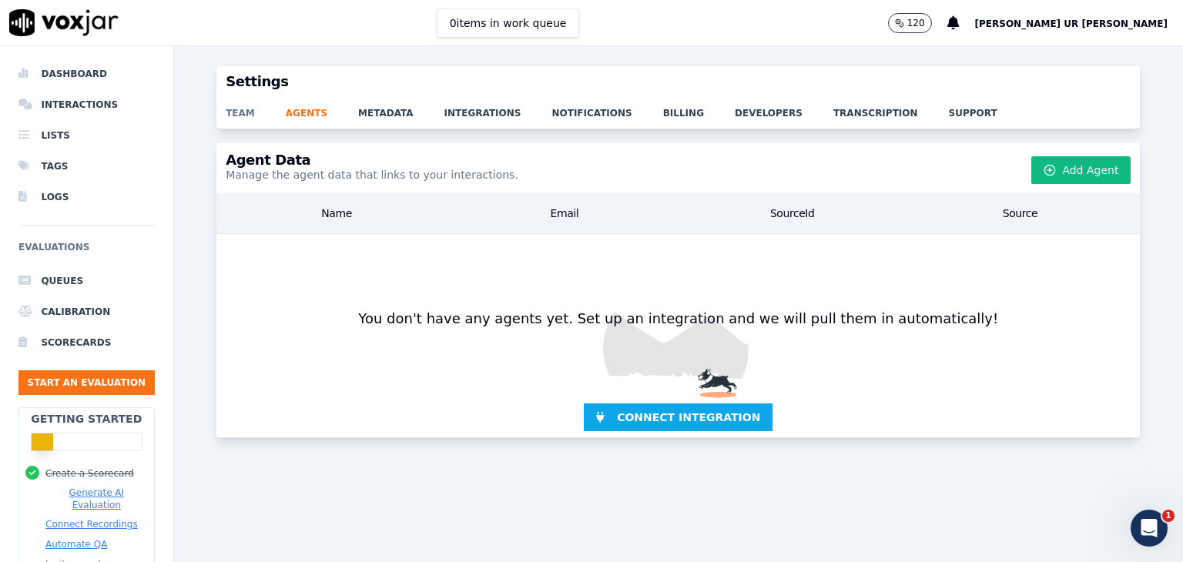
click at [238, 112] on link "team" at bounding box center [256, 109] width 60 height 22
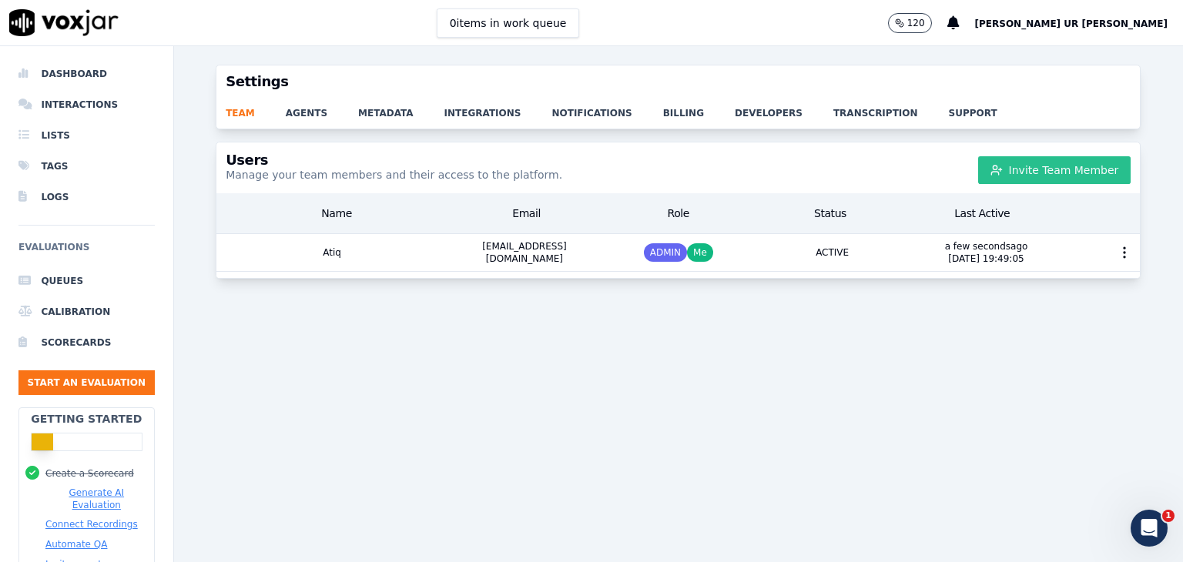
click at [1032, 173] on button "Invite Team Member" at bounding box center [1054, 170] width 153 height 28
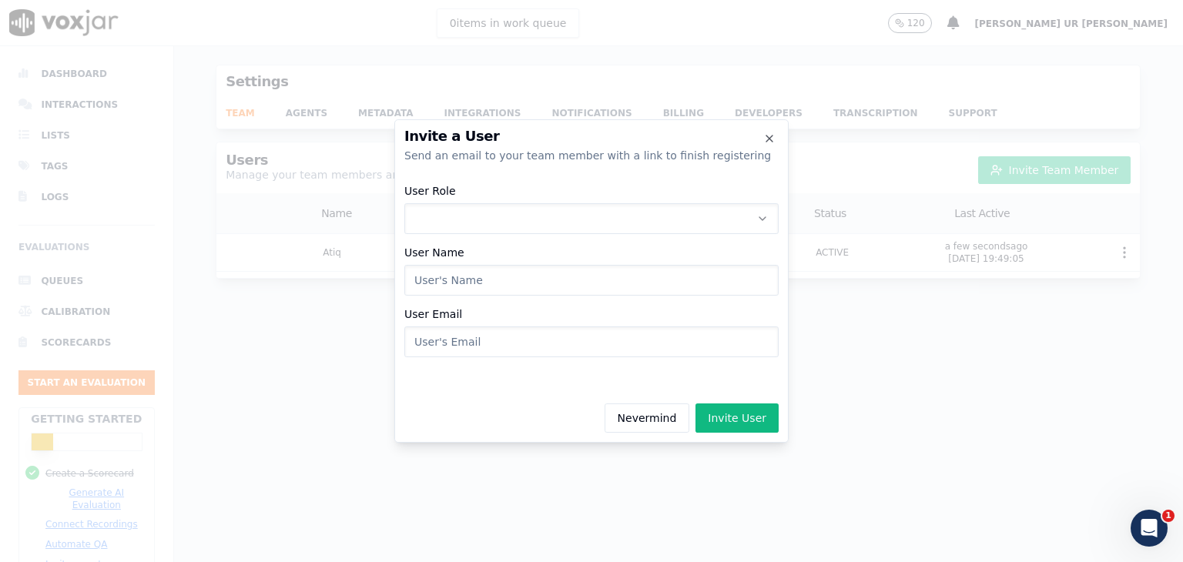
click at [460, 216] on button "User Role" at bounding box center [591, 218] width 374 height 31
click at [459, 216] on button "User Role" at bounding box center [591, 218] width 374 height 31
click at [467, 275] on input "User Name" at bounding box center [591, 280] width 374 height 31
click at [484, 340] on input "User Email" at bounding box center [591, 341] width 374 height 31
click at [769, 135] on icon "button" at bounding box center [769, 138] width 12 height 12
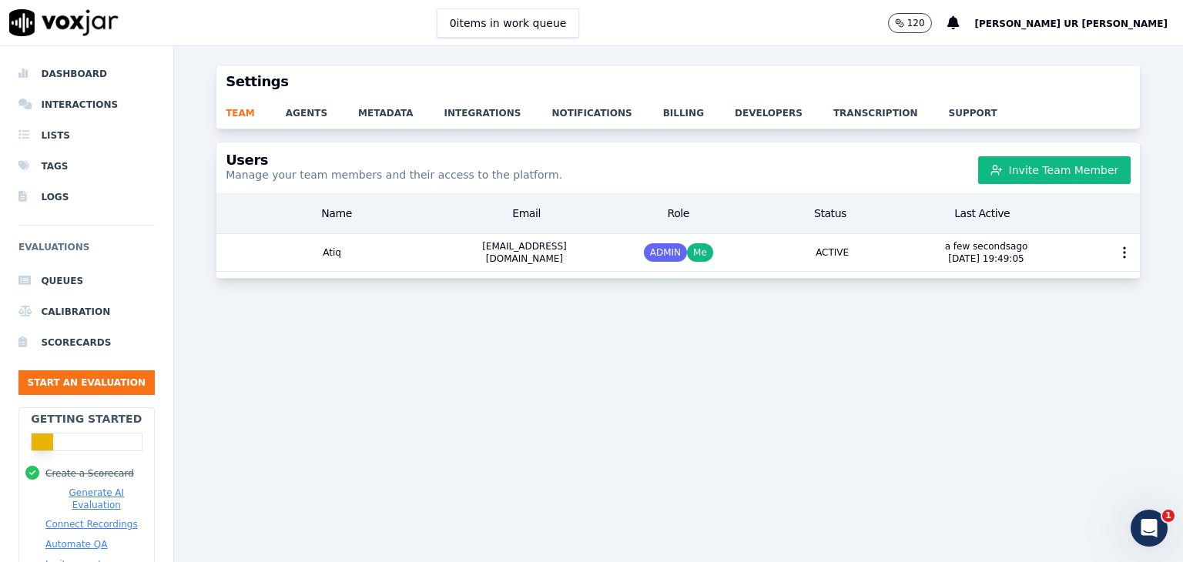
click at [465, 94] on div "Settings" at bounding box center [677, 81] width 923 height 32
click at [470, 107] on link "integrations" at bounding box center [498, 109] width 108 height 22
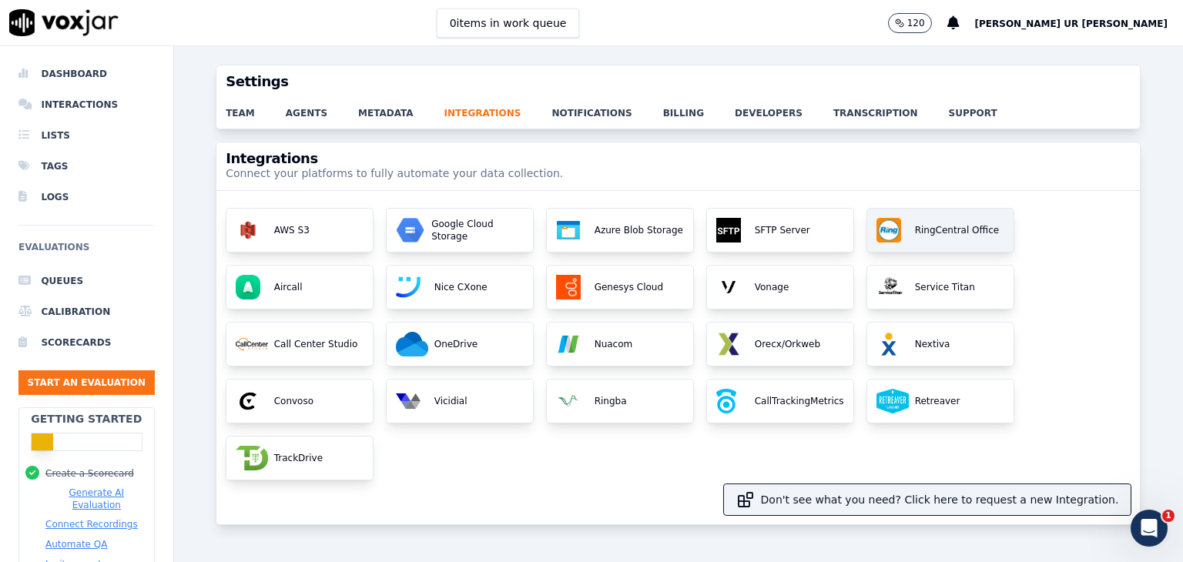
scroll to position [77, 0]
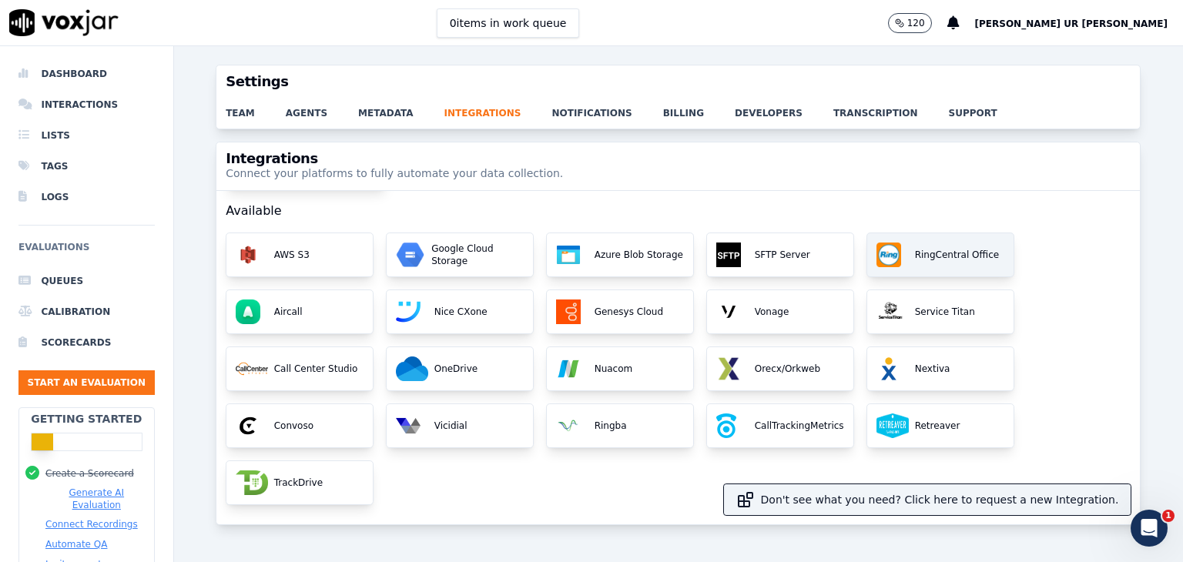
click at [931, 257] on p "RingCentral Office" at bounding box center [954, 255] width 90 height 12
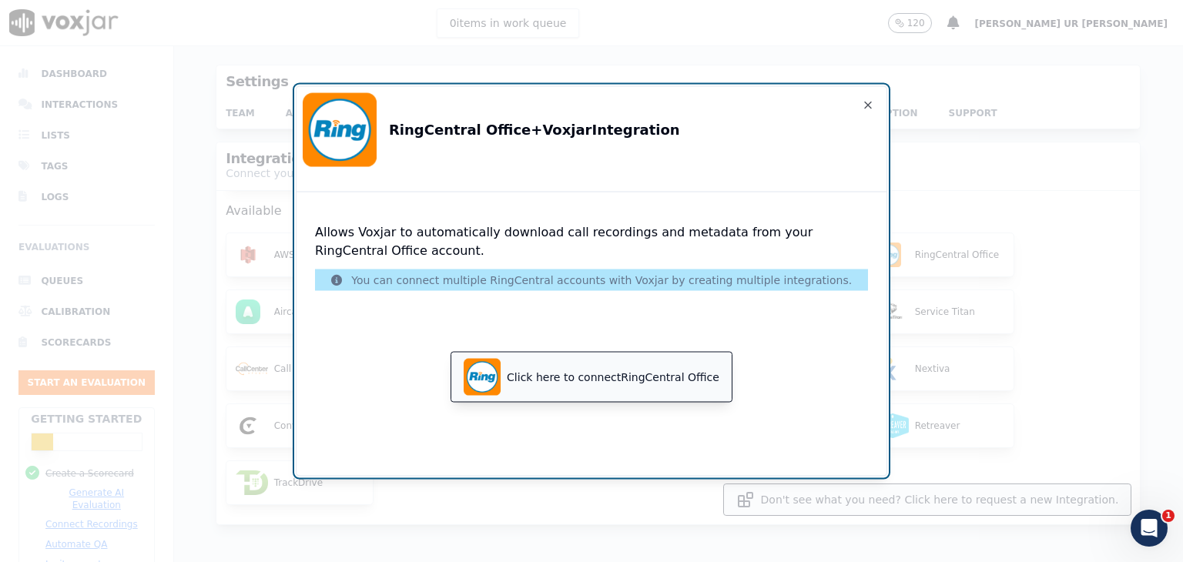
click at [562, 400] on button "Click here to connect RingCentral Office" at bounding box center [591, 377] width 280 height 49
click at [868, 99] on icon "button" at bounding box center [868, 105] width 12 height 12
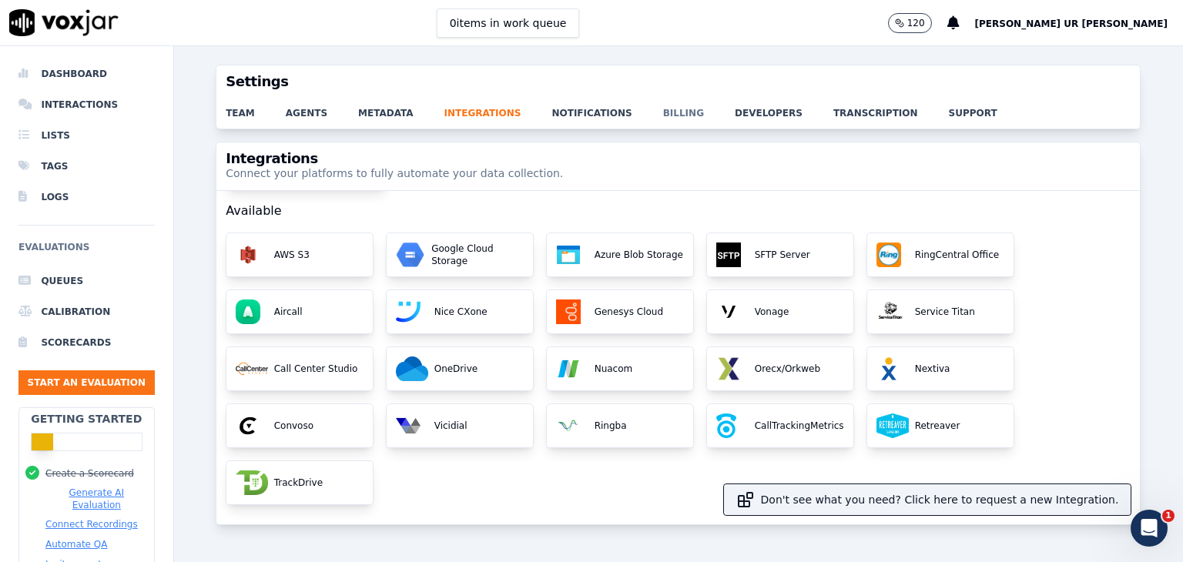
click at [663, 115] on link "billing" at bounding box center [699, 109] width 72 height 22
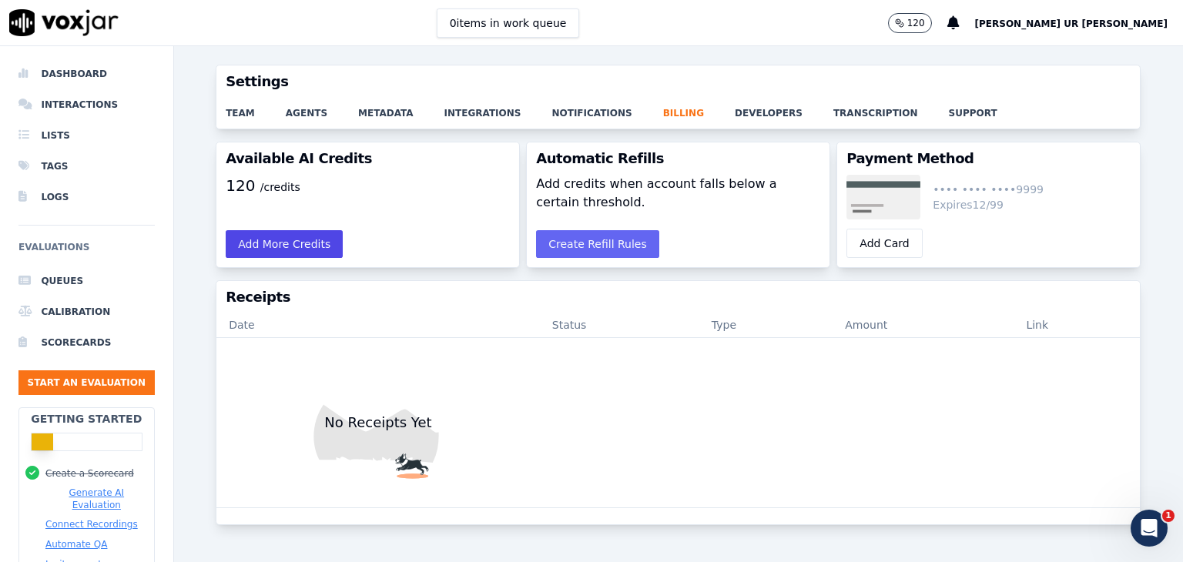
click at [307, 239] on button "Add More Credits" at bounding box center [284, 244] width 117 height 28
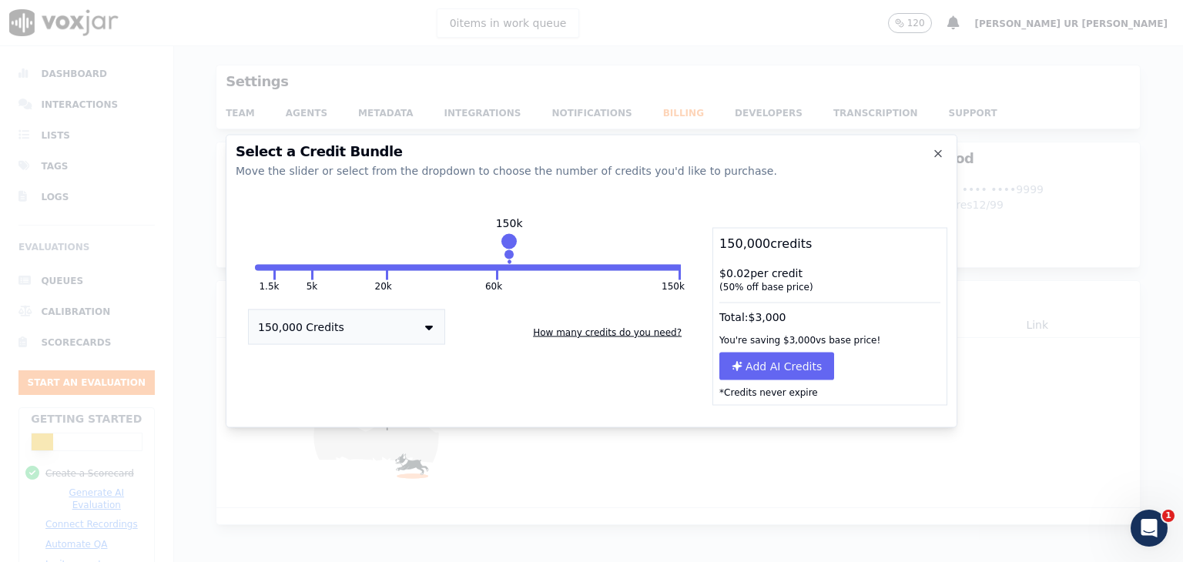
drag, startPoint x: 387, startPoint y: 242, endPoint x: 509, endPoint y: 250, distance: 122.7
click at [509, 250] on div "150k" at bounding box center [509, 249] width 0 height 25
drag, startPoint x: 727, startPoint y: 343, endPoint x: 833, endPoint y: 335, distance: 106.5
click at [897, 343] on div "You're saving $ 3,000 vs base price!" at bounding box center [829, 340] width 233 height 25
click at [936, 158] on icon "button" at bounding box center [938, 154] width 12 height 12
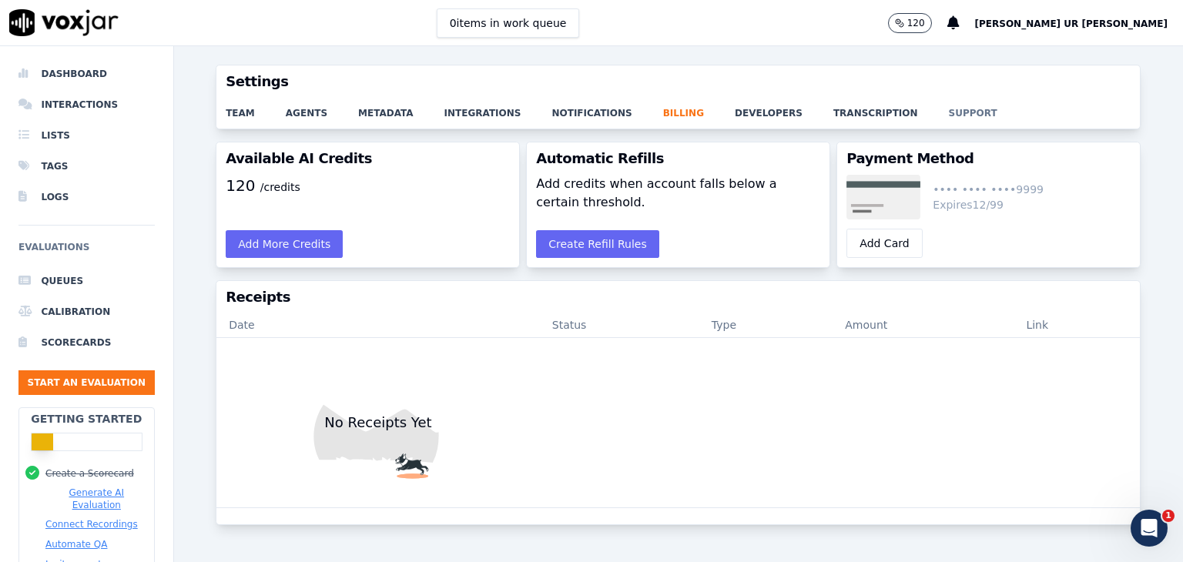
click at [949, 106] on link "support" at bounding box center [988, 109] width 79 height 22
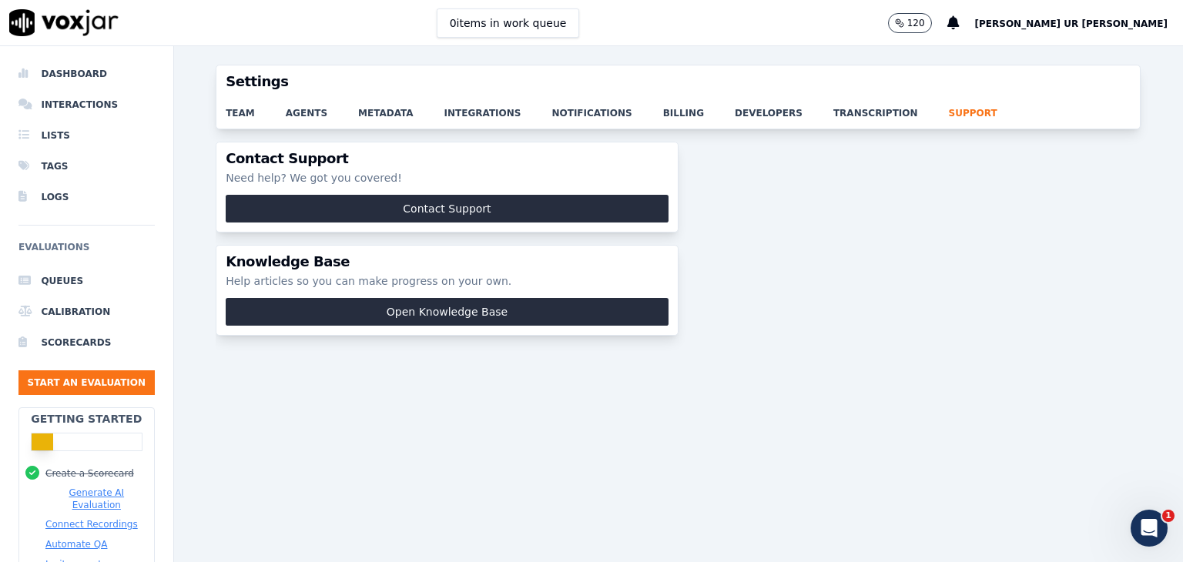
click at [383, 222] on div "Contact Support" at bounding box center [446, 213] width 461 height 37
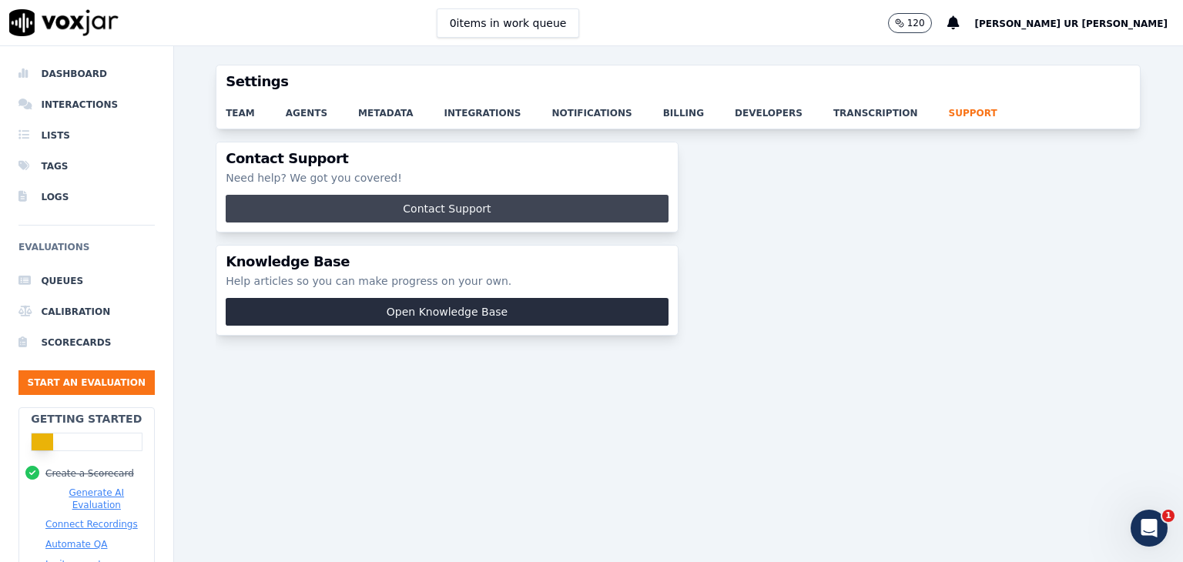
click at [467, 202] on button "Contact Support" at bounding box center [447, 209] width 443 height 28
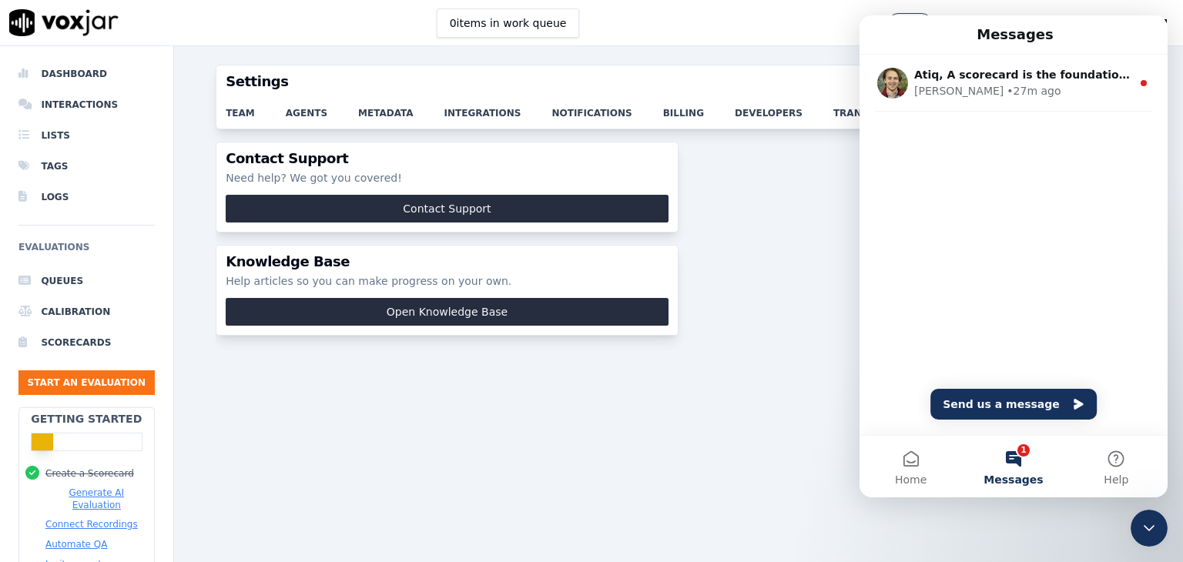
click at [693, 334] on div "Contact Support Need help? We got you covered! Contact Support Knowledge Base H…" at bounding box center [678, 333] width 925 height 383
click at [723, 293] on div "Contact Support Need help? We got you covered! Contact Support Knowledge Base H…" at bounding box center [678, 333] width 925 height 383
click at [1145, 22] on div "Messages" at bounding box center [1013, 35] width 288 height 26
click at [637, 246] on div "Knowledge Base Help articles so you can make progress on your own." at bounding box center [446, 272] width 461 height 52
click at [806, 207] on div "Contact Support Need help? We got you covered! Contact Support Knowledge Base H…" at bounding box center [678, 333] width 925 height 383
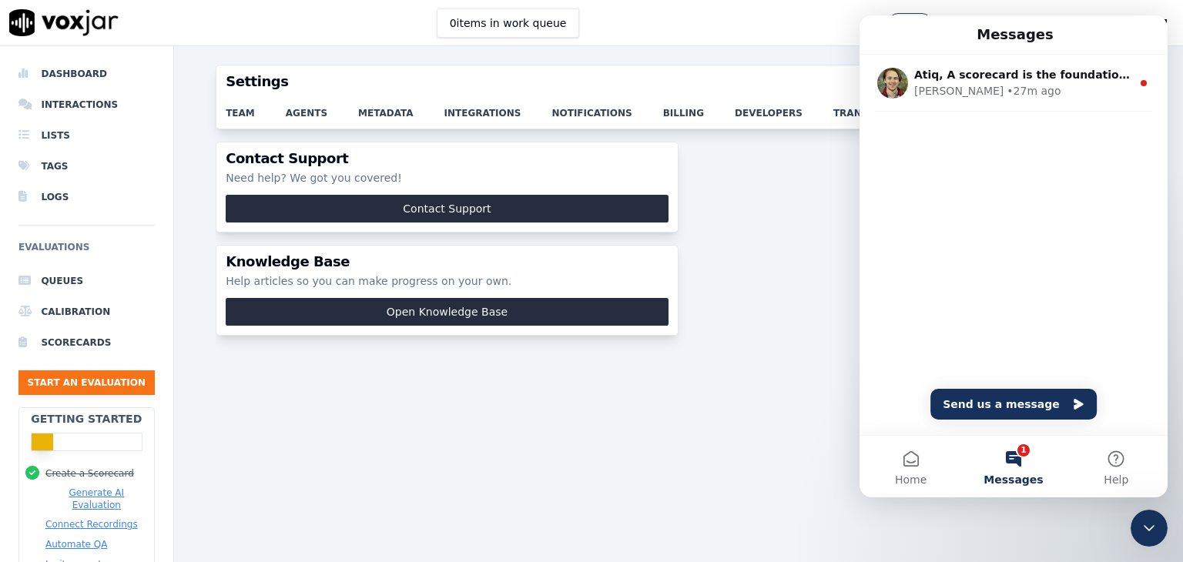
click at [806, 207] on div "Contact Support Need help? We got you covered! Contact Support Knowledge Base H…" at bounding box center [678, 333] width 925 height 383
click at [1153, 519] on icon "Close Intercom Messenger" at bounding box center [1148, 528] width 18 height 18
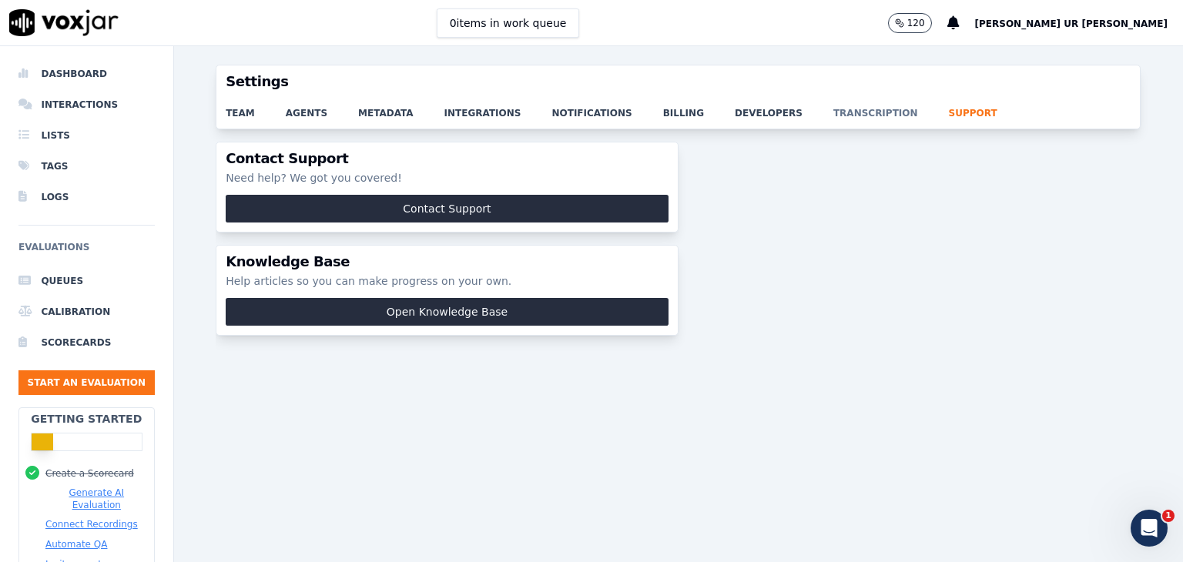
click at [833, 113] on link "transcription" at bounding box center [890, 109] width 115 height 22
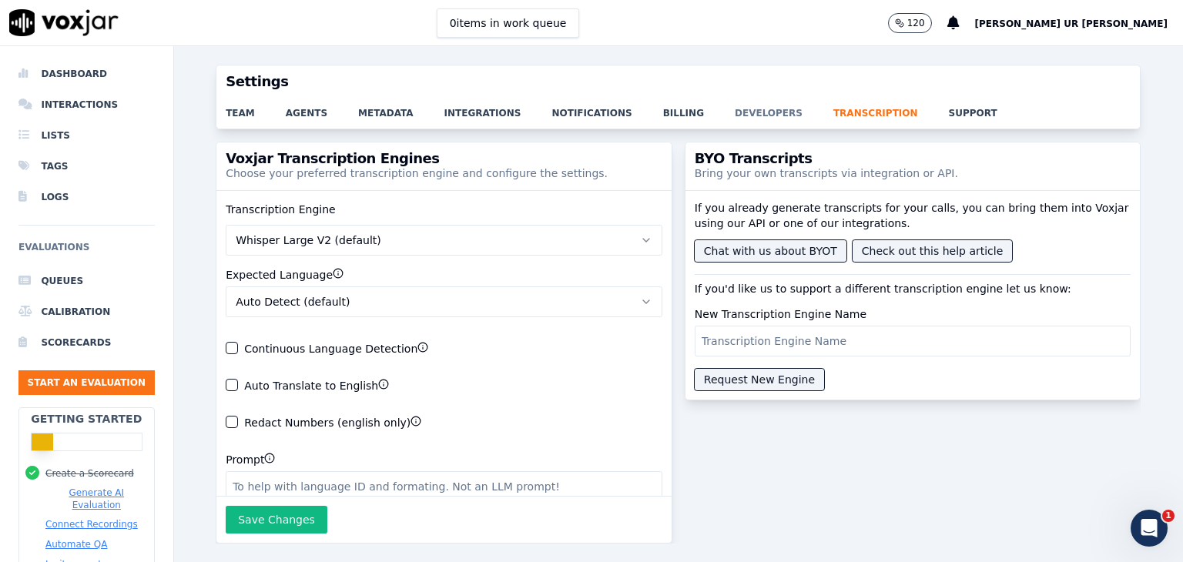
click at [735, 116] on link "developers" at bounding box center [784, 109] width 99 height 22
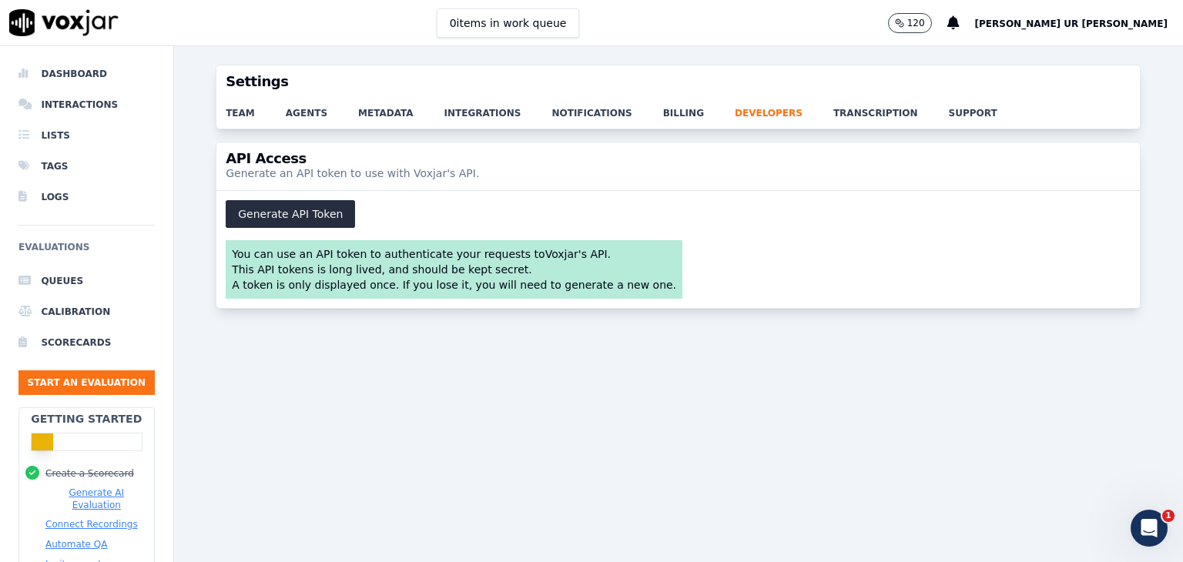
click at [431, 172] on p "Generate an API token to use with Voxjar's API." at bounding box center [352, 173] width 253 height 15
click at [663, 112] on link "billing" at bounding box center [699, 109] width 72 height 22
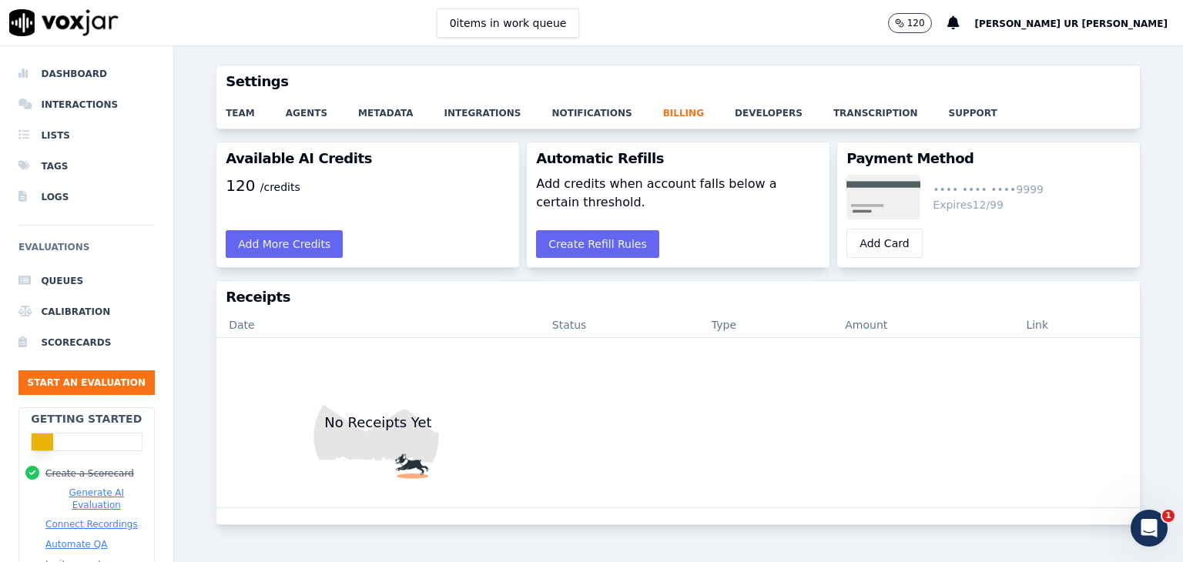
click at [431, 272] on div "Available AI Credits 120 /credits Add More Credits Automatic Refills Add credit…" at bounding box center [678, 343] width 1009 height 402
click at [568, 109] on link "notifications" at bounding box center [606, 109] width 111 height 22
